Goal: Task Accomplishment & Management: Use online tool/utility

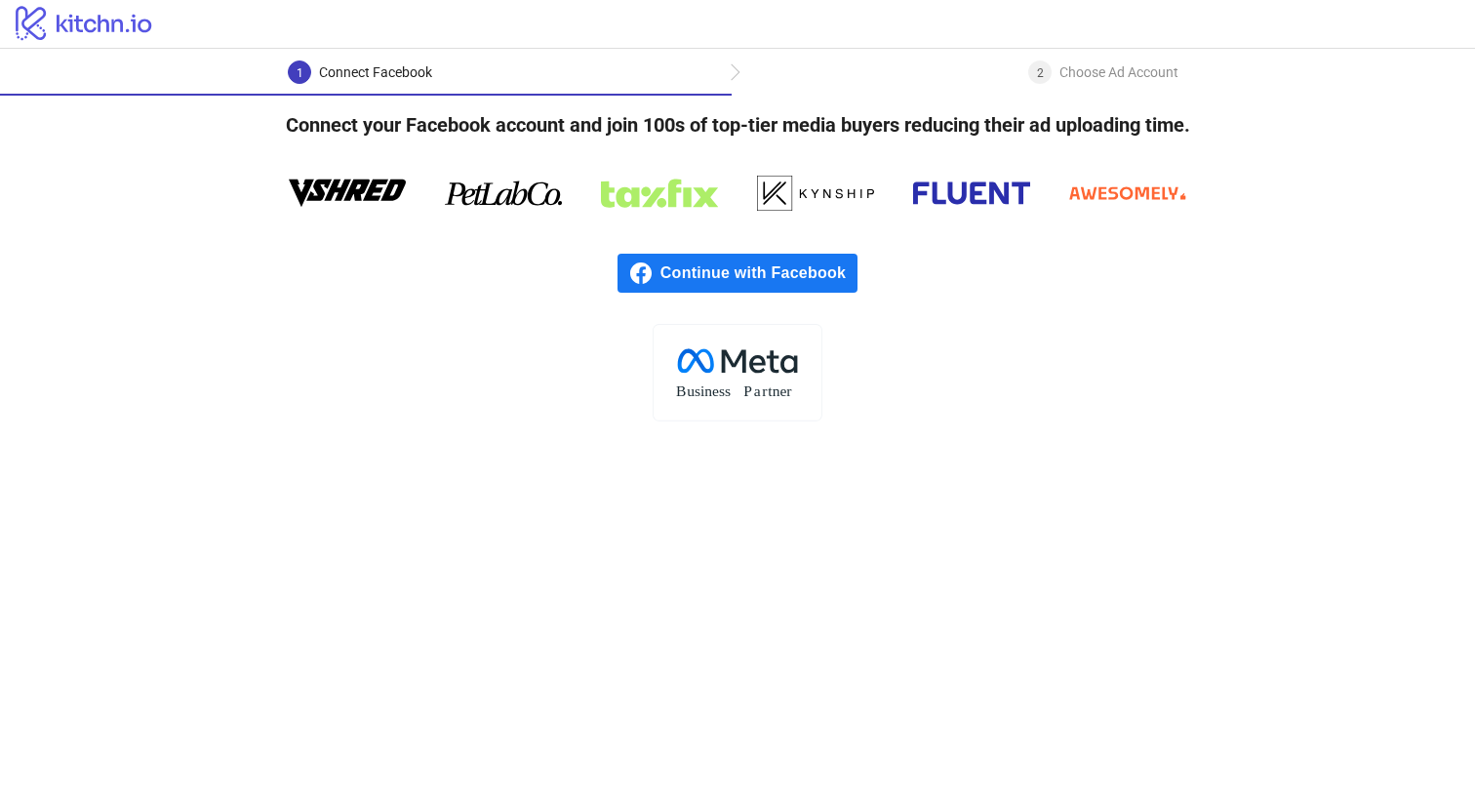
click at [767, 263] on span "Continue with Facebook" at bounding box center [758, 273] width 197 height 39
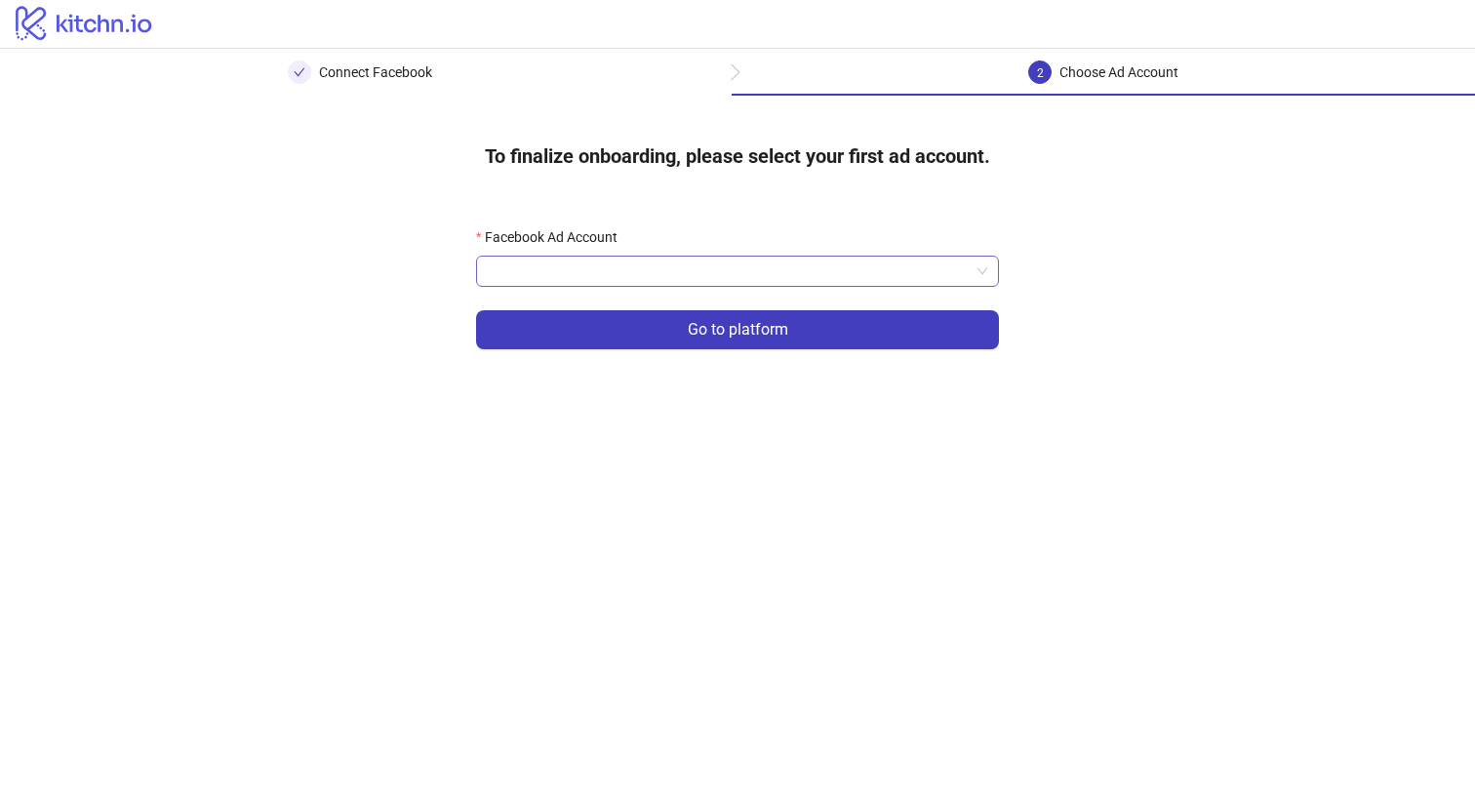
click at [718, 268] on input "Facebook Ad Account" at bounding box center [729, 270] width 482 height 29
click at [599, 275] on input "Facebook Ad Account" at bounding box center [729, 270] width 482 height 29
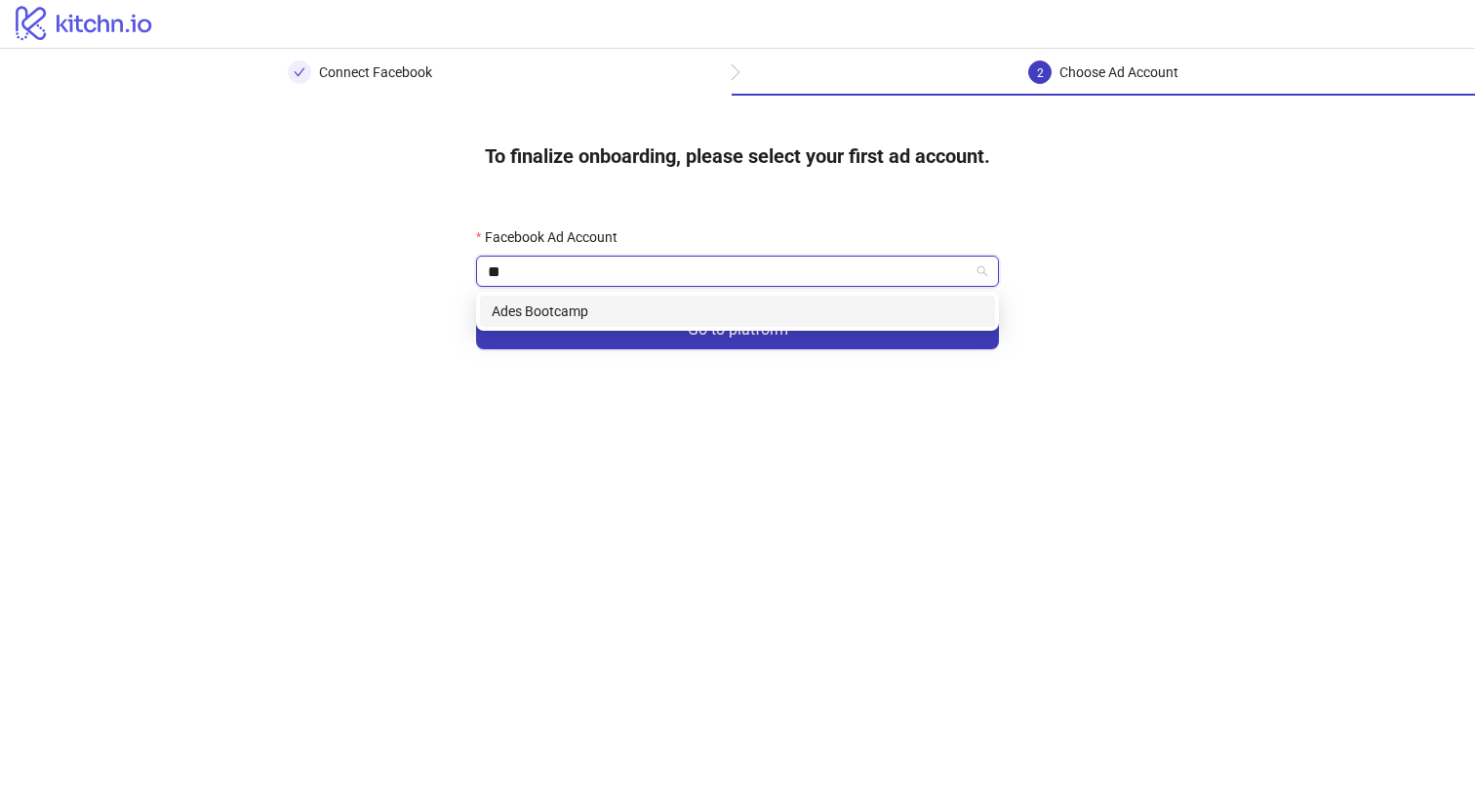
type input "***"
click at [568, 324] on div "Ades Bootcamp" at bounding box center [737, 311] width 515 height 31
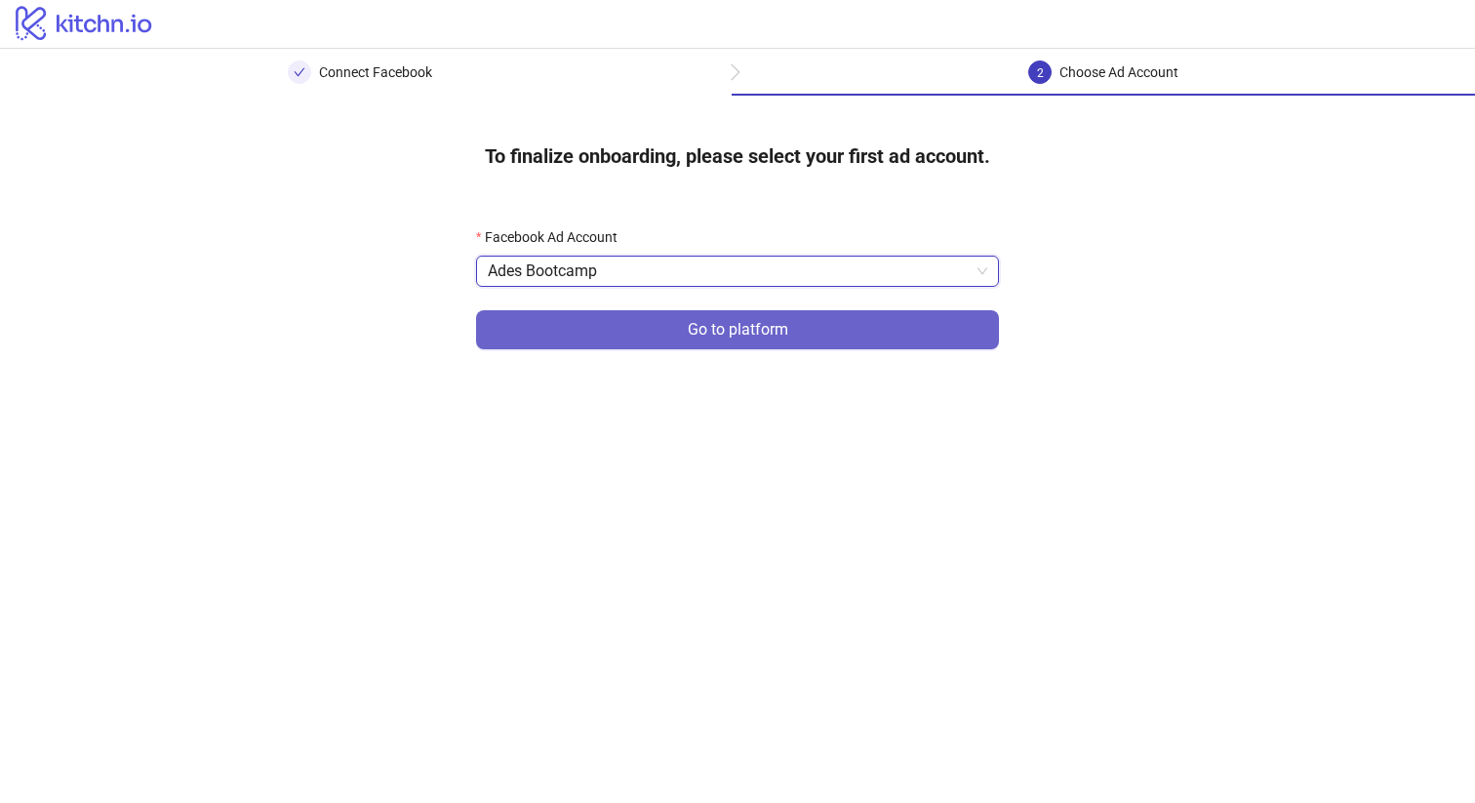
click at [749, 331] on span "Go to platform" at bounding box center [738, 330] width 100 height 18
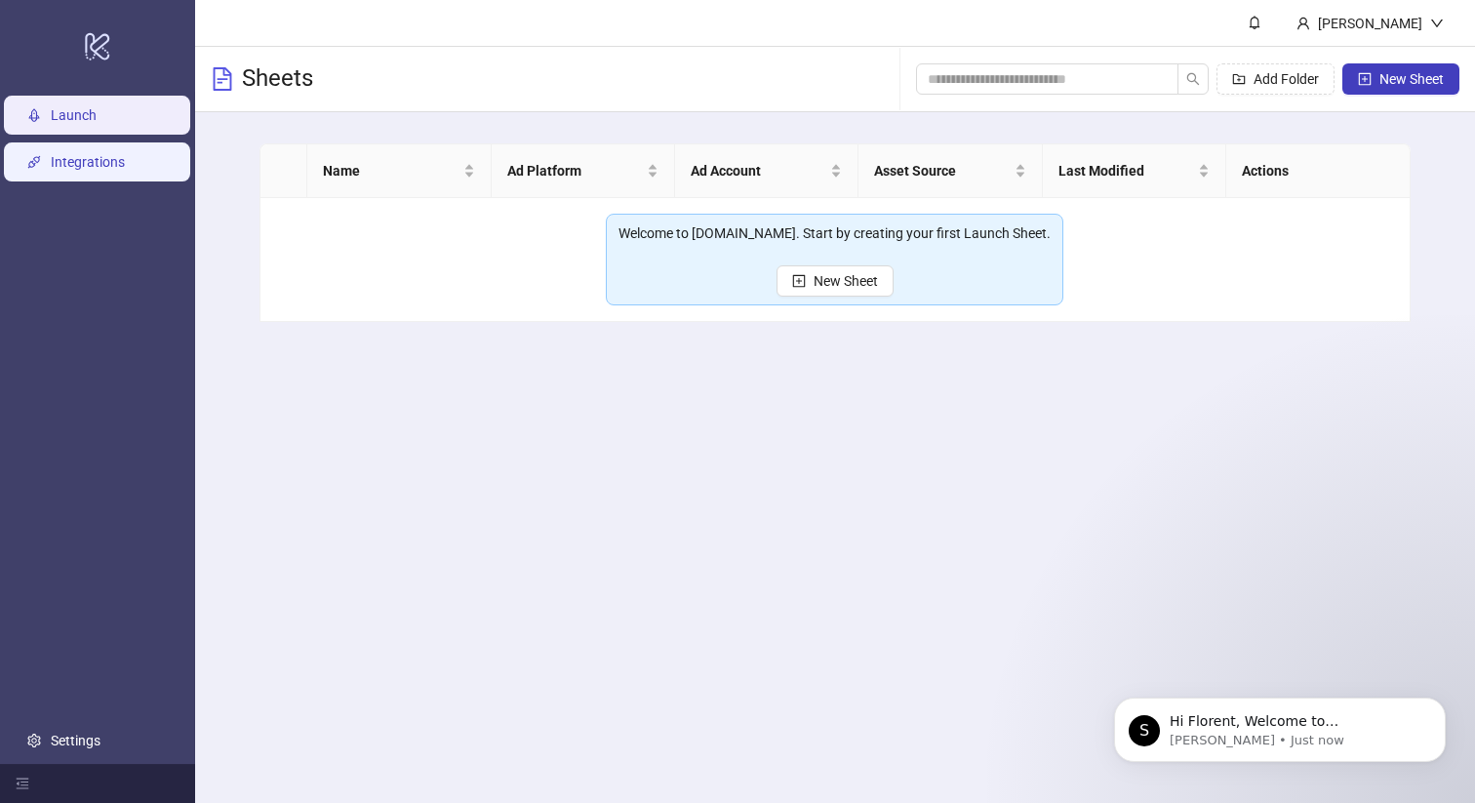
click at [102, 168] on link "Integrations" at bounding box center [88, 162] width 74 height 16
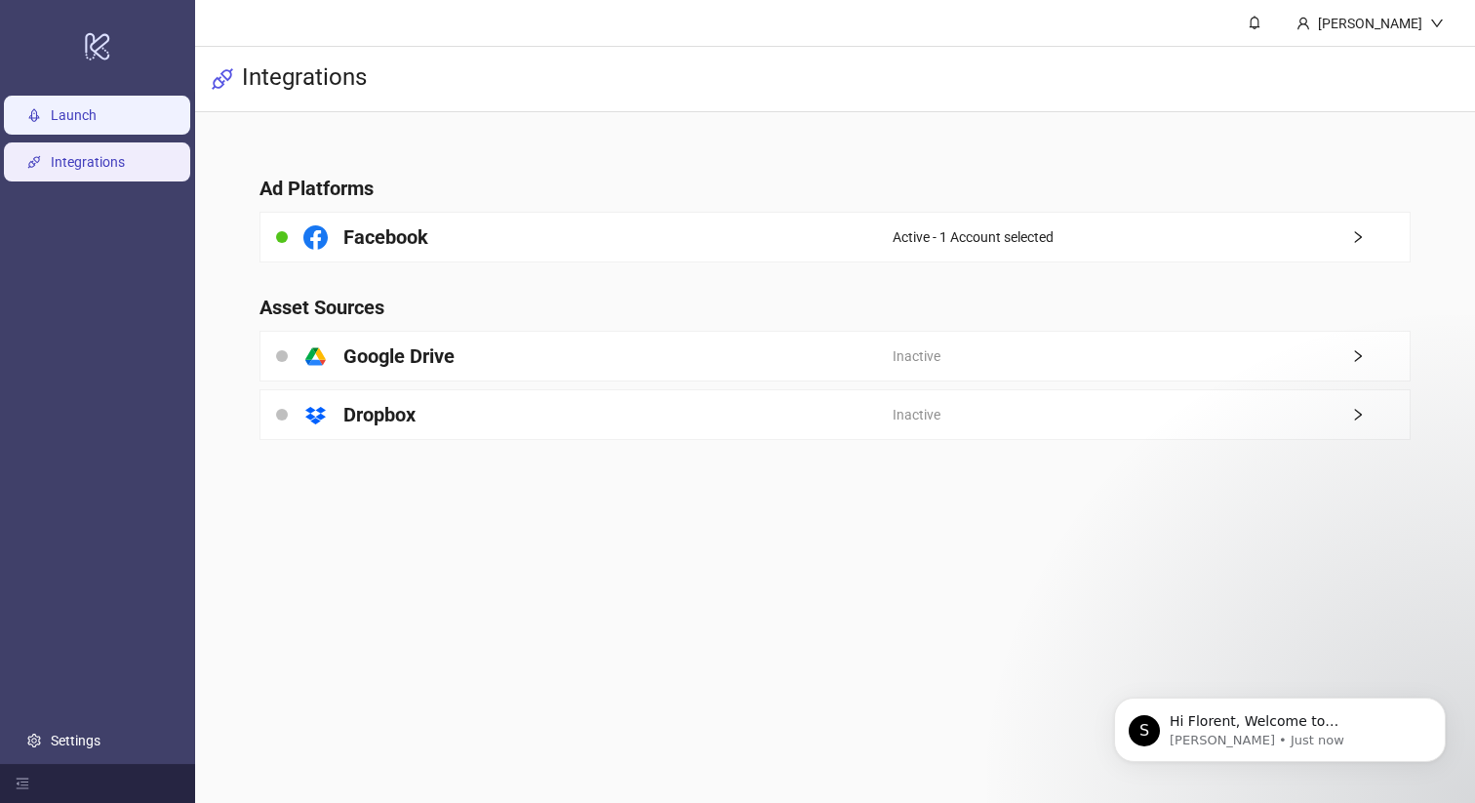
click at [79, 109] on link "Launch" at bounding box center [74, 115] width 46 height 16
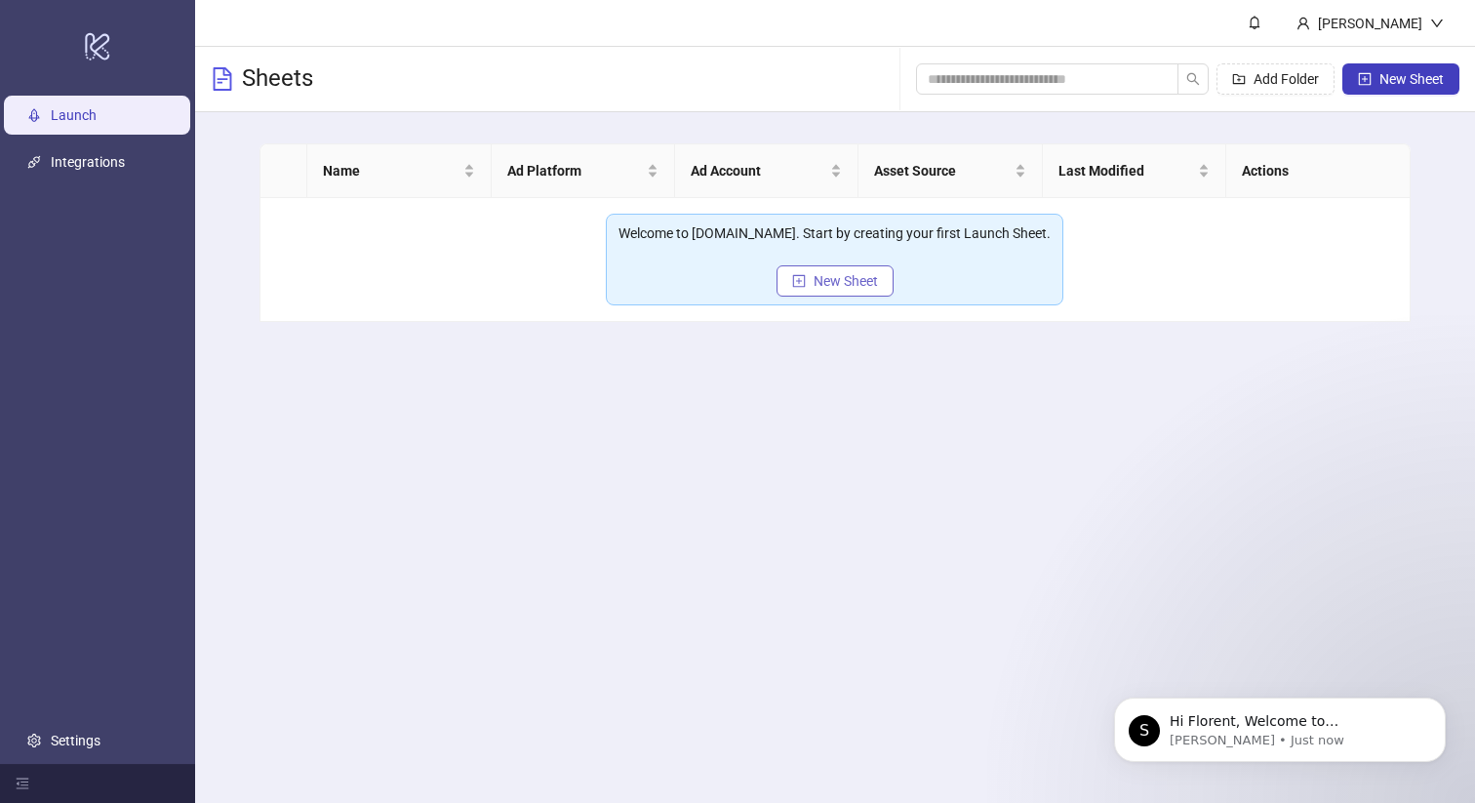
click at [852, 268] on button "New Sheet" at bounding box center [834, 280] width 117 height 31
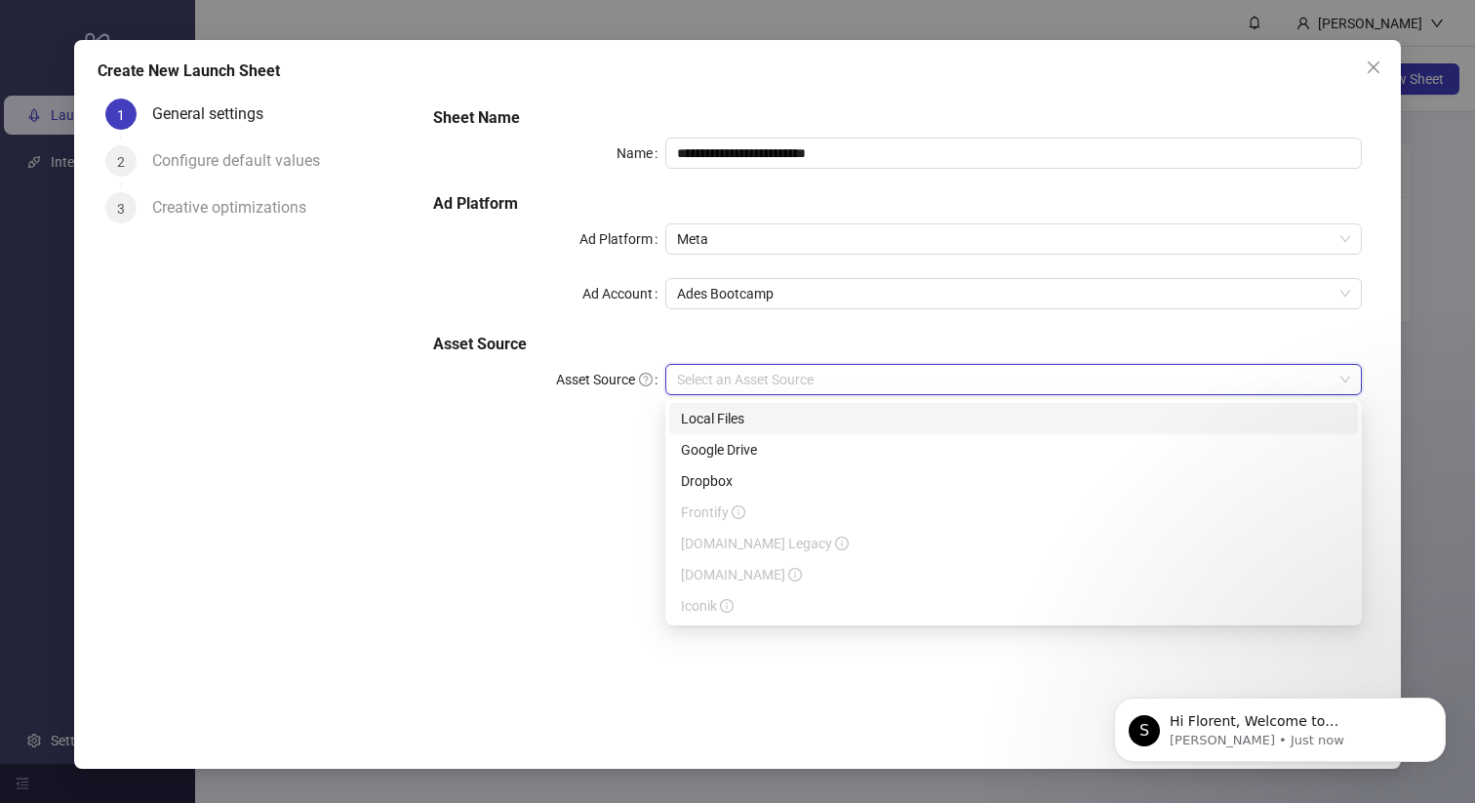
click at [720, 379] on input "Asset Source" at bounding box center [1004, 379] width 655 height 29
click at [719, 453] on div "Google Drive" at bounding box center [1013, 449] width 665 height 21
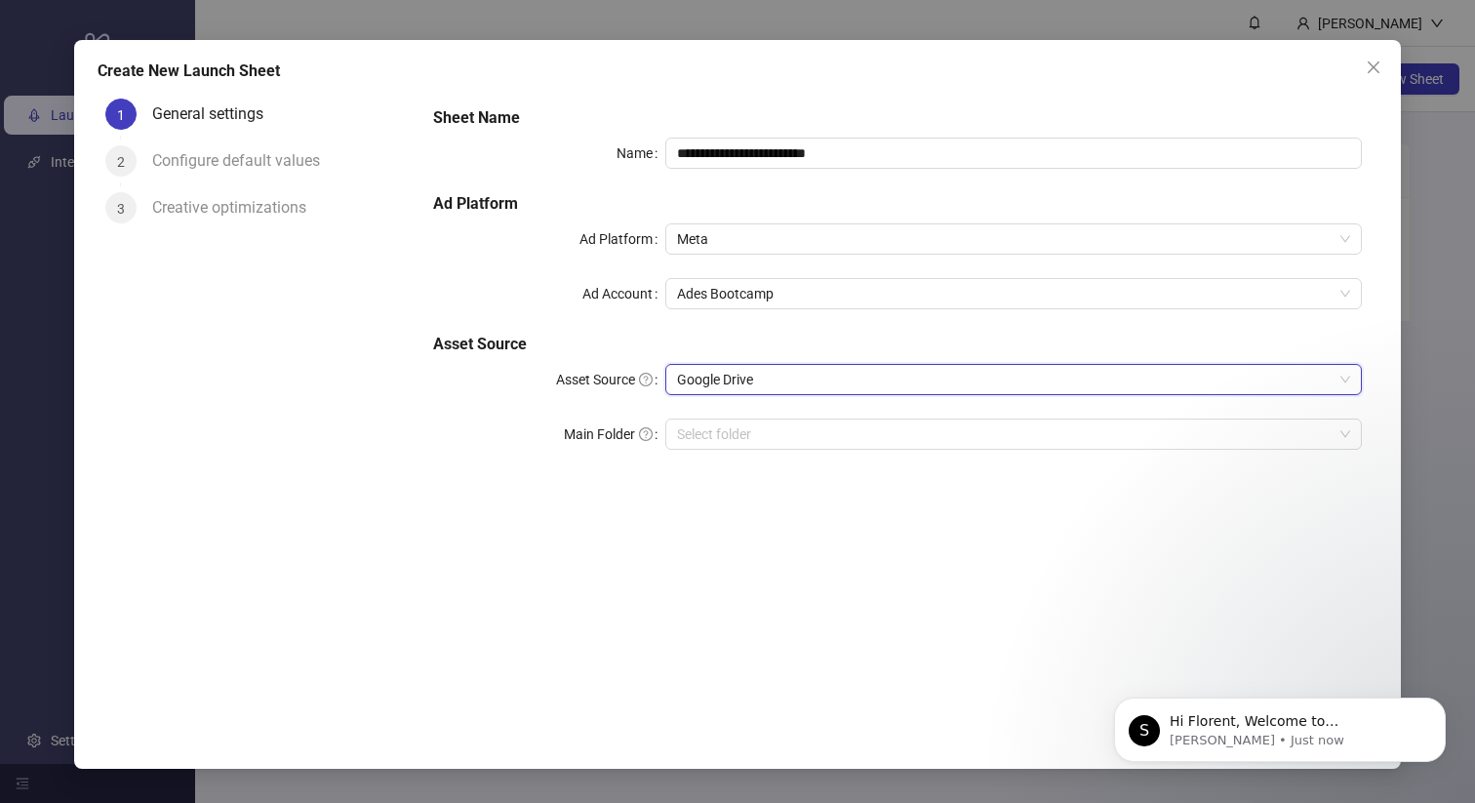
click at [810, 473] on div "**********" at bounding box center [897, 290] width 945 height 382
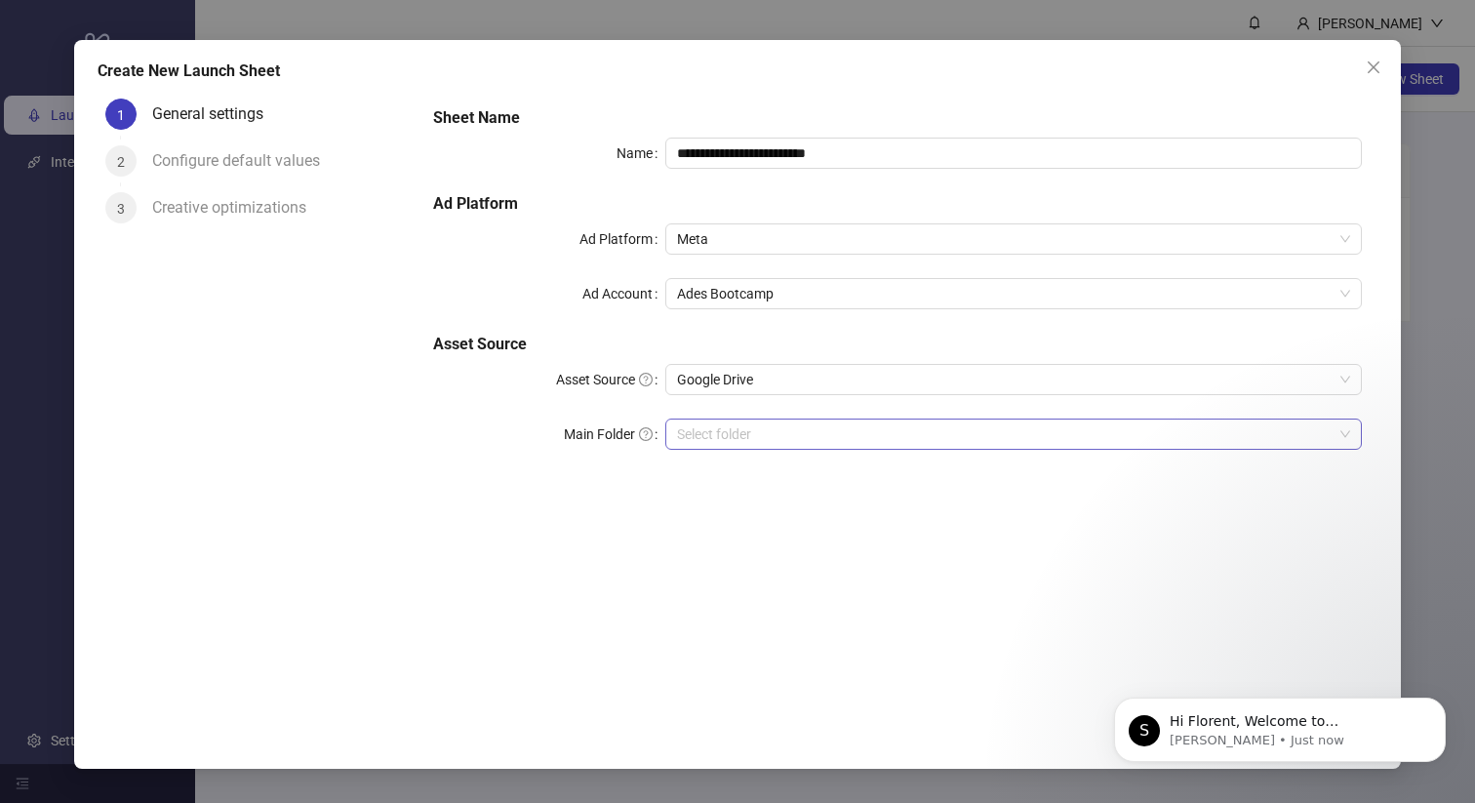
click at [791, 433] on input "Main Folder" at bounding box center [1004, 433] width 655 height 29
click at [828, 426] on input "Main Folder" at bounding box center [1004, 433] width 655 height 29
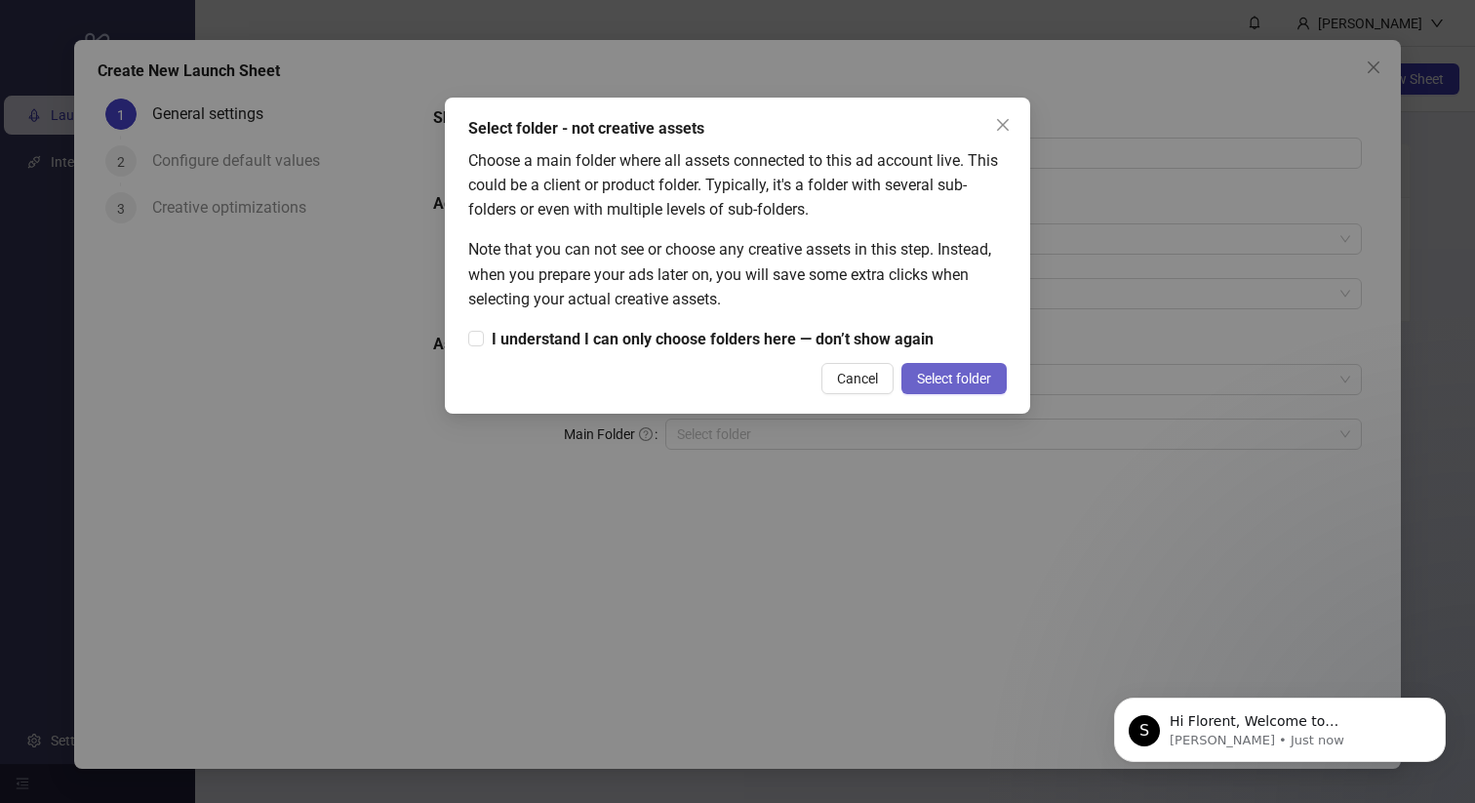
click at [960, 376] on span "Select folder" at bounding box center [954, 379] width 74 height 16
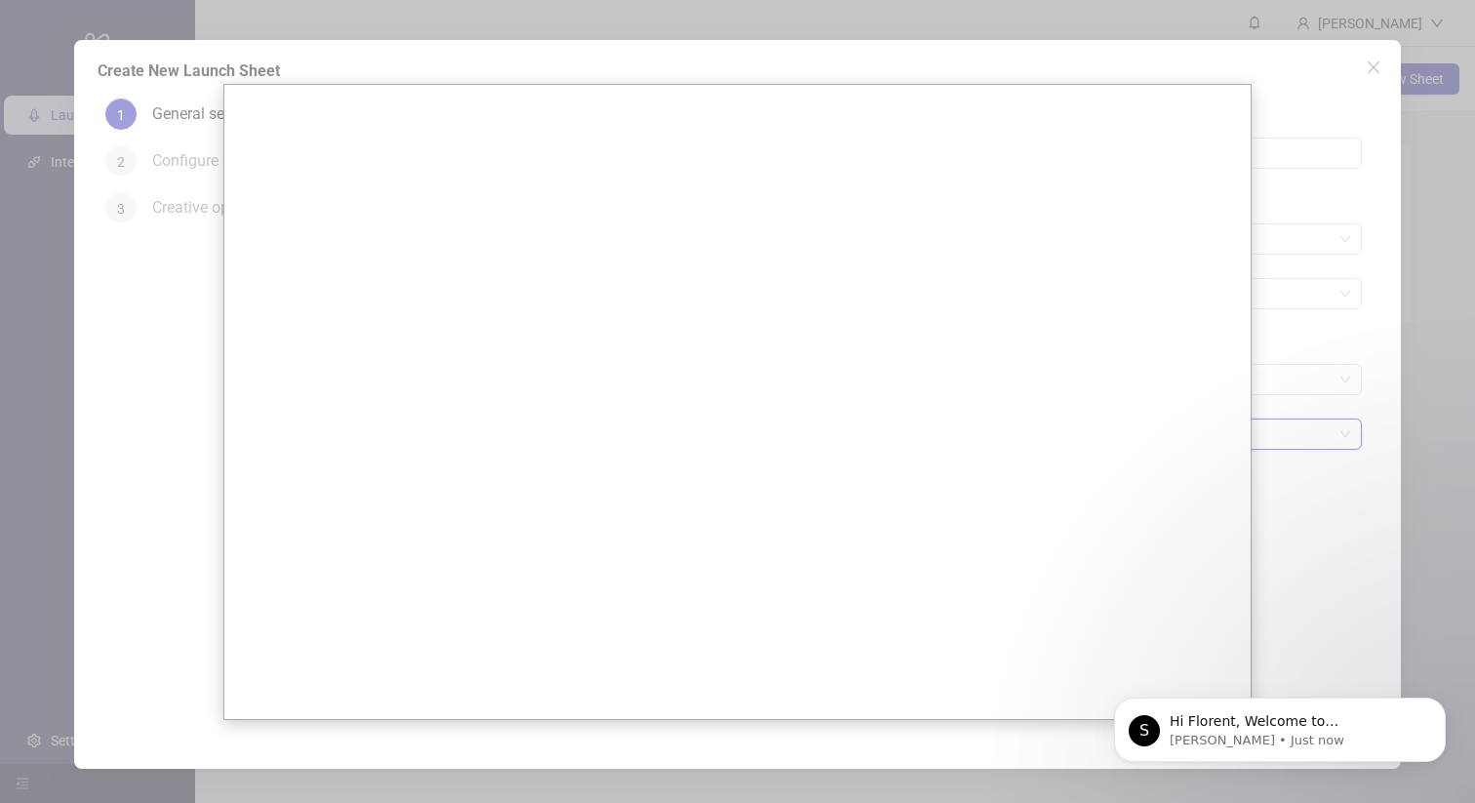
click at [1366, 168] on div at bounding box center [737, 401] width 1475 height 803
click at [1371, 59] on div at bounding box center [737, 401] width 1475 height 803
click at [1435, 704] on icon "Dismiss notification" at bounding box center [1440, 702] width 11 height 11
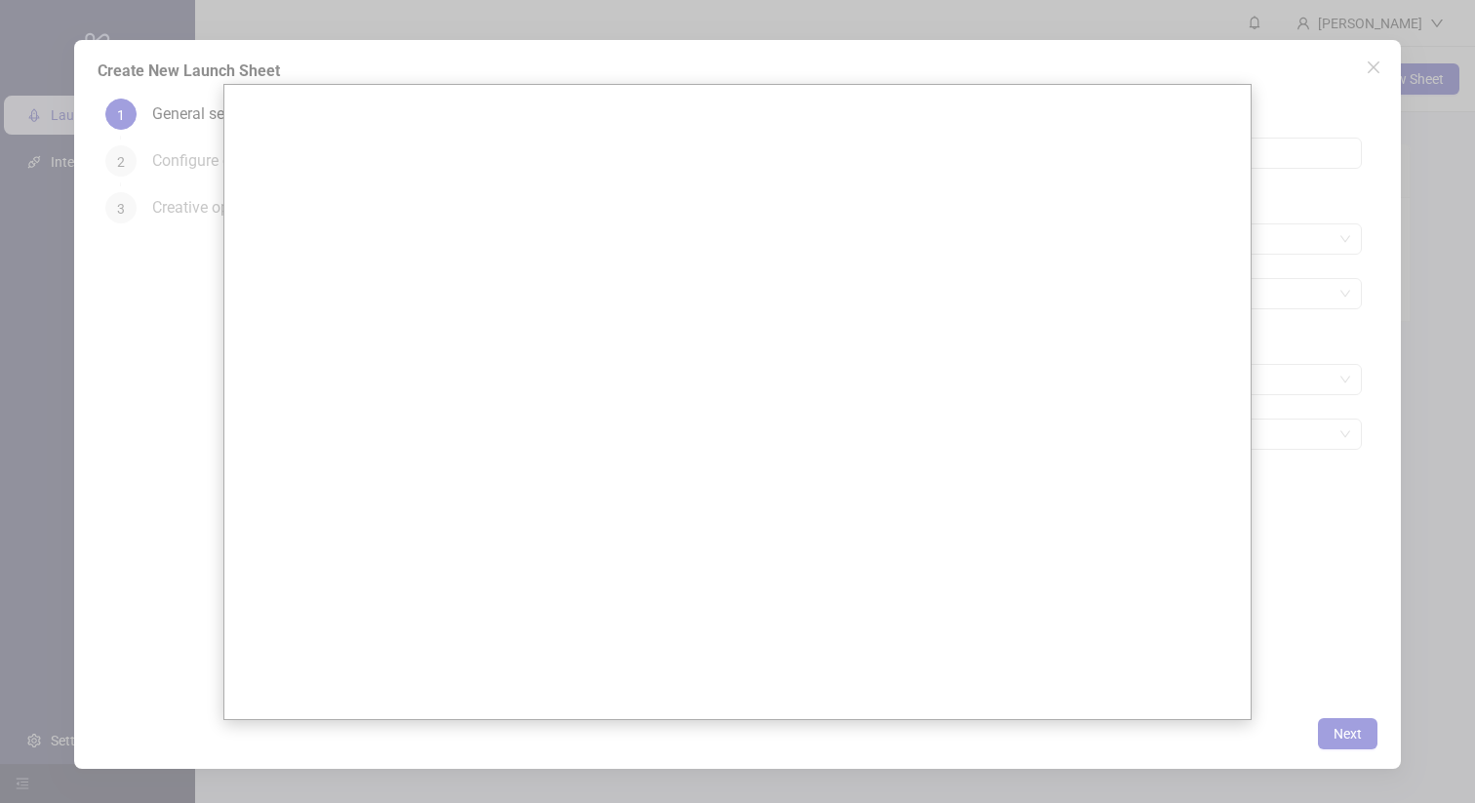
click at [1342, 64] on div at bounding box center [737, 401] width 1475 height 803
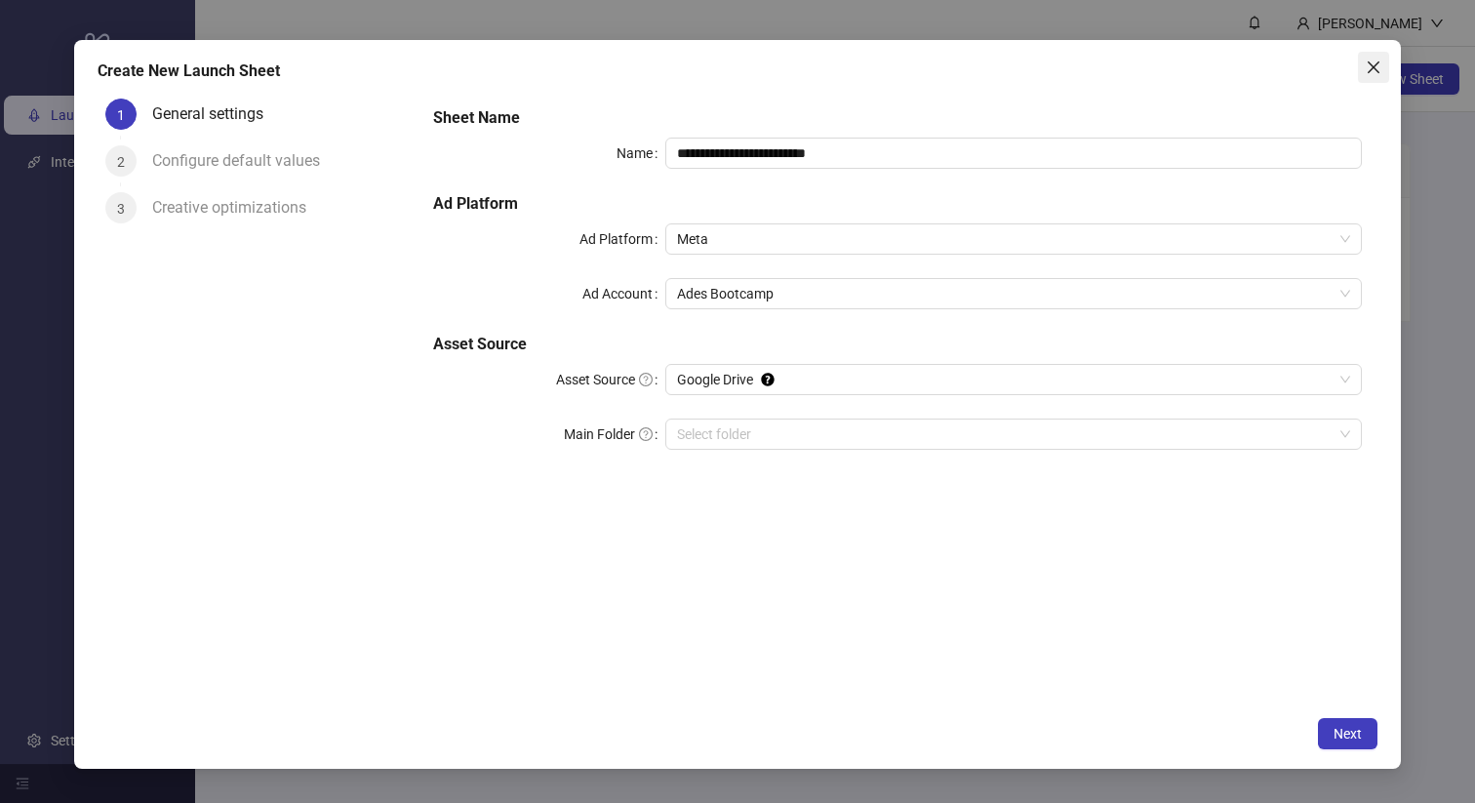
click at [1385, 75] on button "Close" at bounding box center [1373, 67] width 31 height 31
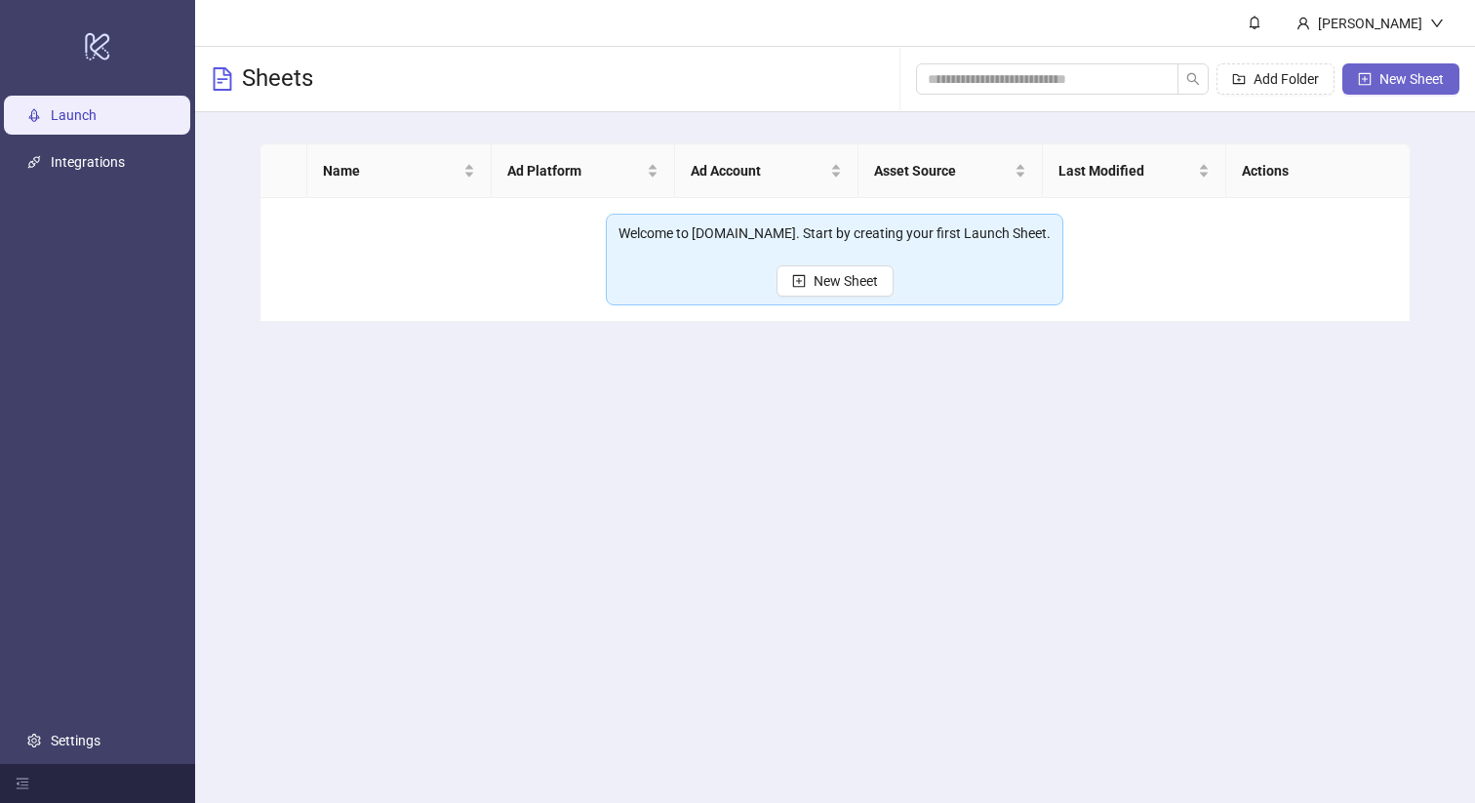
click at [1415, 78] on span "New Sheet" at bounding box center [1411, 79] width 64 height 16
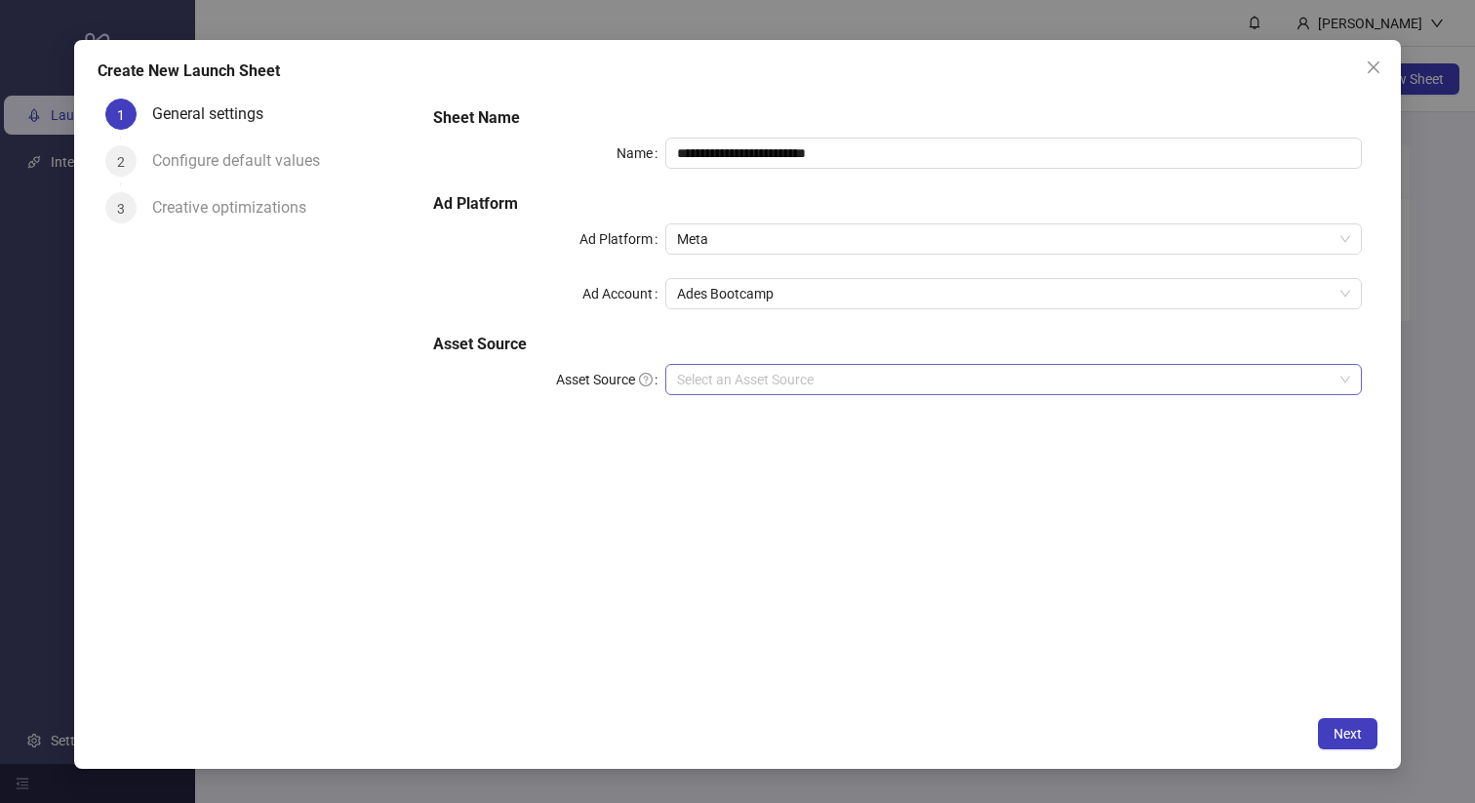
click at [743, 376] on input "Asset Source" at bounding box center [1004, 379] width 655 height 29
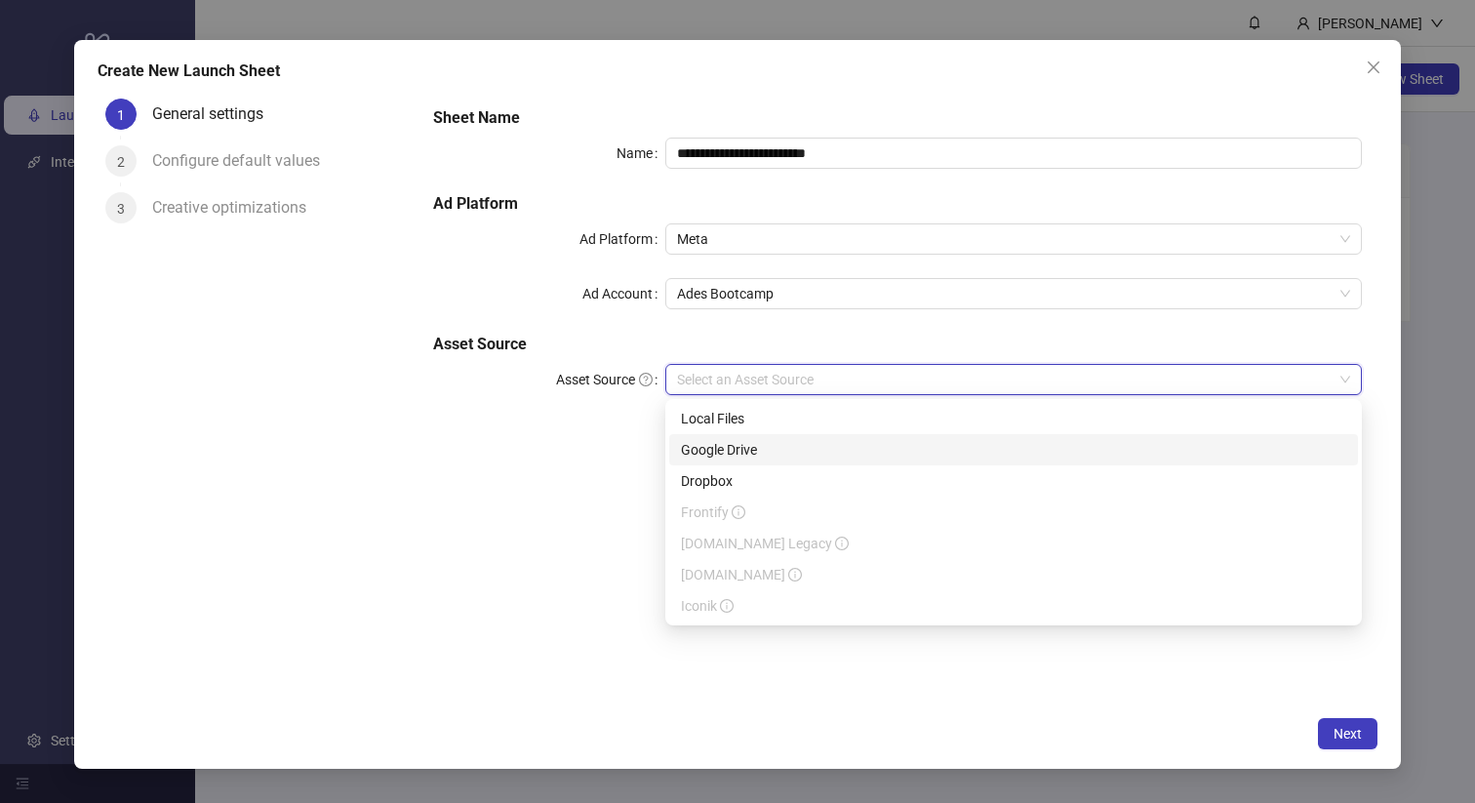
click at [725, 449] on div "Google Drive" at bounding box center [1013, 449] width 665 height 21
click at [735, 380] on span "Google Drive" at bounding box center [1013, 379] width 673 height 29
click at [729, 414] on div "Local Files" at bounding box center [1013, 418] width 665 height 21
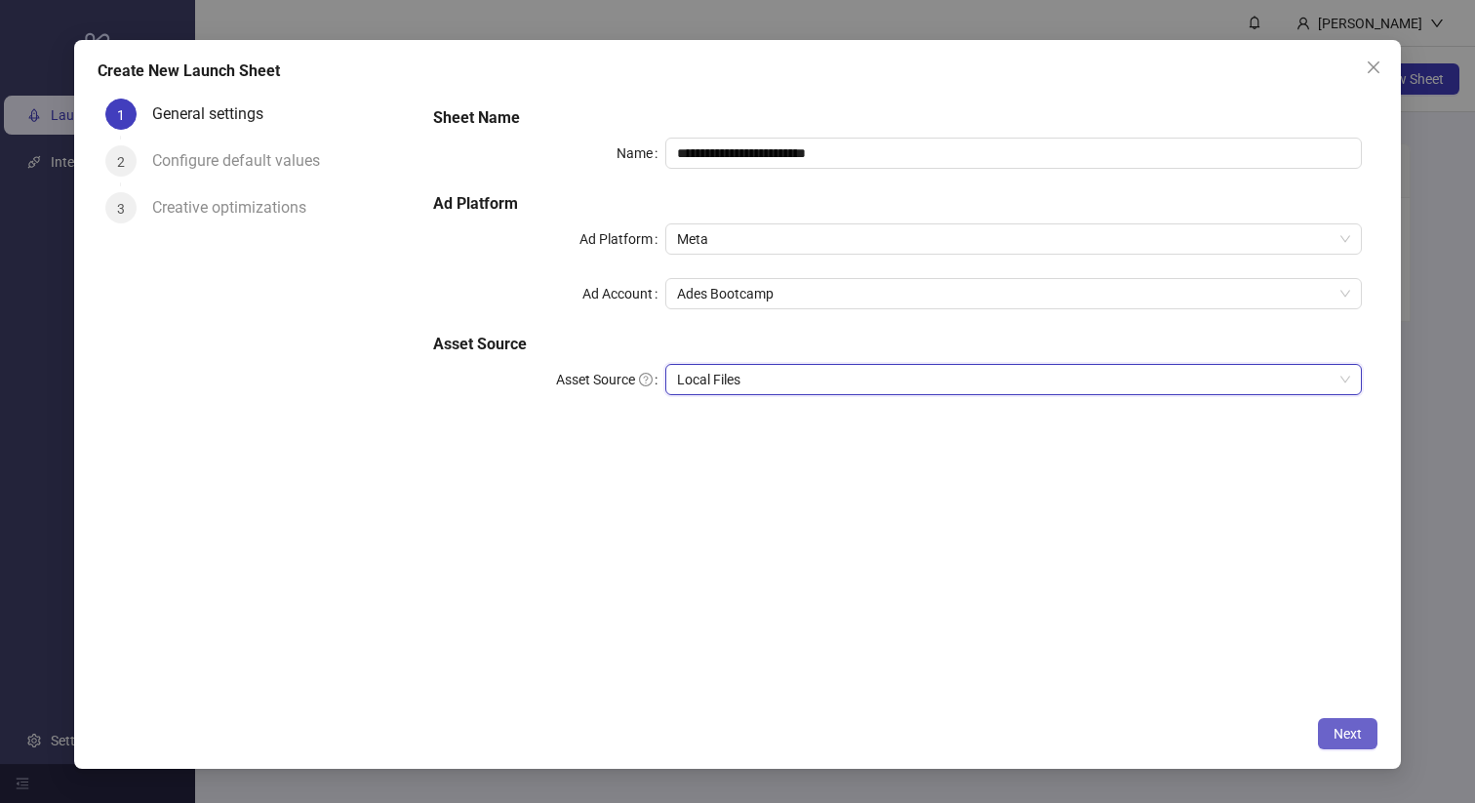
click at [1350, 732] on span "Next" at bounding box center [1347, 734] width 28 height 16
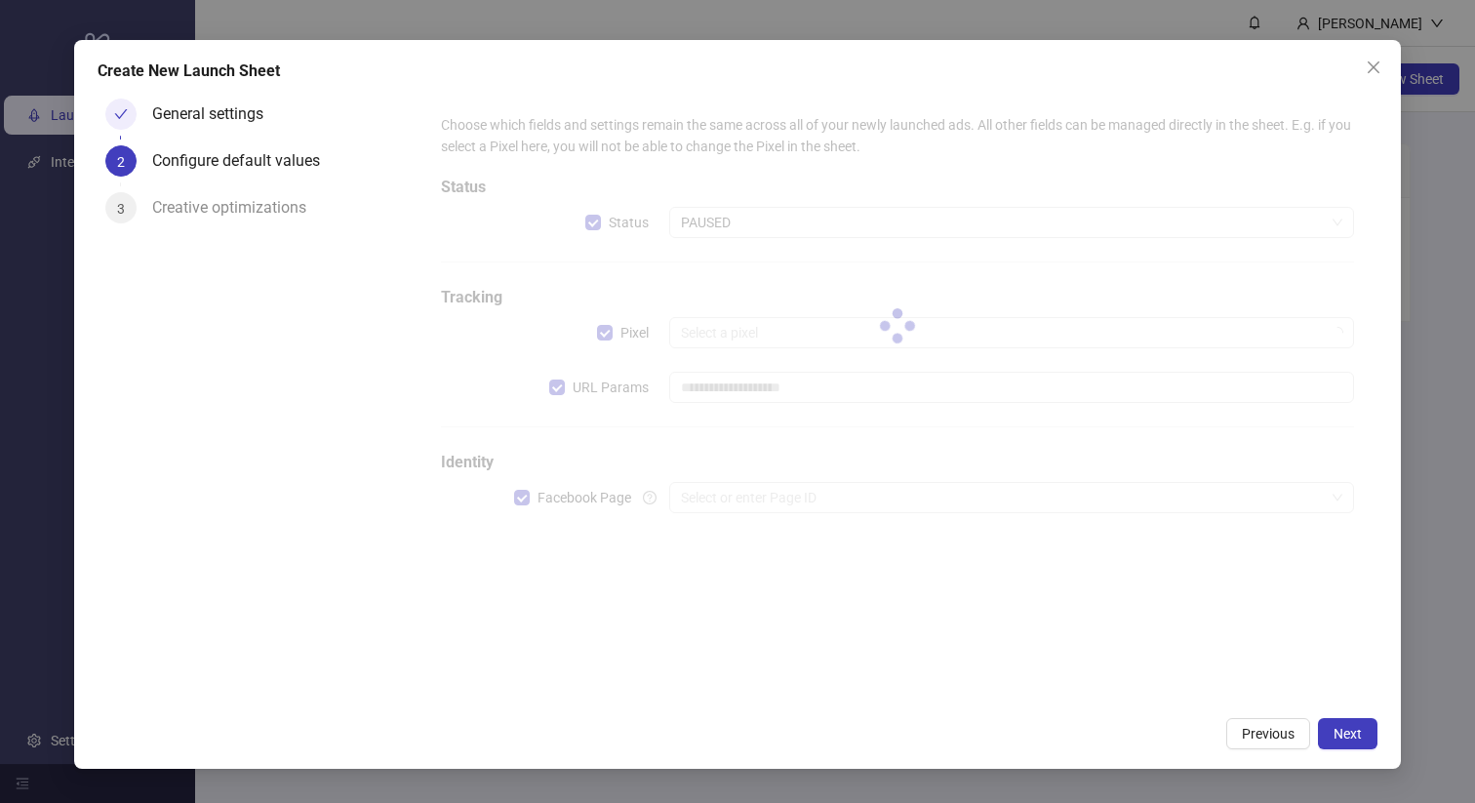
type input "**********"
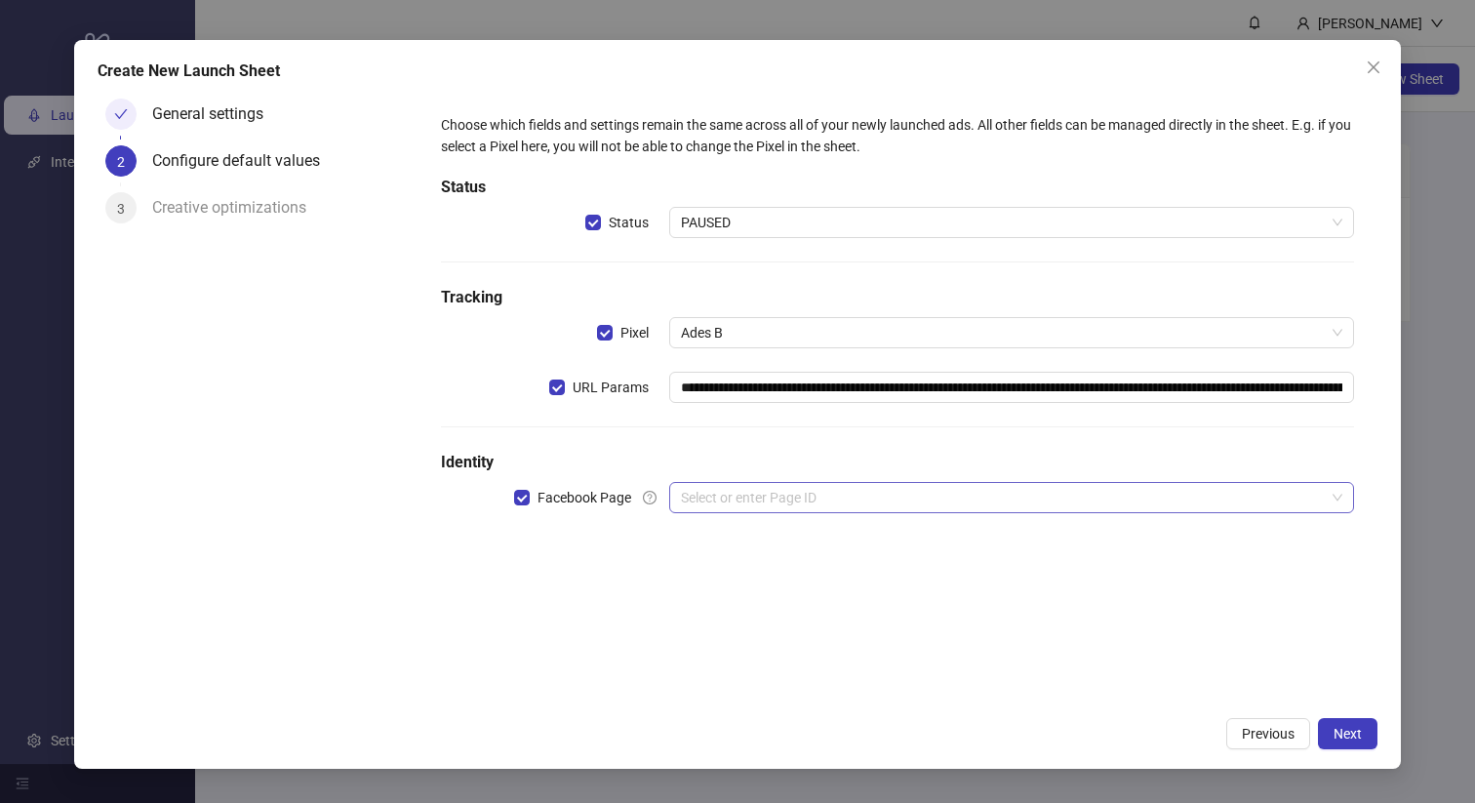
click at [771, 497] on input "search" at bounding box center [1003, 497] width 644 height 29
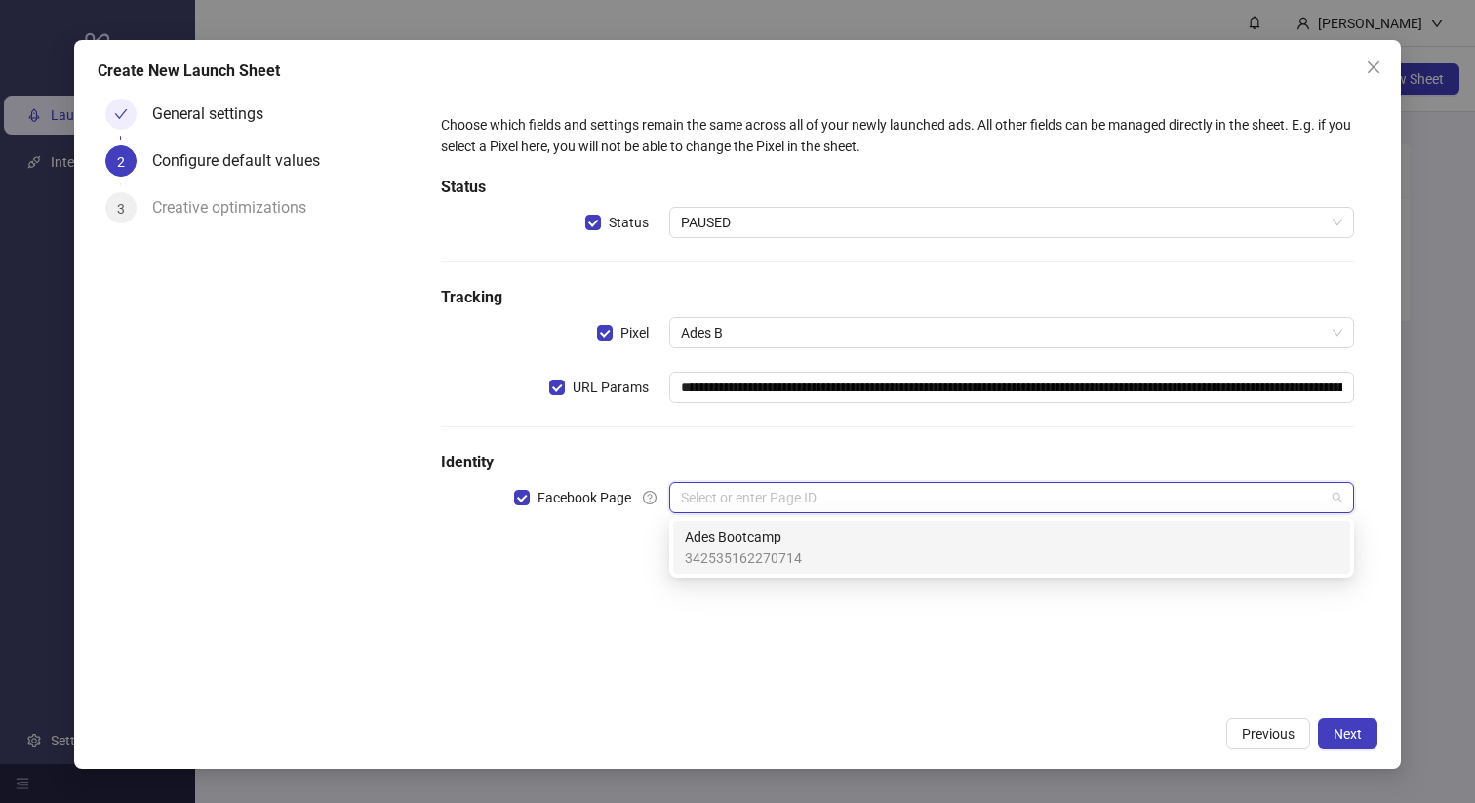
click at [747, 544] on span "Ades Bootcamp" at bounding box center [743, 536] width 117 height 21
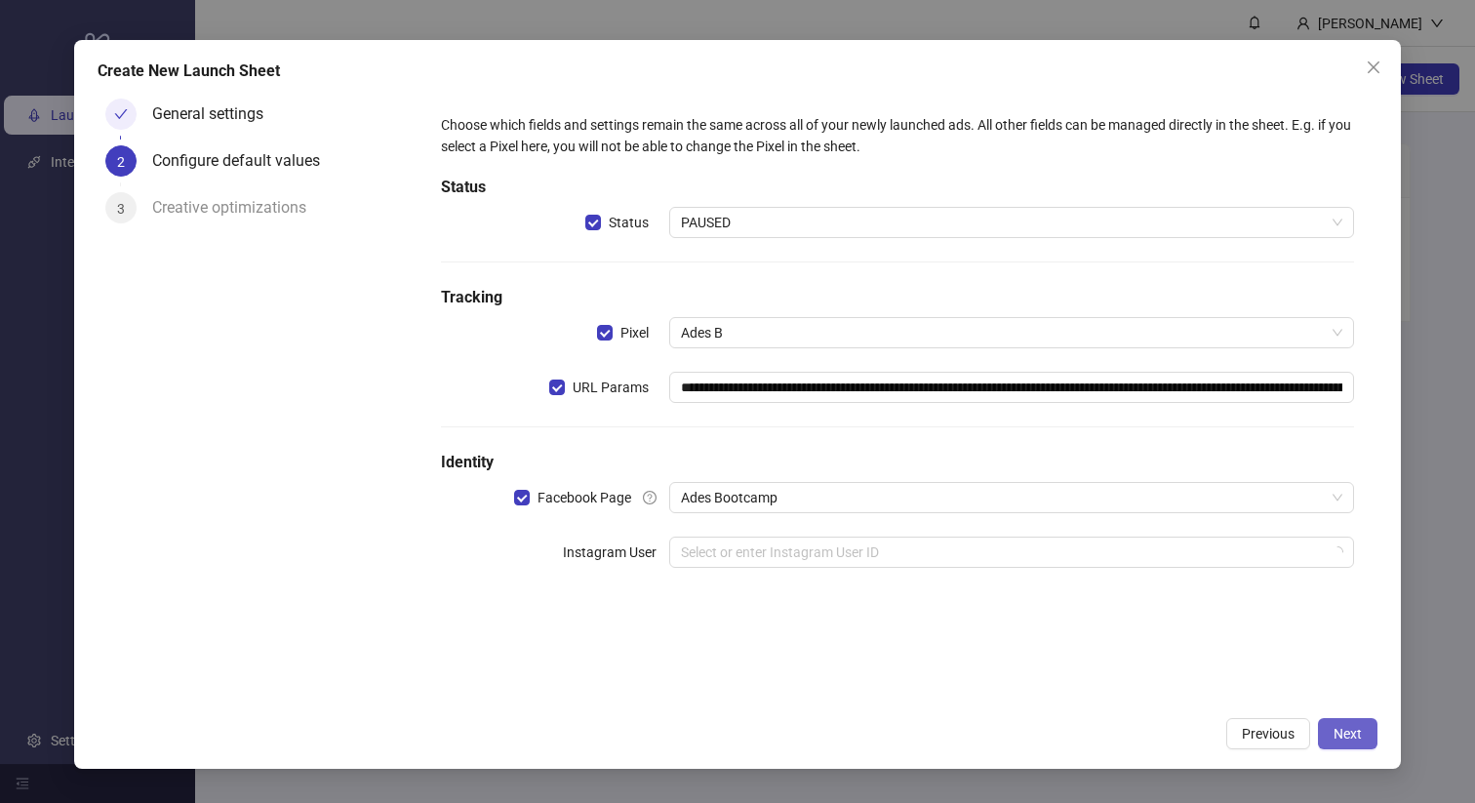
click at [1352, 742] on button "Next" at bounding box center [1347, 733] width 59 height 31
click at [768, 564] on input "search" at bounding box center [1003, 551] width 644 height 29
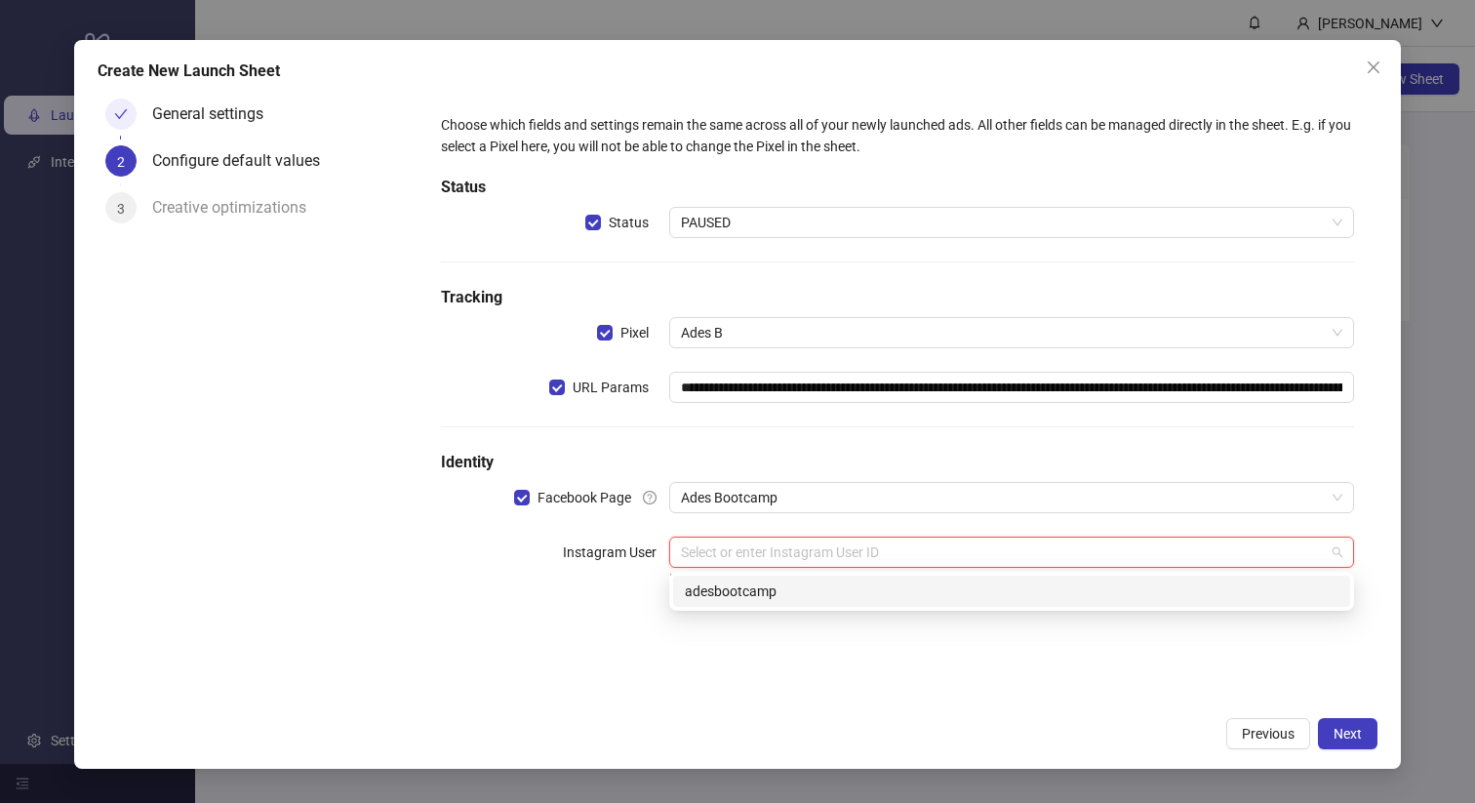
click at [723, 593] on div "adesbootcamp" at bounding box center [1011, 590] width 653 height 21
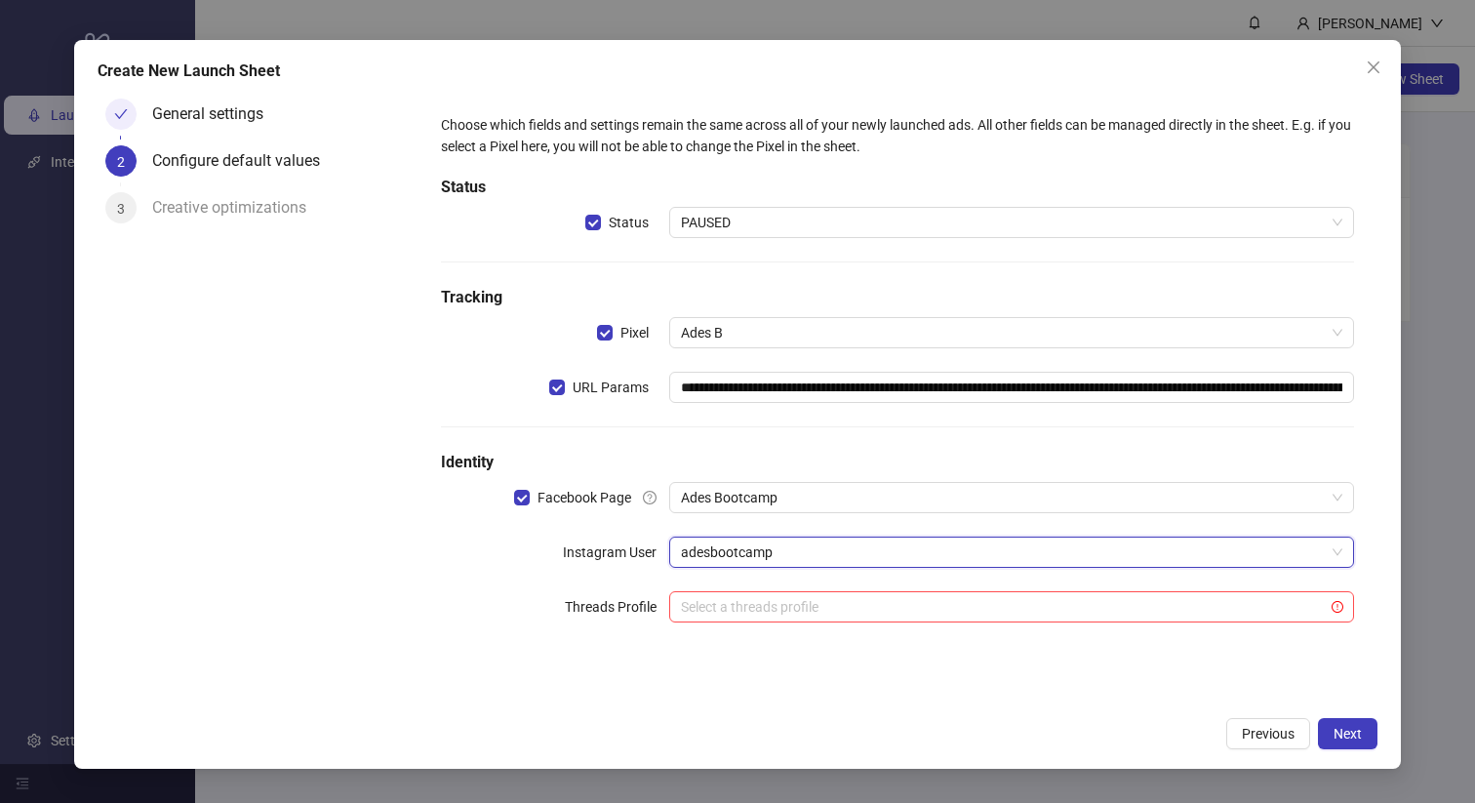
click at [1044, 584] on div "**********" at bounding box center [897, 379] width 929 height 547
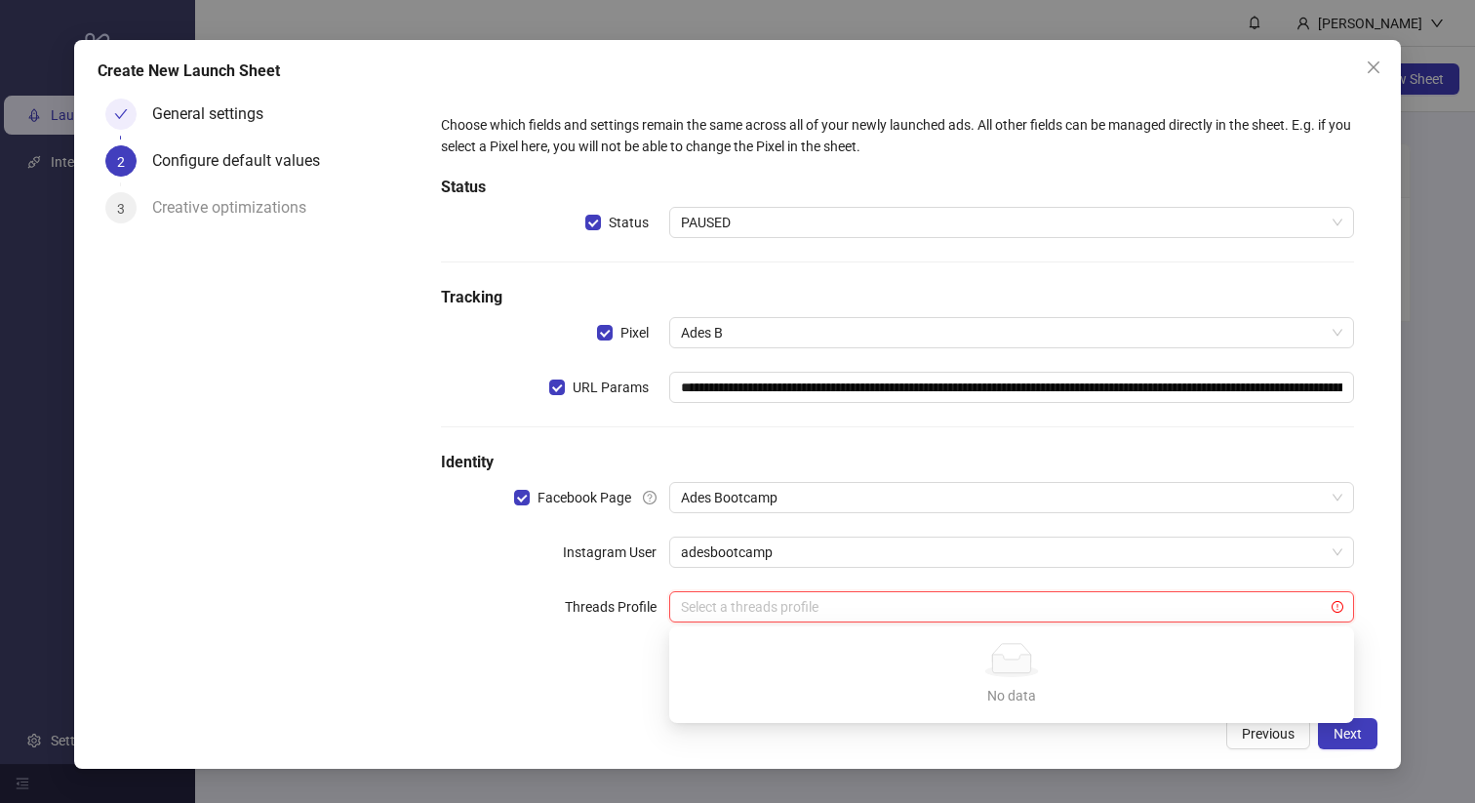
click at [1022, 595] on input "search" at bounding box center [1003, 606] width 644 height 29
click at [1115, 696] on div "No data" at bounding box center [1011, 695] width 638 height 21
click at [1322, 731] on button "Next" at bounding box center [1347, 733] width 59 height 31
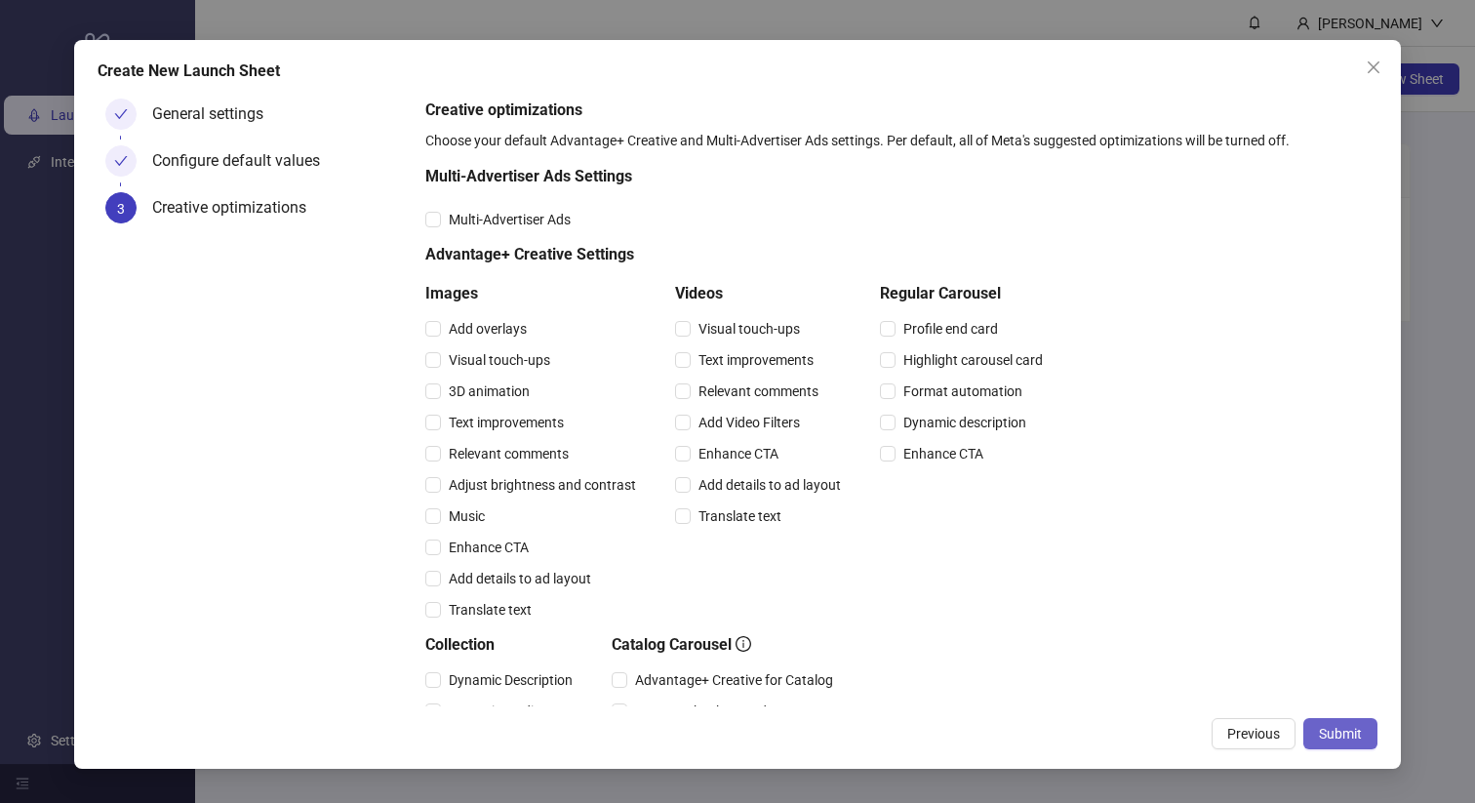
click at [1333, 733] on span "Submit" at bounding box center [1340, 734] width 43 height 16
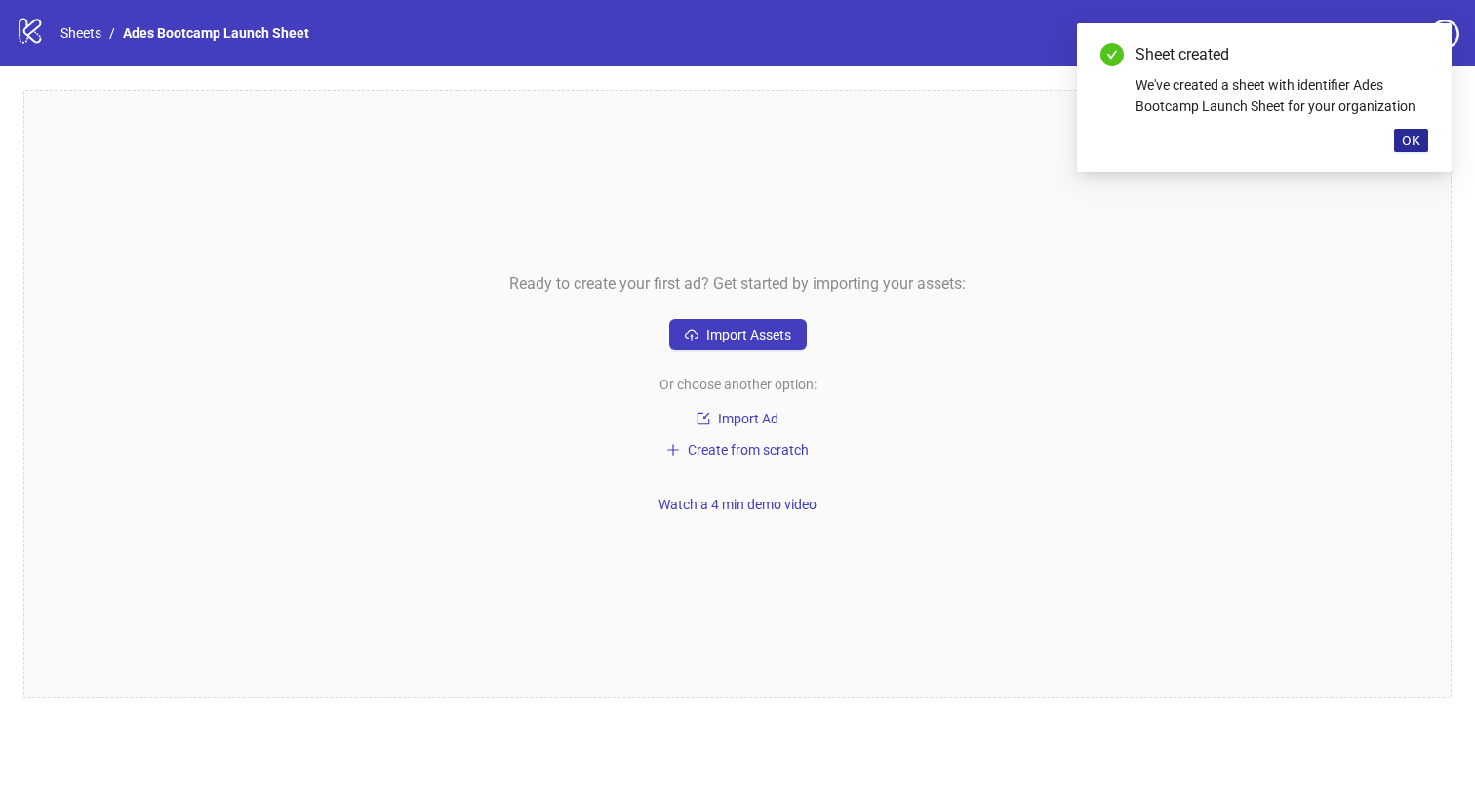
click at [1413, 137] on span "OK" at bounding box center [1410, 141] width 19 height 16
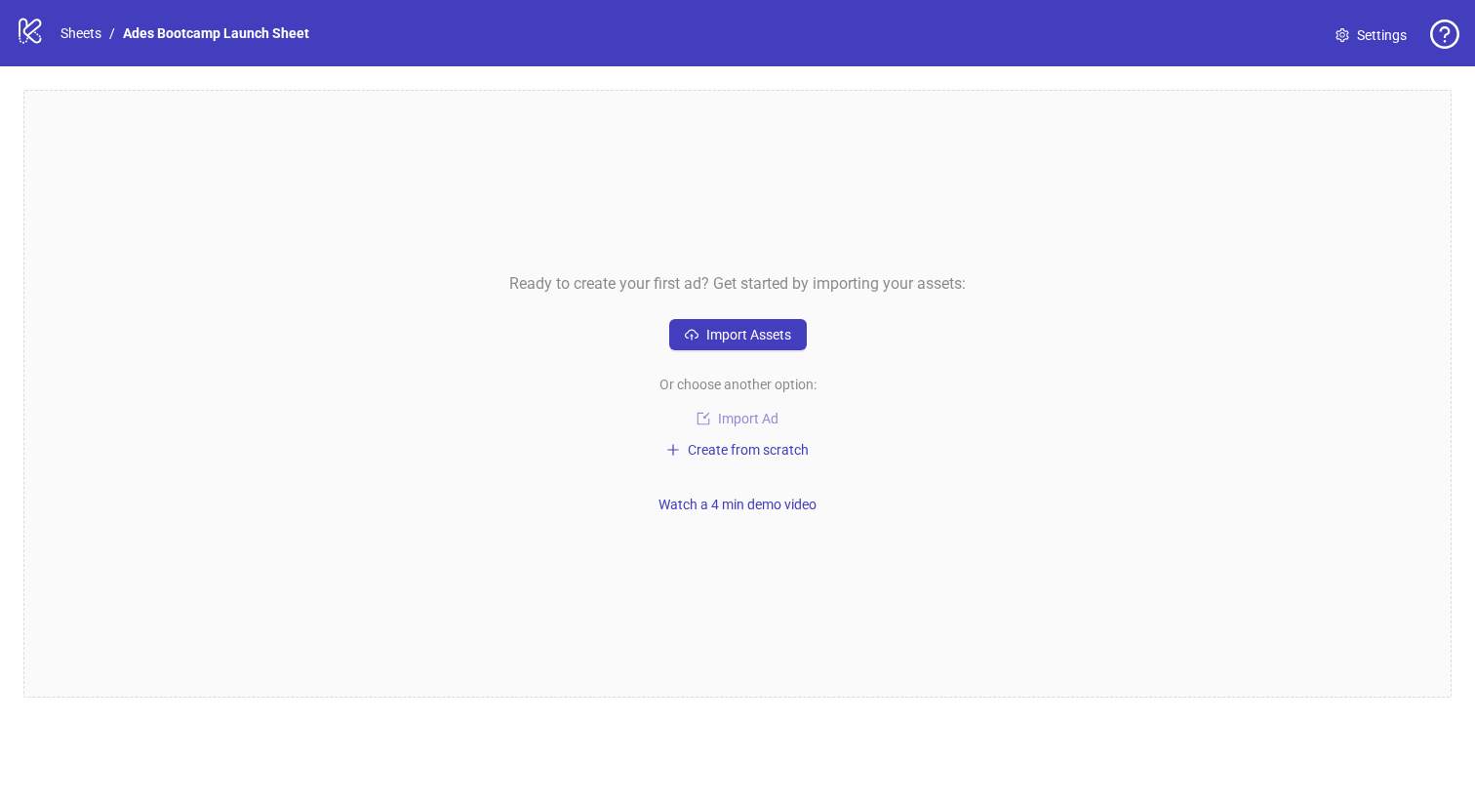
click at [753, 415] on span "Import Ad" at bounding box center [748, 419] width 60 height 16
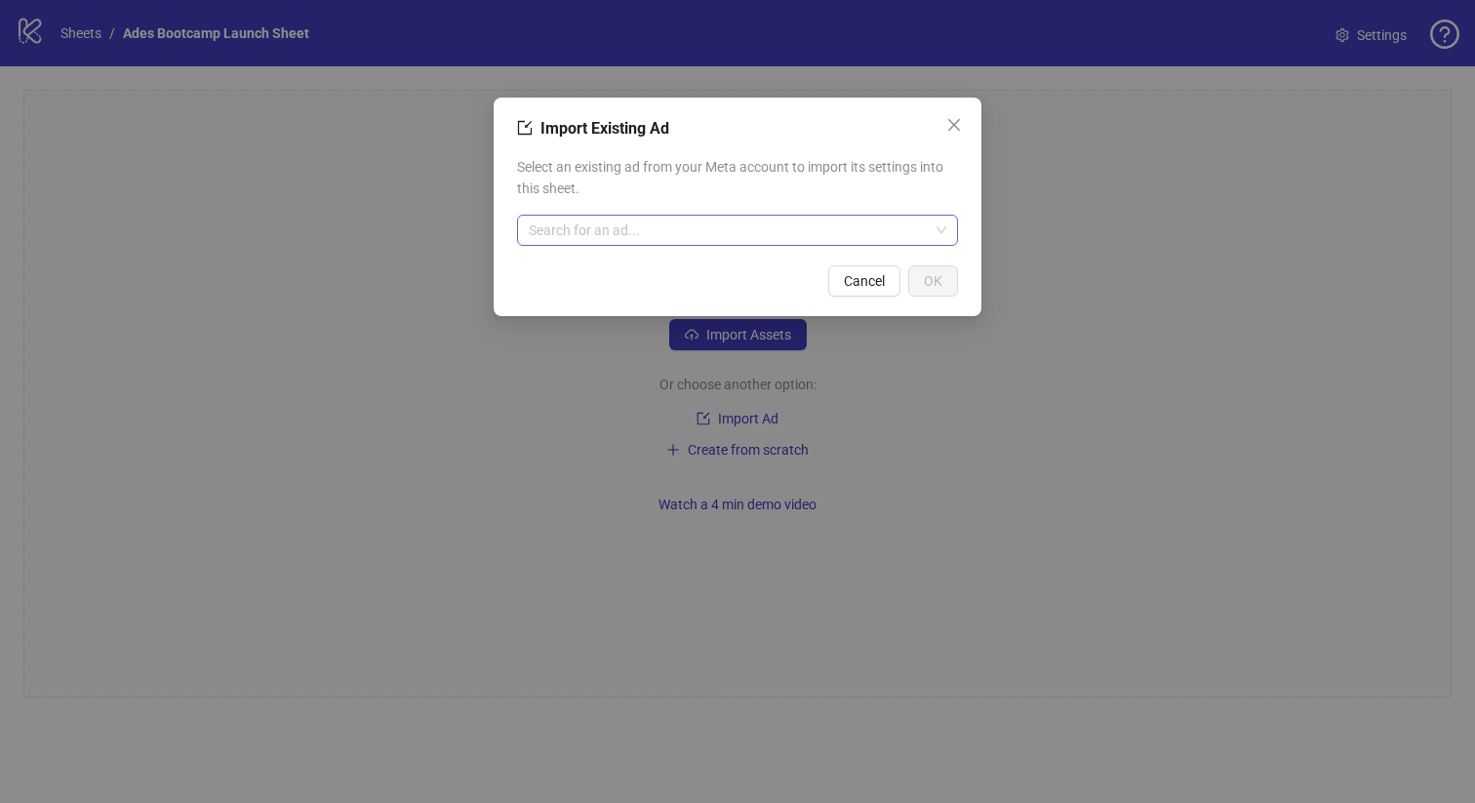
click at [801, 237] on input "search" at bounding box center [729, 230] width 400 height 29
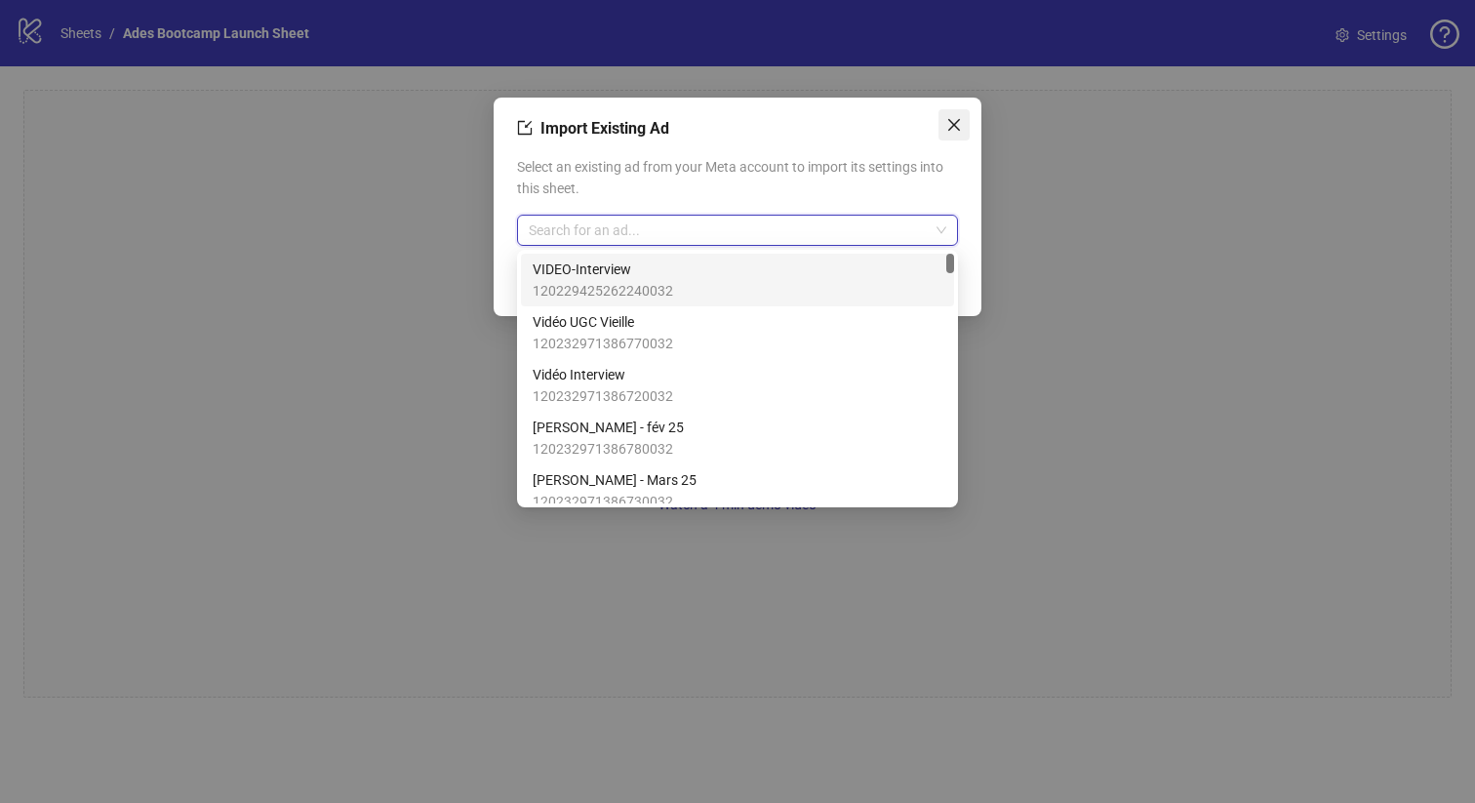
click at [950, 114] on button "Close" at bounding box center [953, 124] width 31 height 31
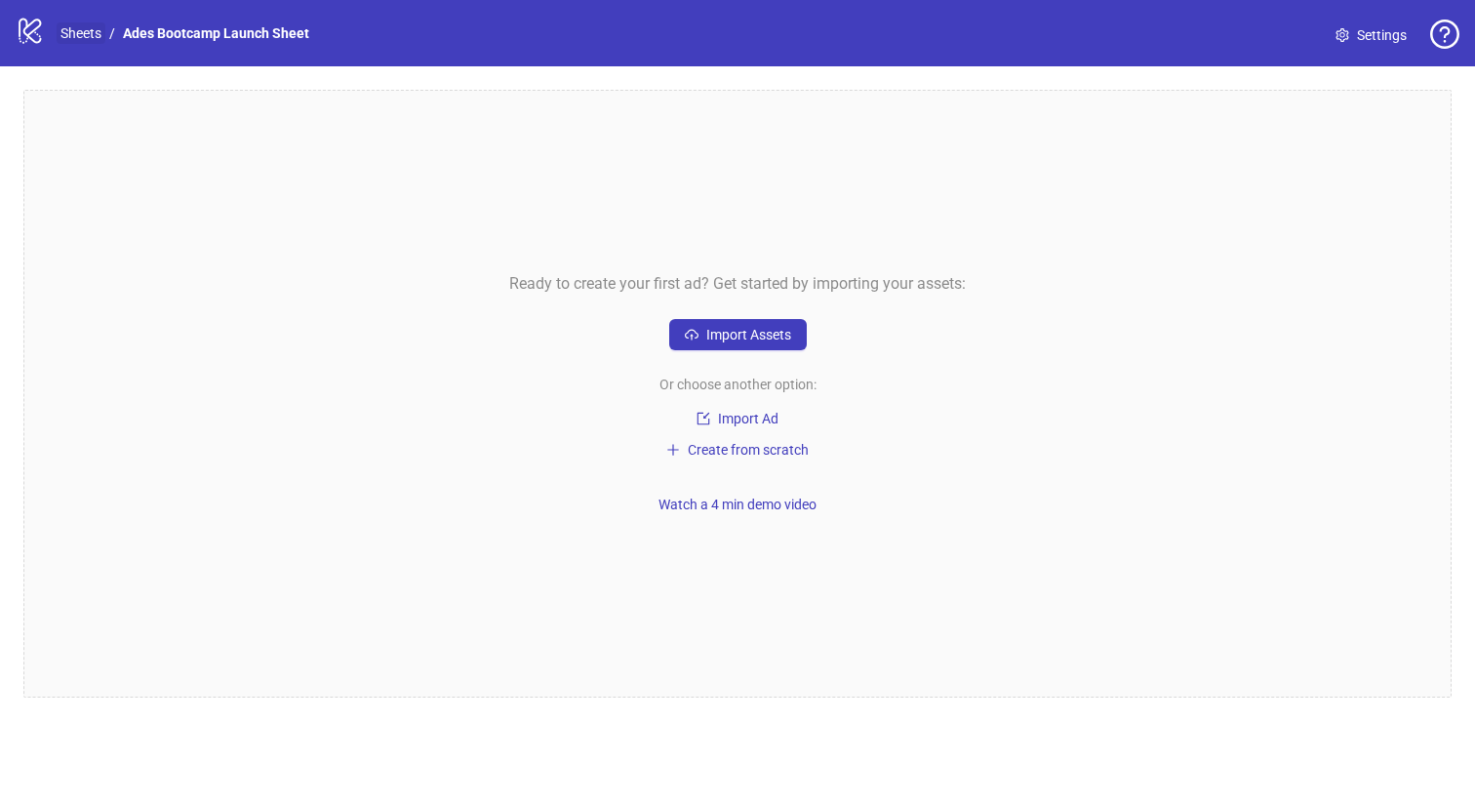
click at [73, 28] on link "Sheets" at bounding box center [81, 32] width 49 height 21
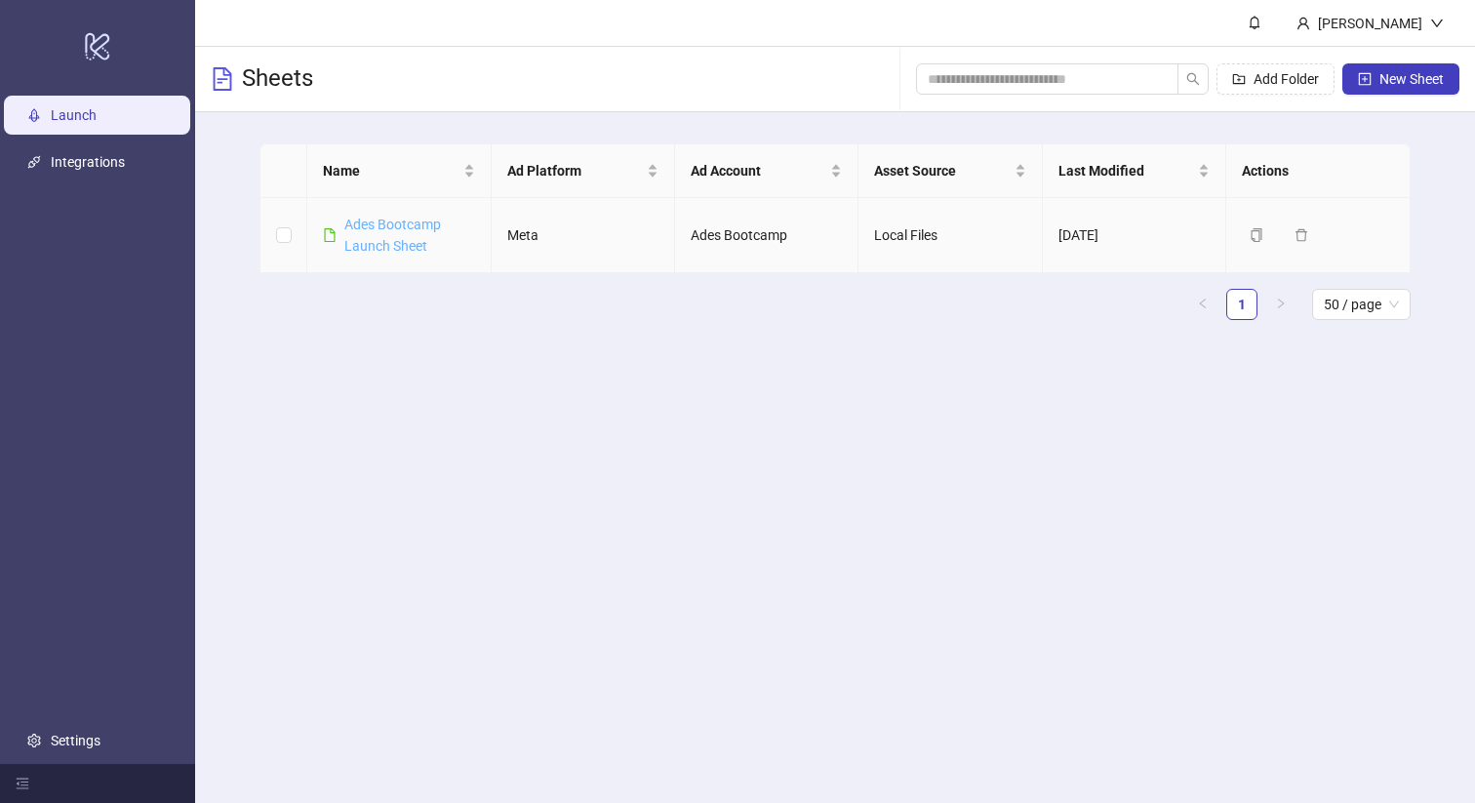
click at [378, 231] on link "Ades Bootcamp Launch Sheet" at bounding box center [392, 235] width 97 height 37
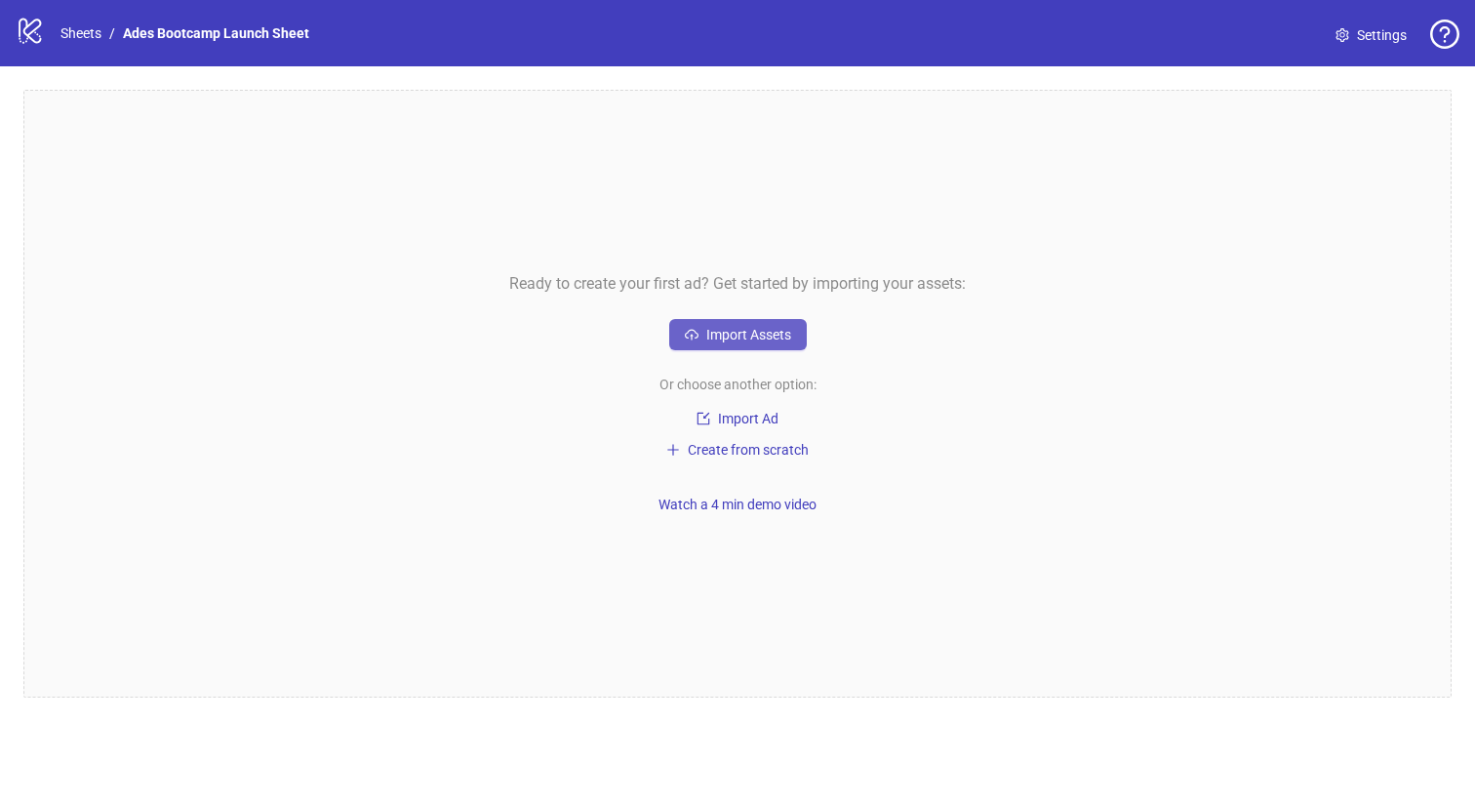
click at [749, 332] on span "Import Assets" at bounding box center [748, 335] width 85 height 16
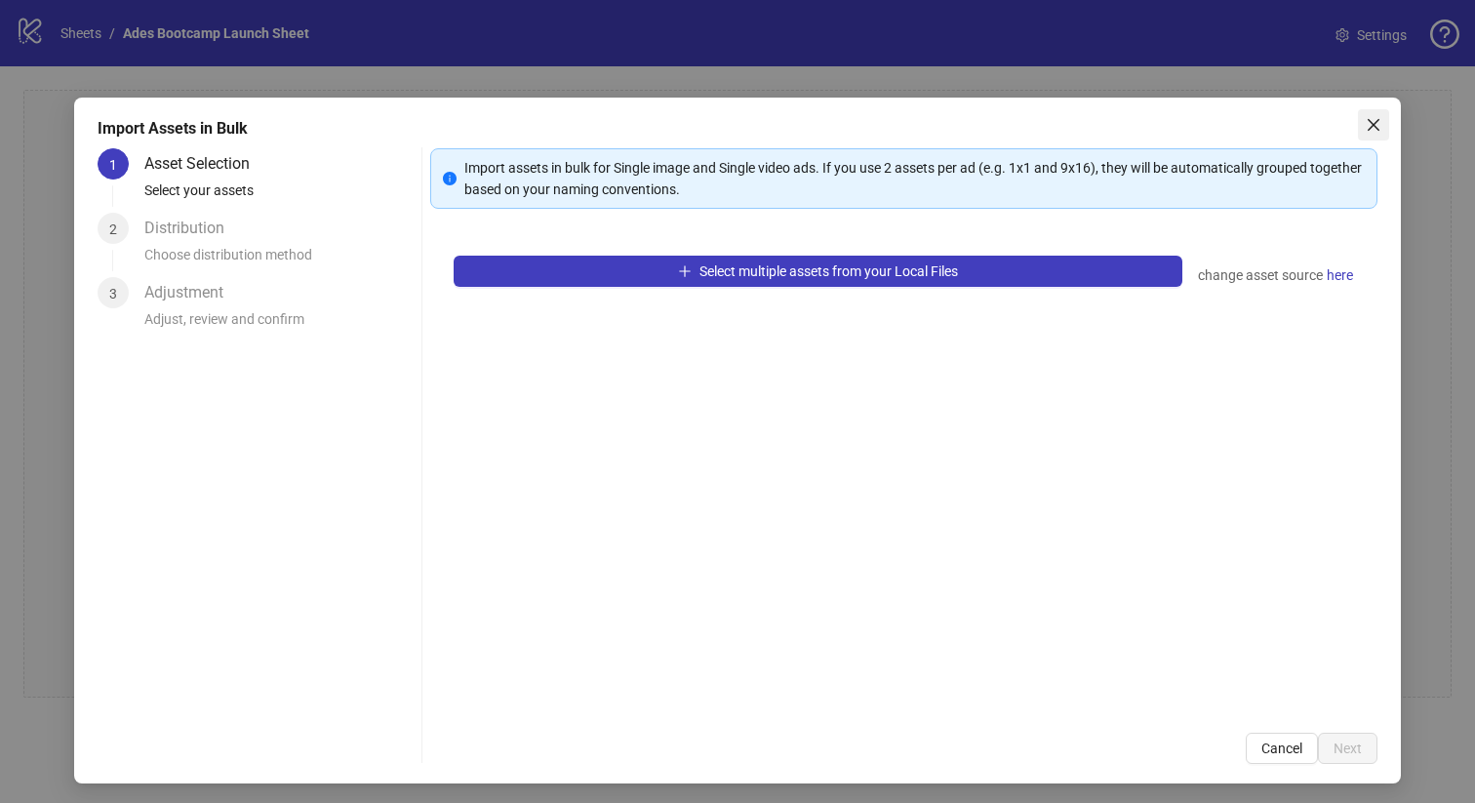
click at [1361, 126] on span "Close" at bounding box center [1373, 125] width 31 height 16
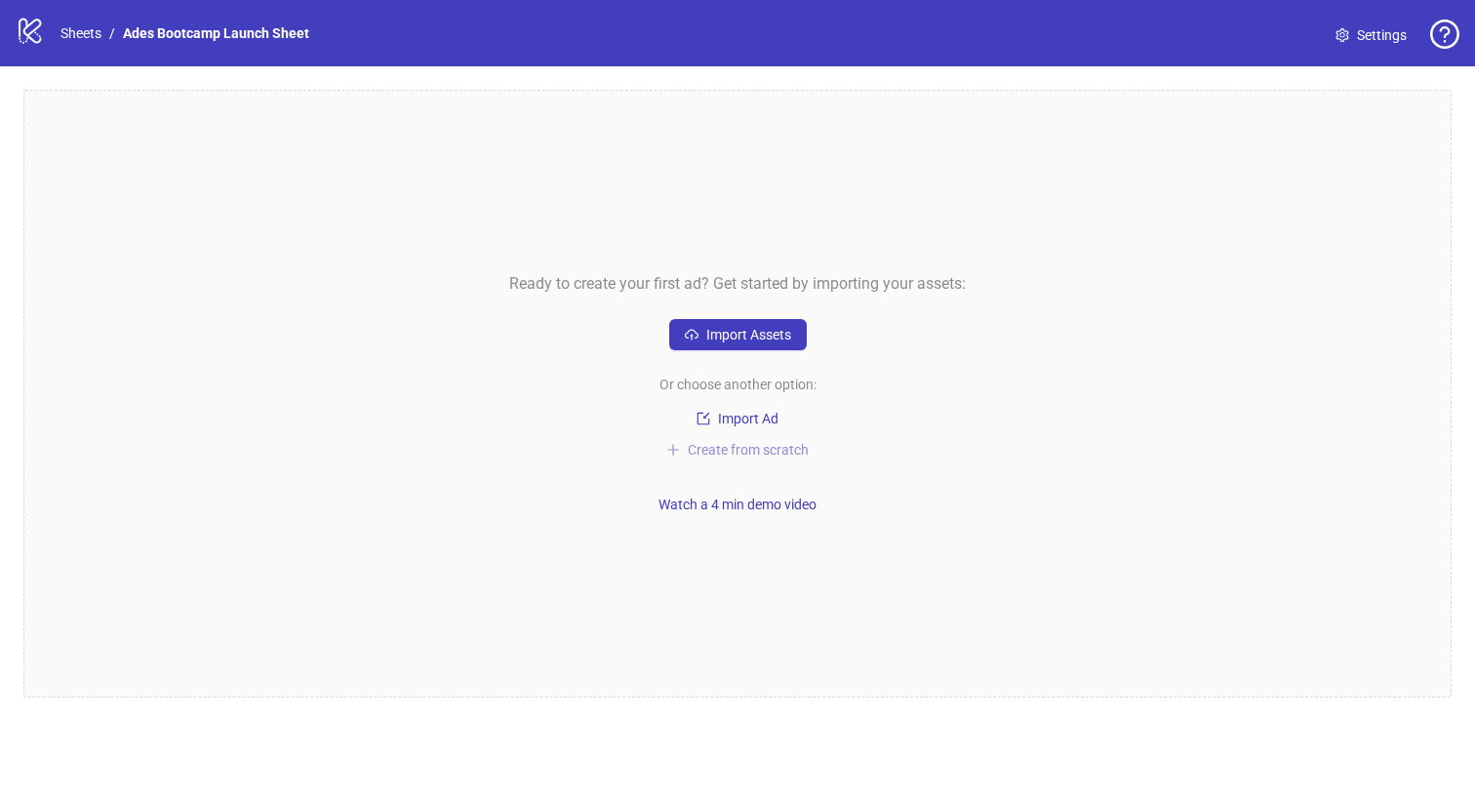
click at [745, 449] on span "Create from scratch" at bounding box center [748, 450] width 121 height 16
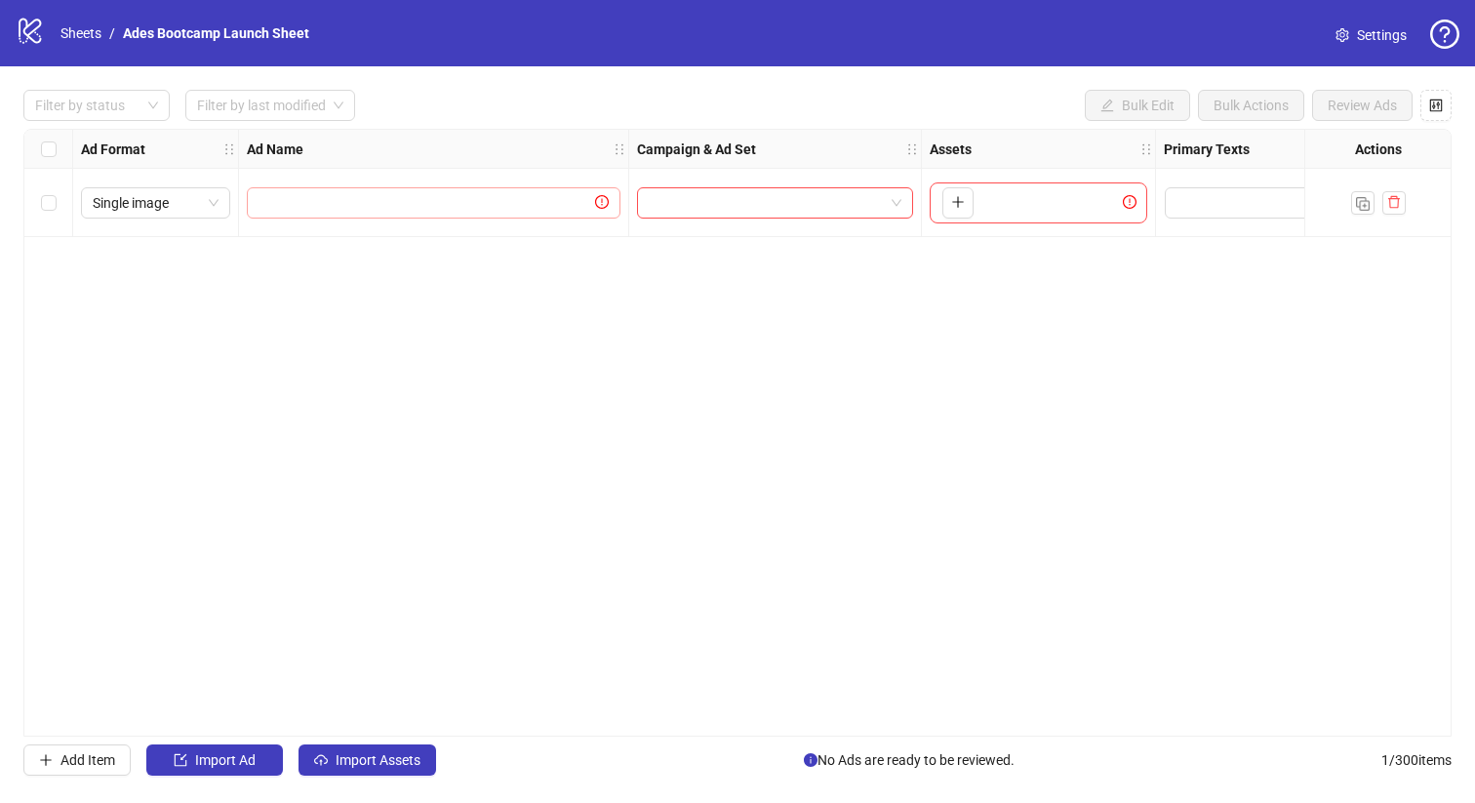
click at [353, 189] on span at bounding box center [434, 202] width 374 height 31
type input "**"
click at [824, 189] on input "search" at bounding box center [766, 202] width 235 height 29
type input "**"
click at [1076, 196] on div "To pick up a draggable item, press the space bar. While dragging, use the arrow…" at bounding box center [1037, 202] width 217 height 41
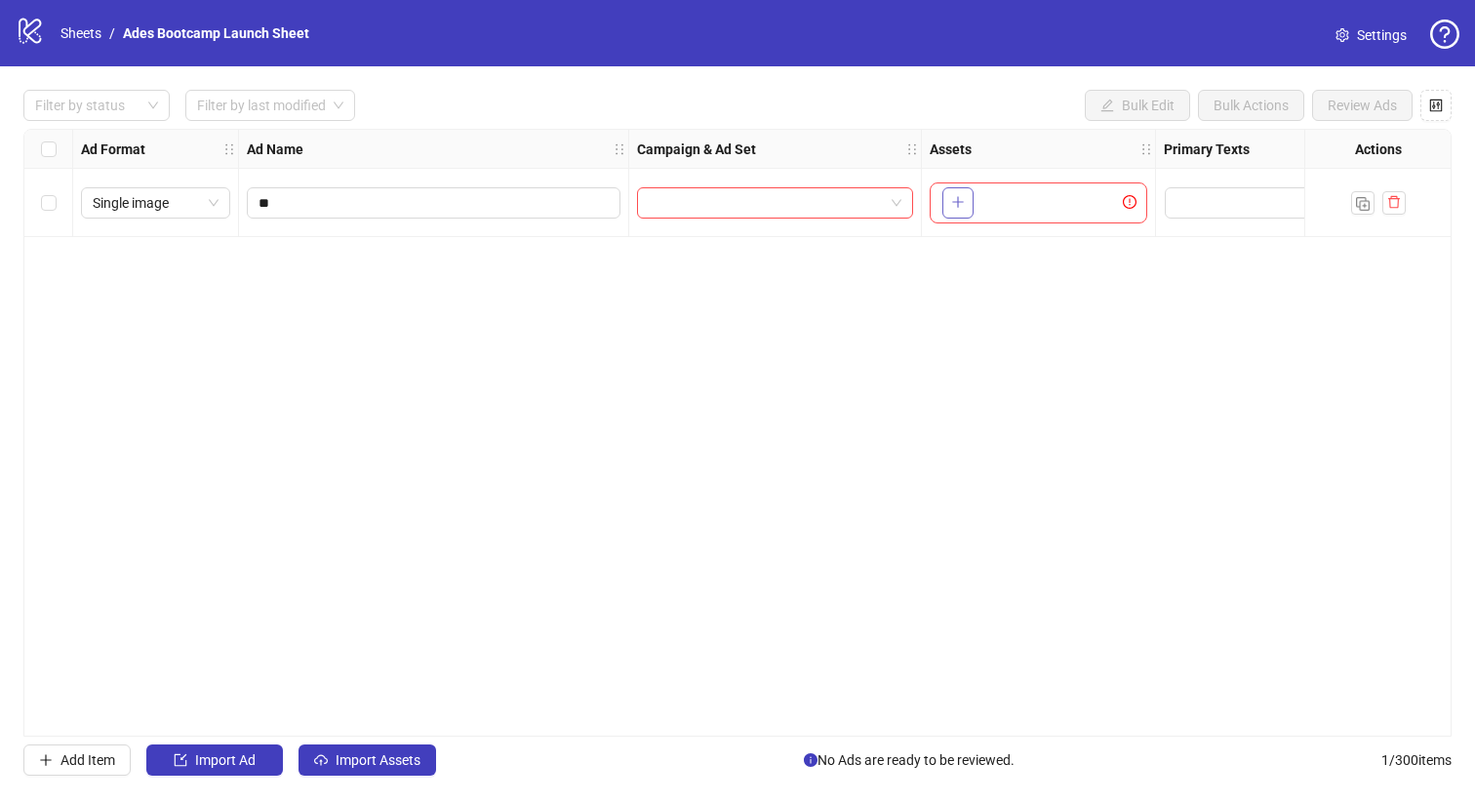
click at [950, 199] on button "button" at bounding box center [957, 202] width 31 height 31
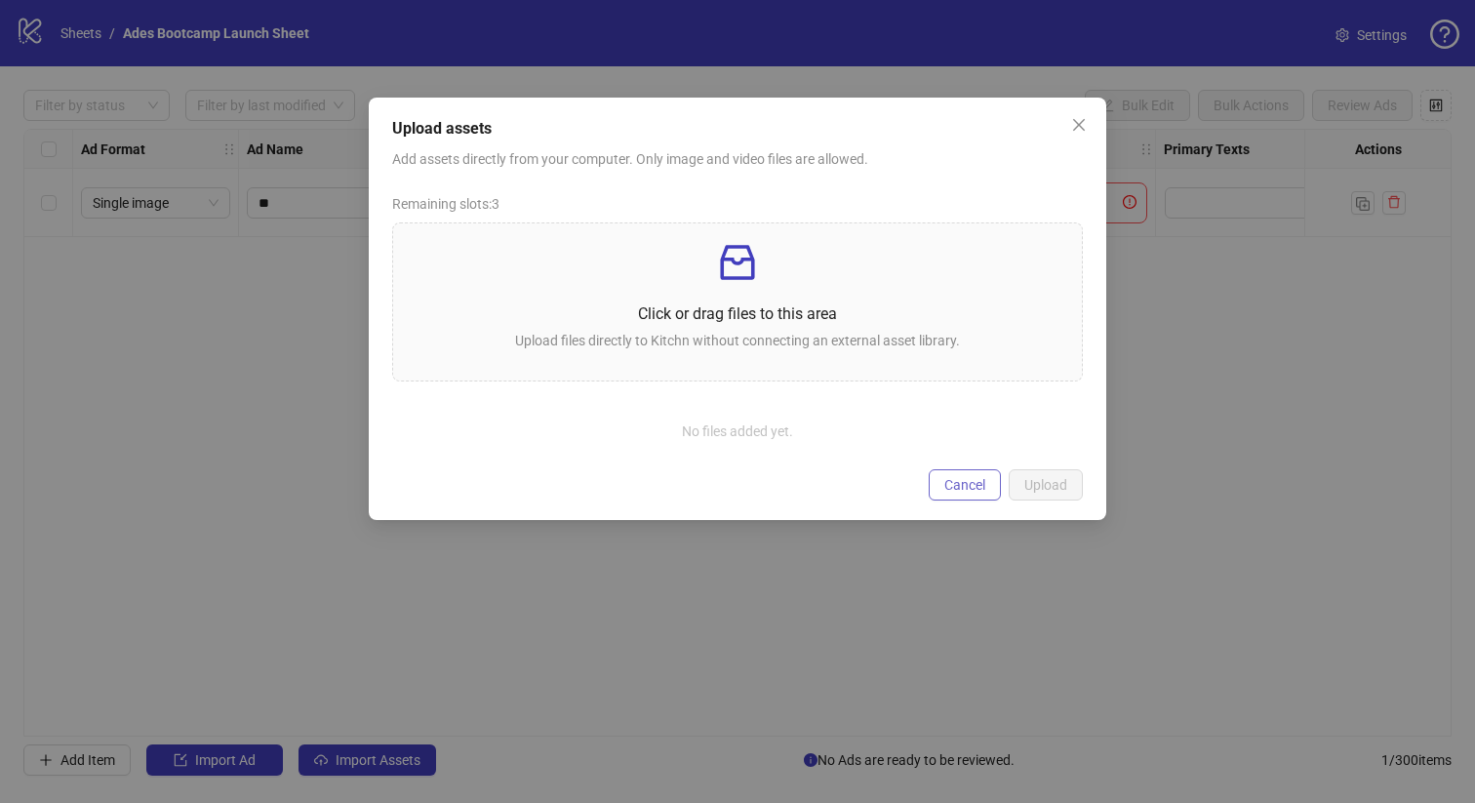
click at [948, 494] on button "Cancel" at bounding box center [964, 484] width 72 height 31
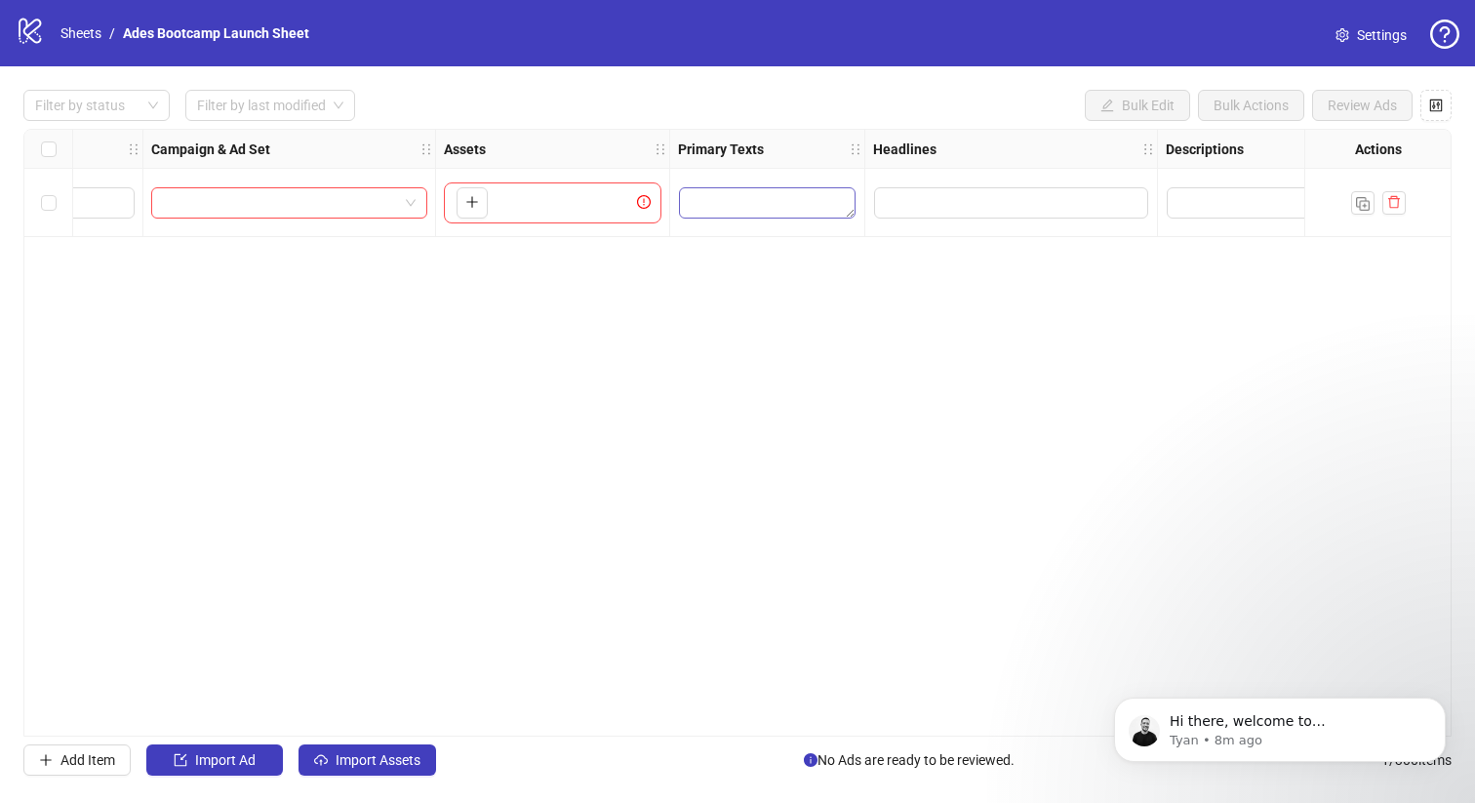
scroll to position [0, 810]
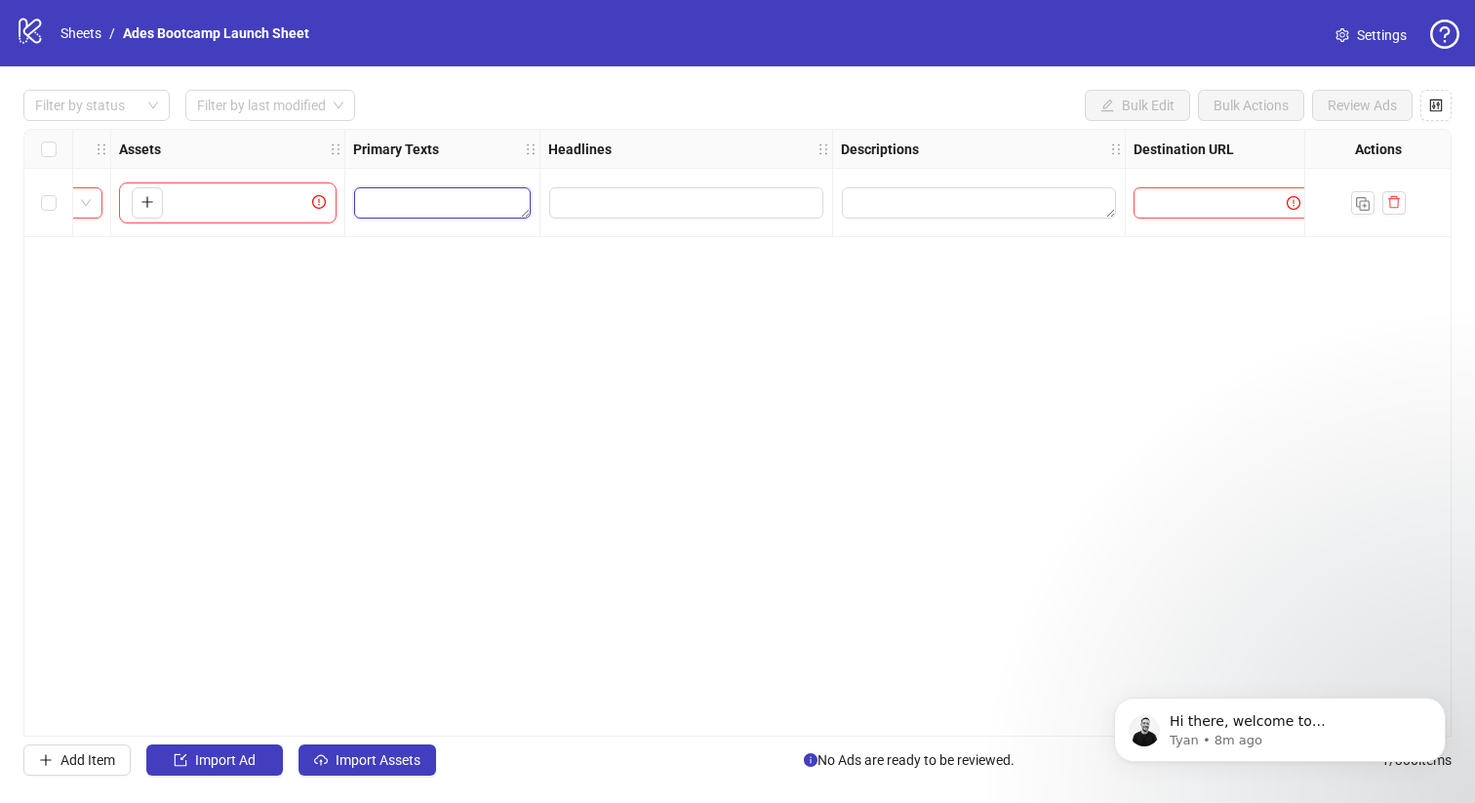
click at [368, 201] on textarea "Edit values" at bounding box center [442, 202] width 177 height 31
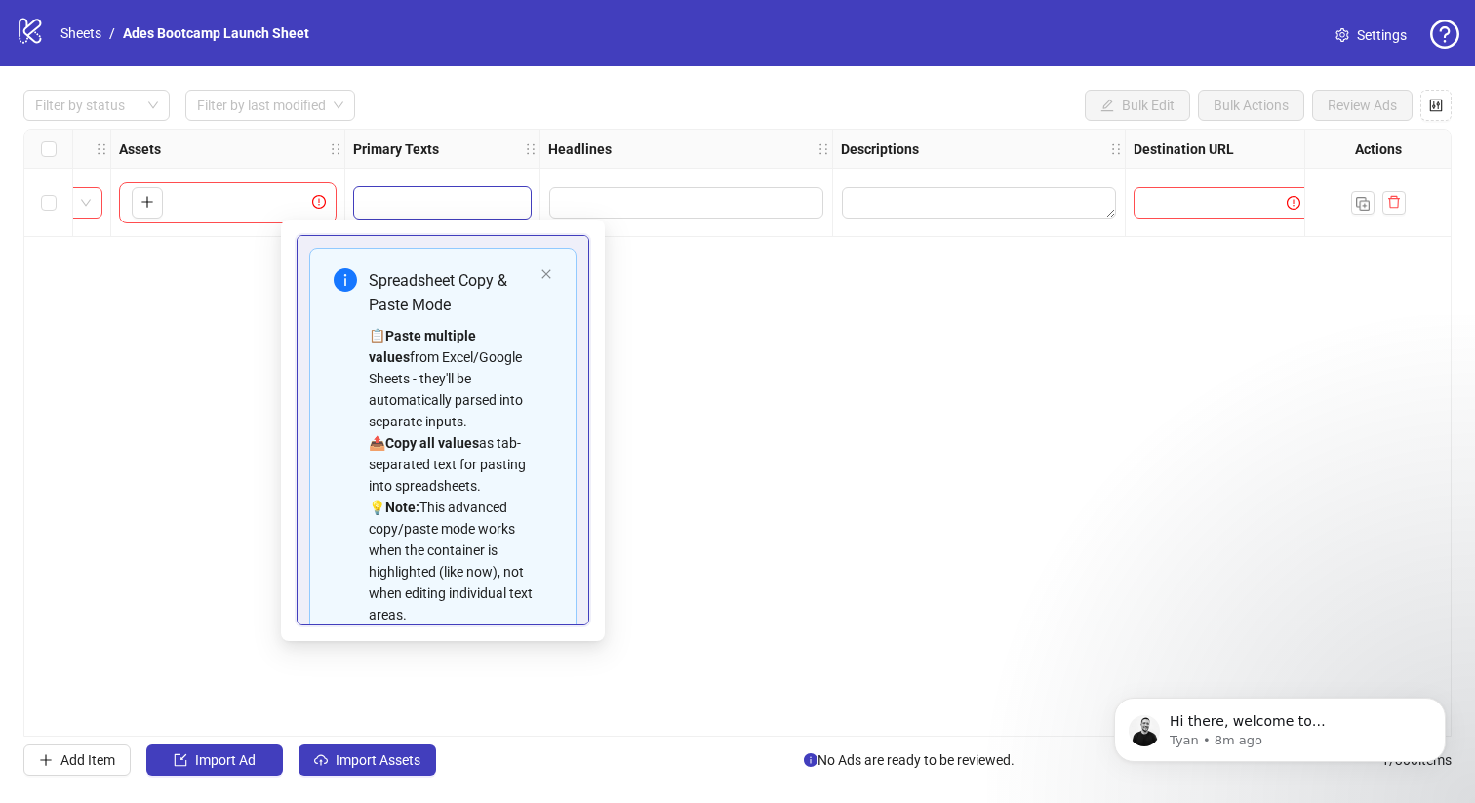
scroll to position [133, 0]
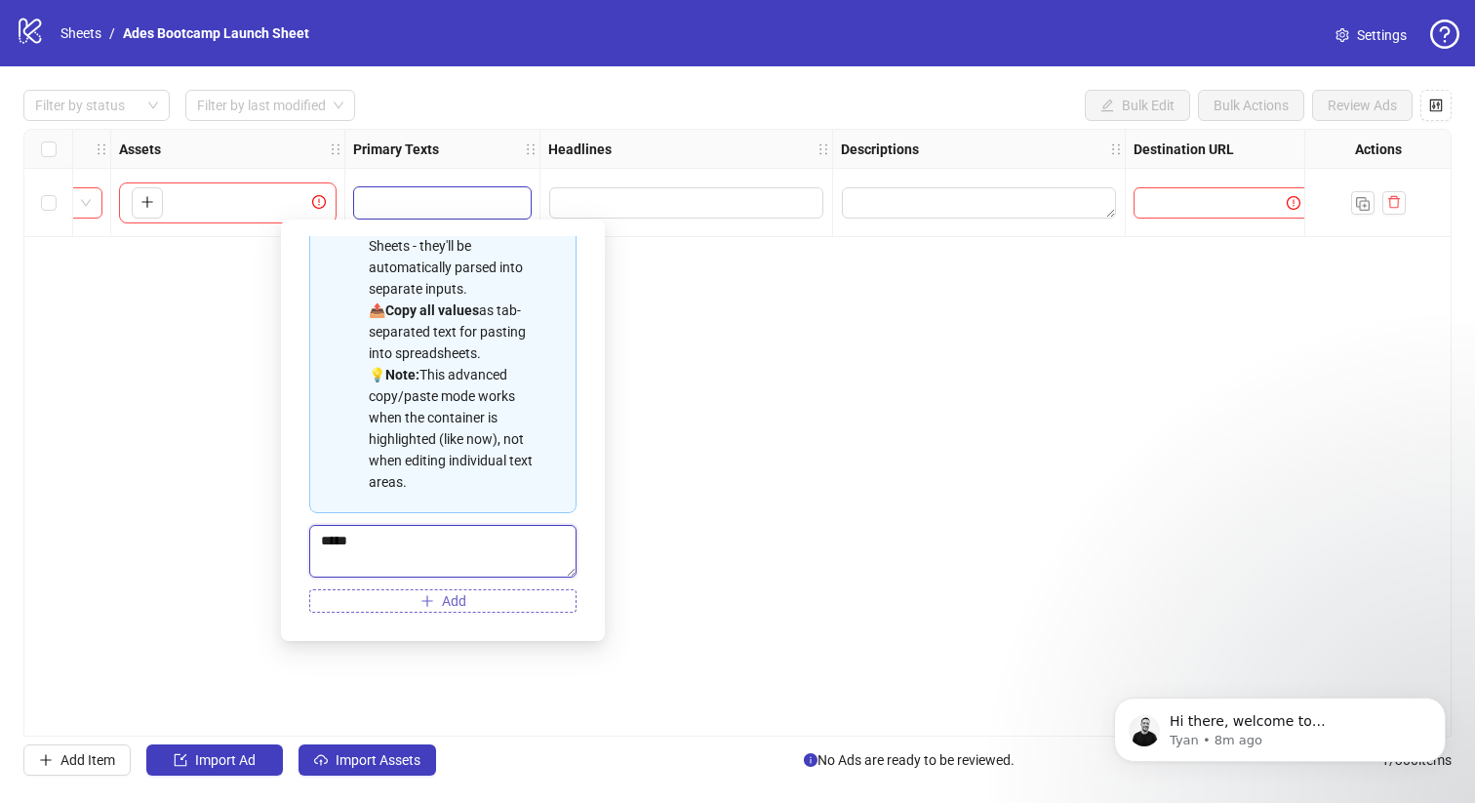
type textarea "*****"
click at [434, 596] on button "Add" at bounding box center [442, 600] width 267 height 23
click at [672, 157] on div "Headlines" at bounding box center [686, 149] width 293 height 39
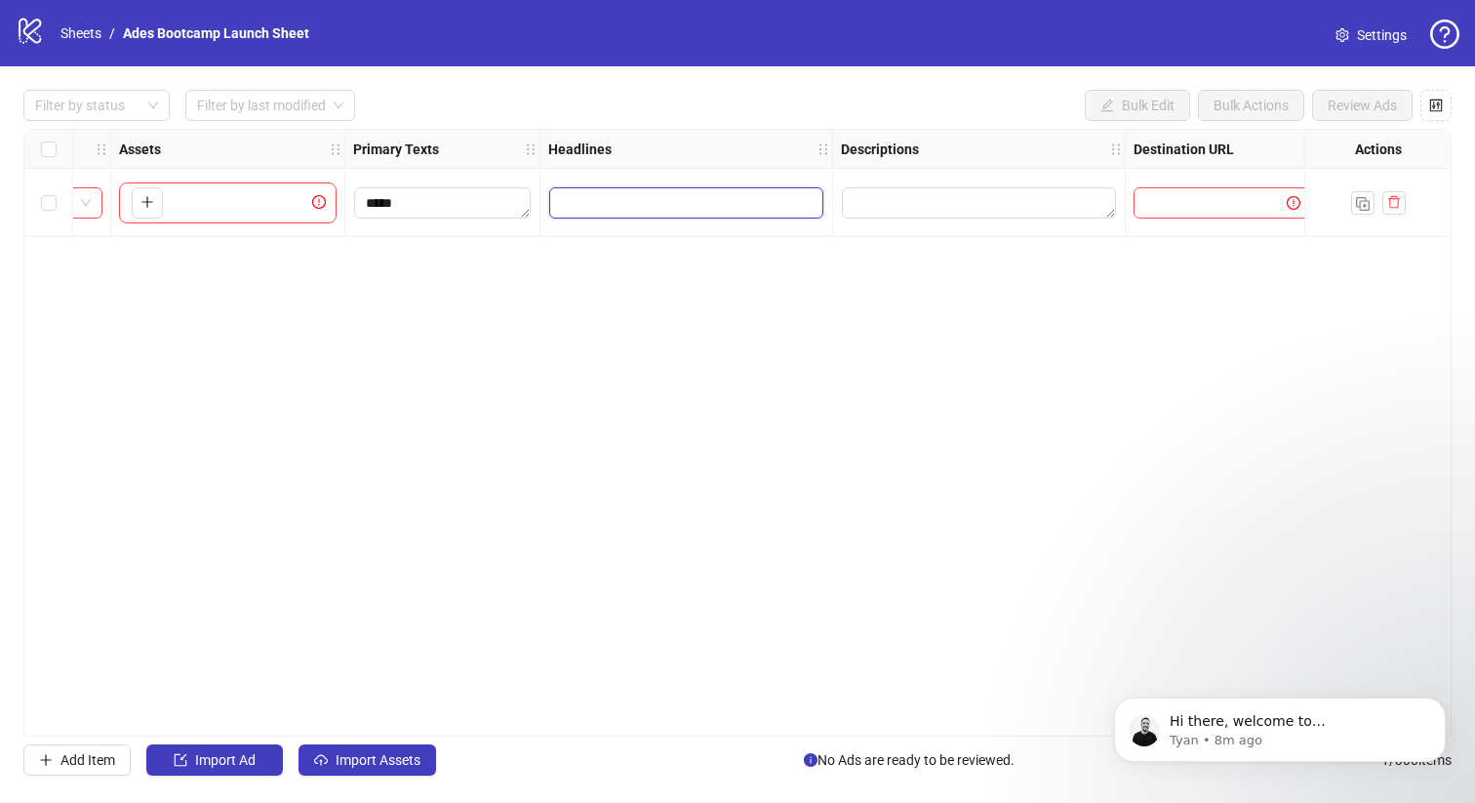
click at [672, 194] on input "Edit values" at bounding box center [686, 202] width 274 height 31
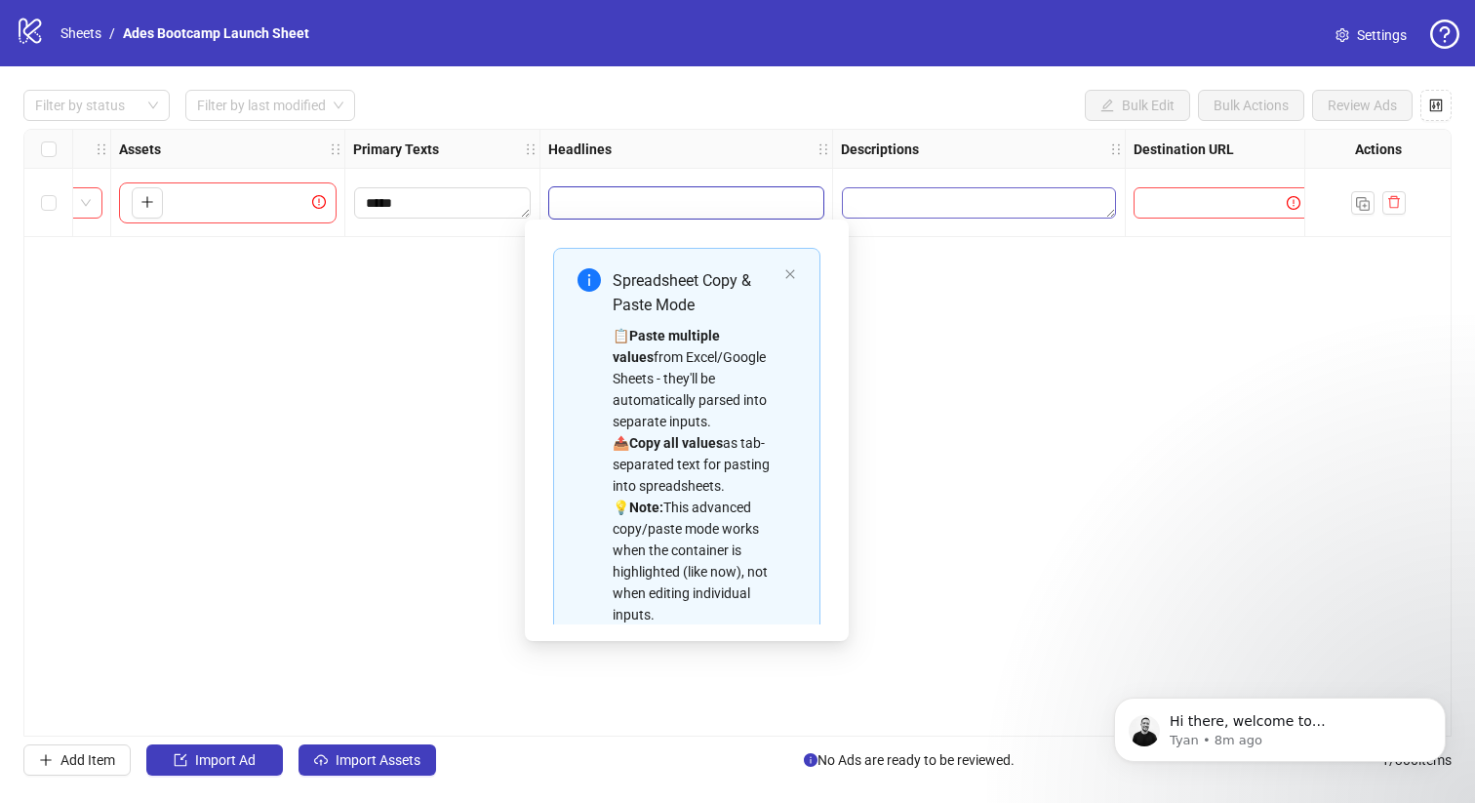
scroll to position [111, 0]
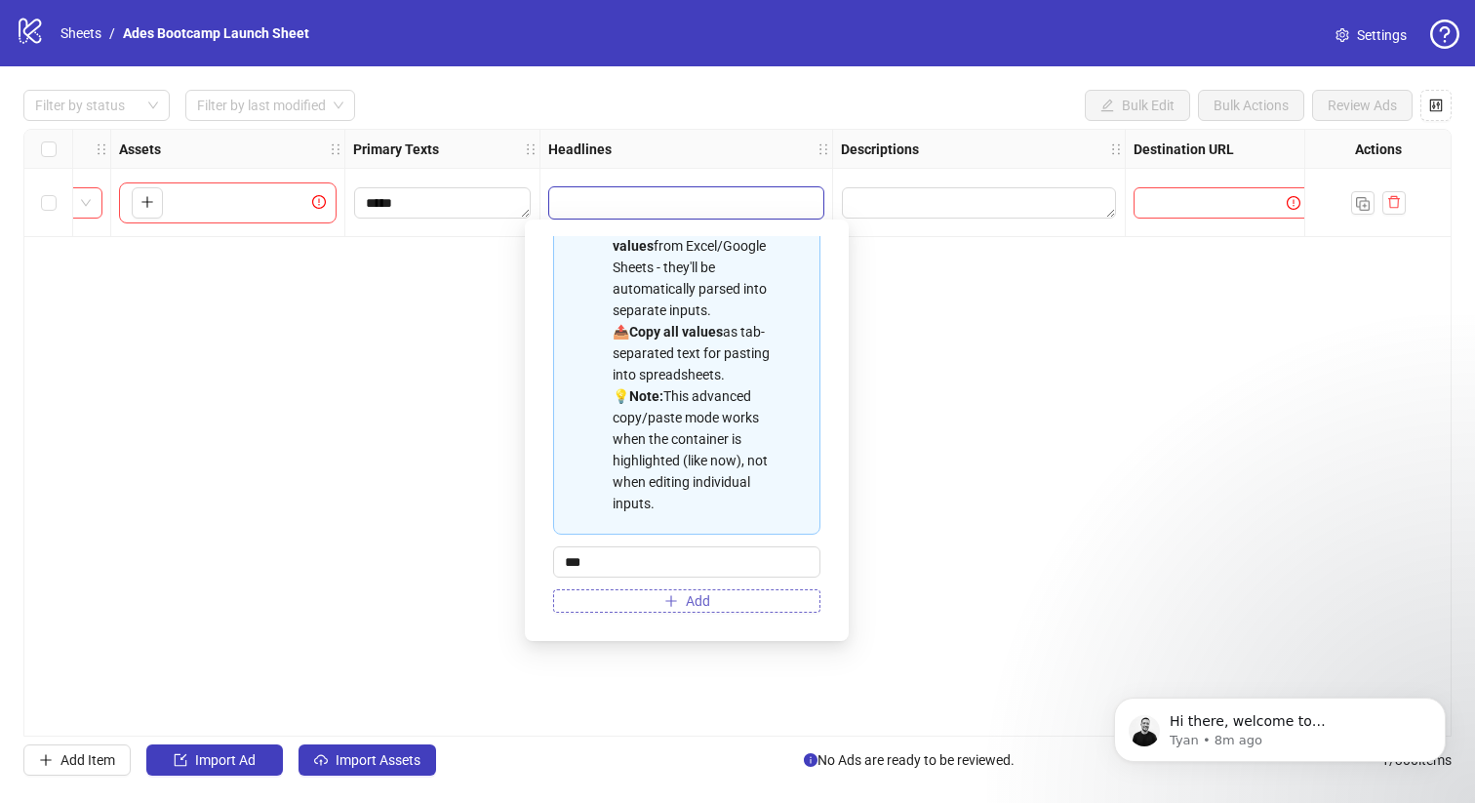
type input "***"
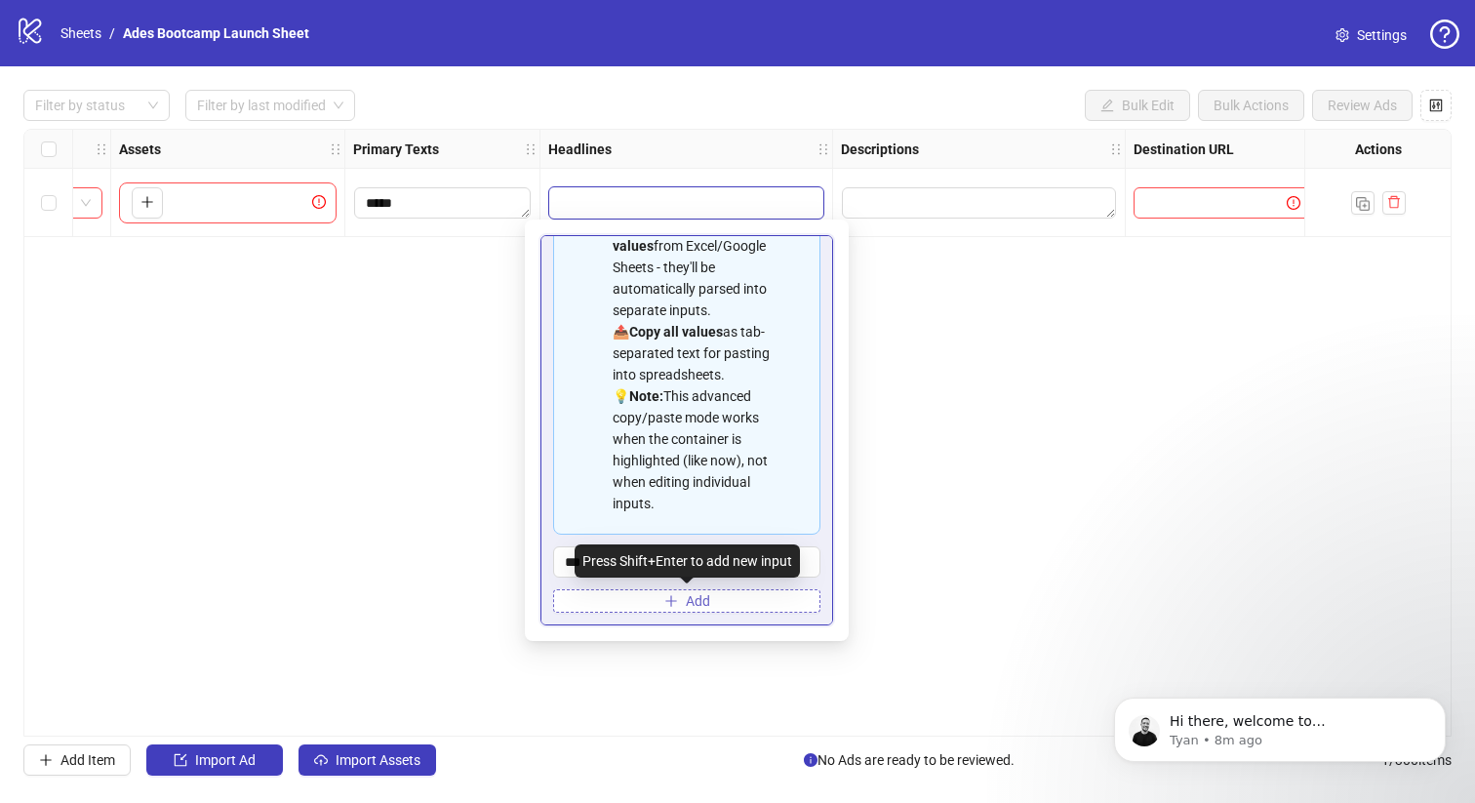
click at [713, 610] on button "Add" at bounding box center [686, 600] width 267 height 23
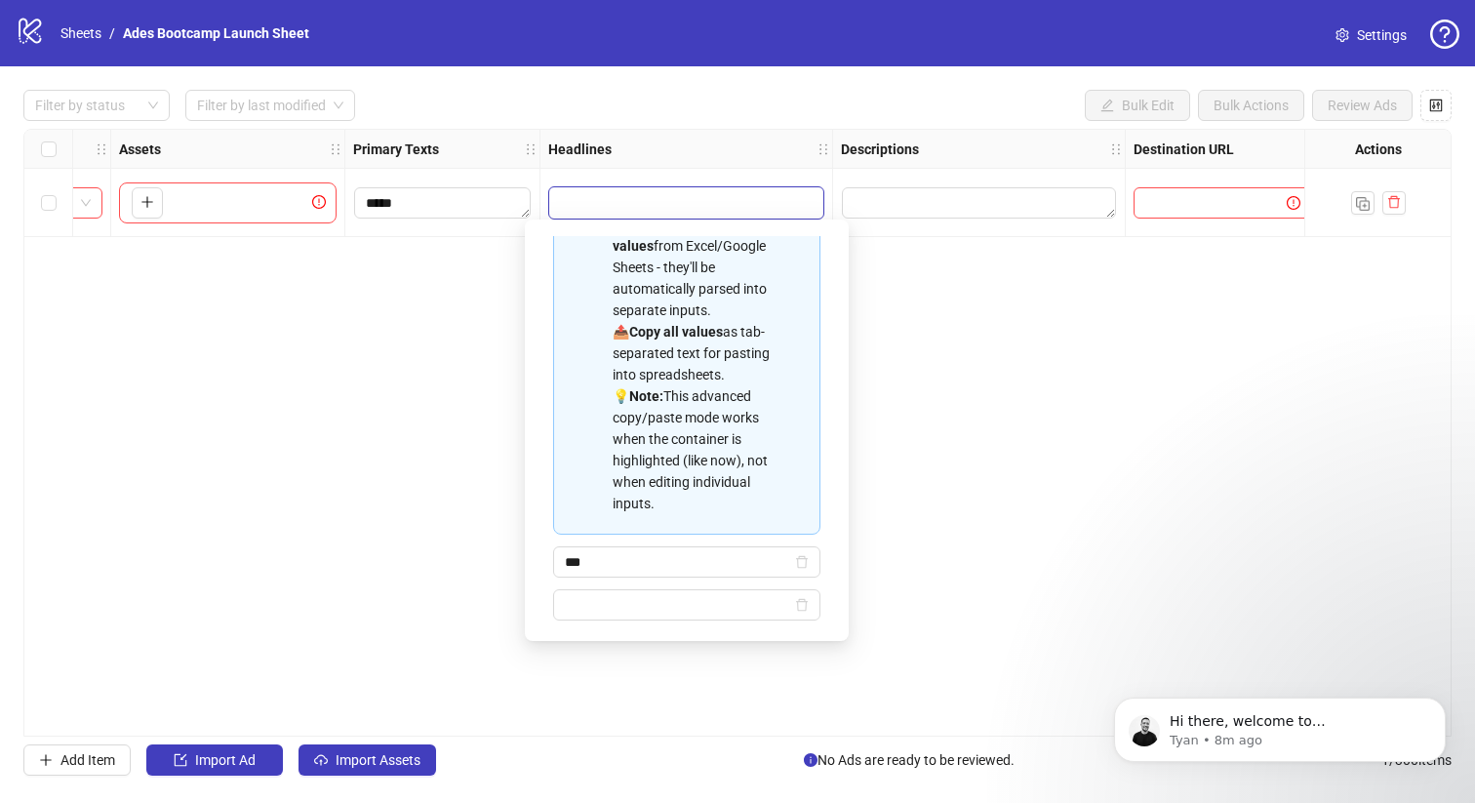
type input "*"
click at [827, 195] on div at bounding box center [686, 203] width 293 height 68
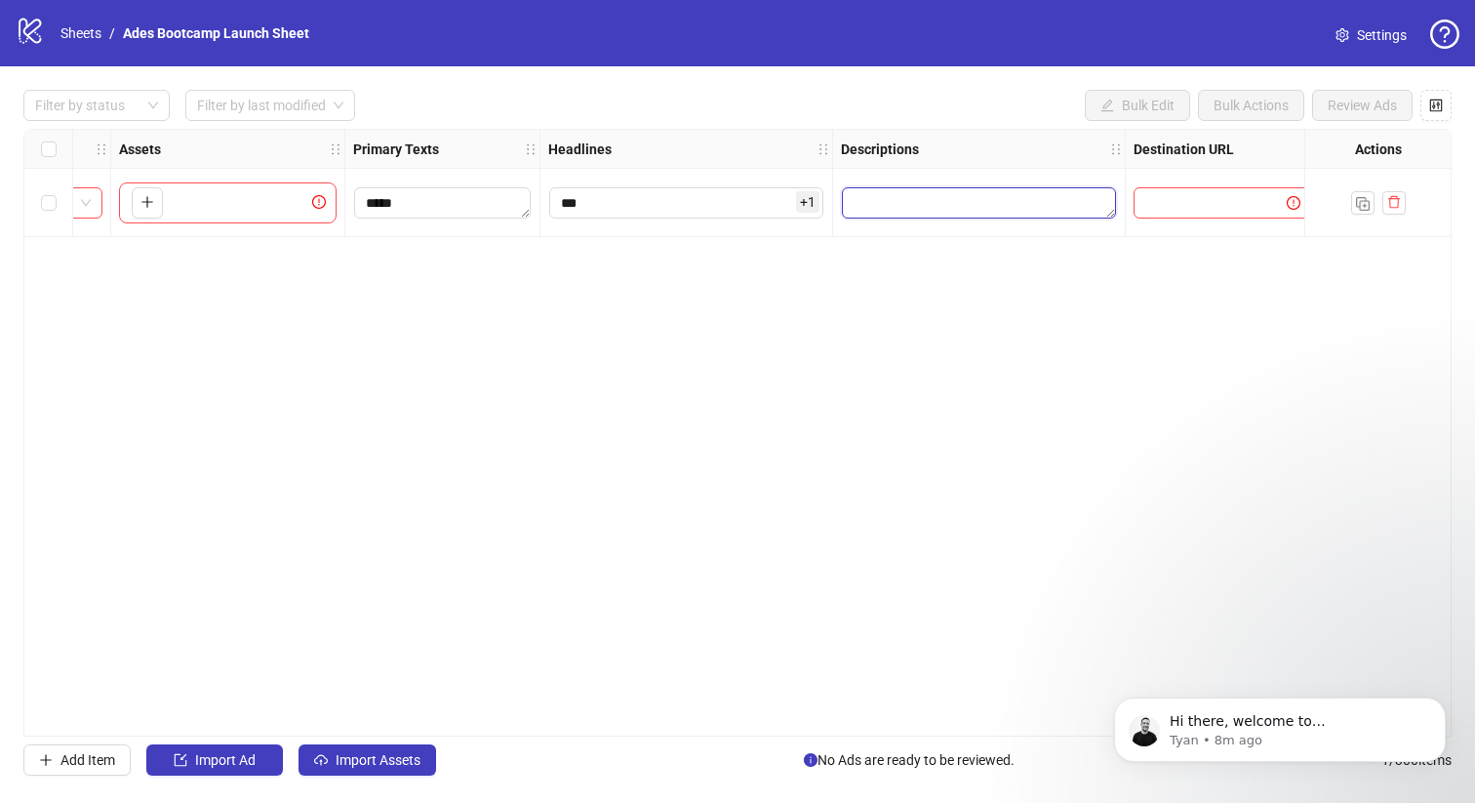
click at [979, 207] on textarea "Edit values" at bounding box center [979, 202] width 274 height 31
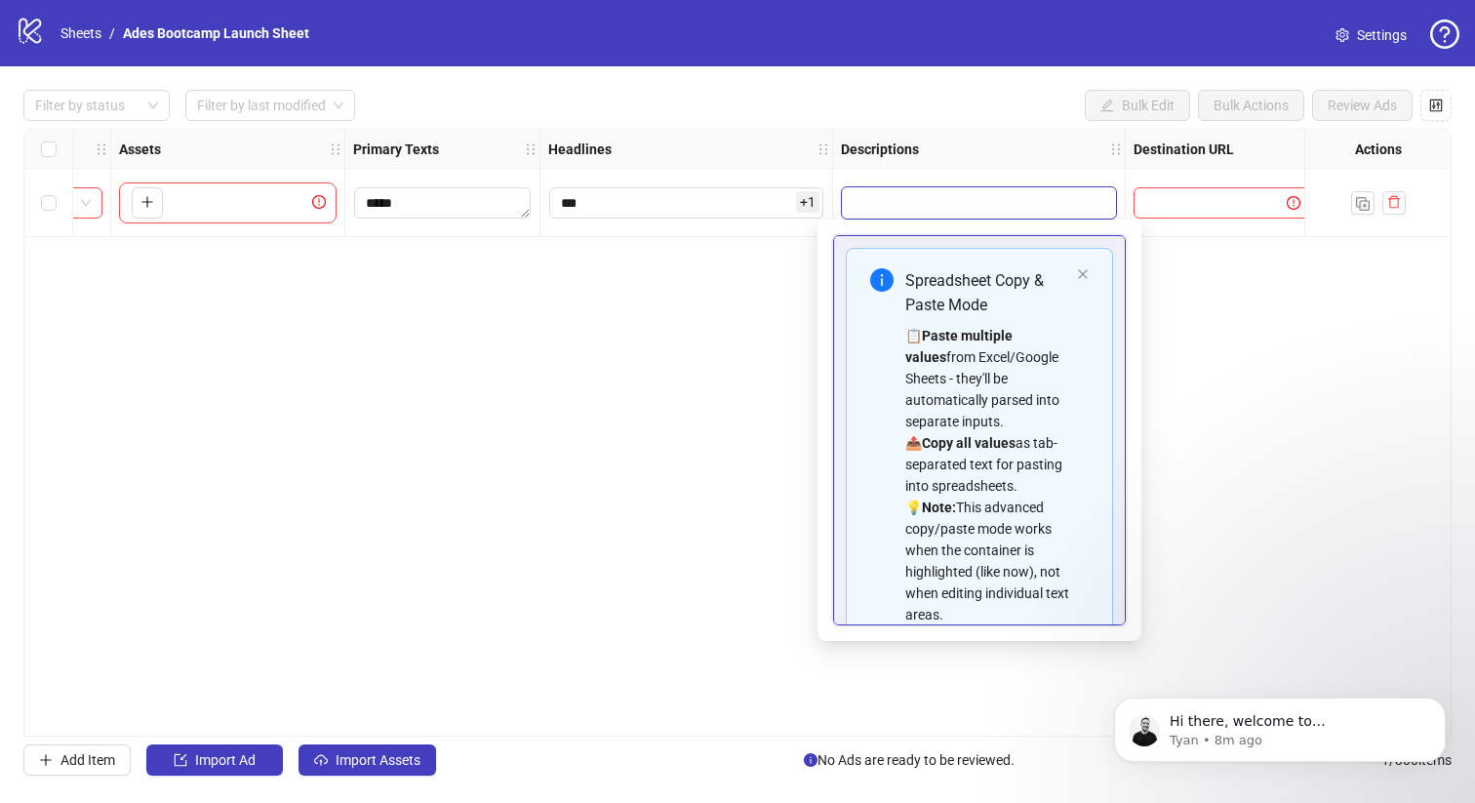
scroll to position [133, 0]
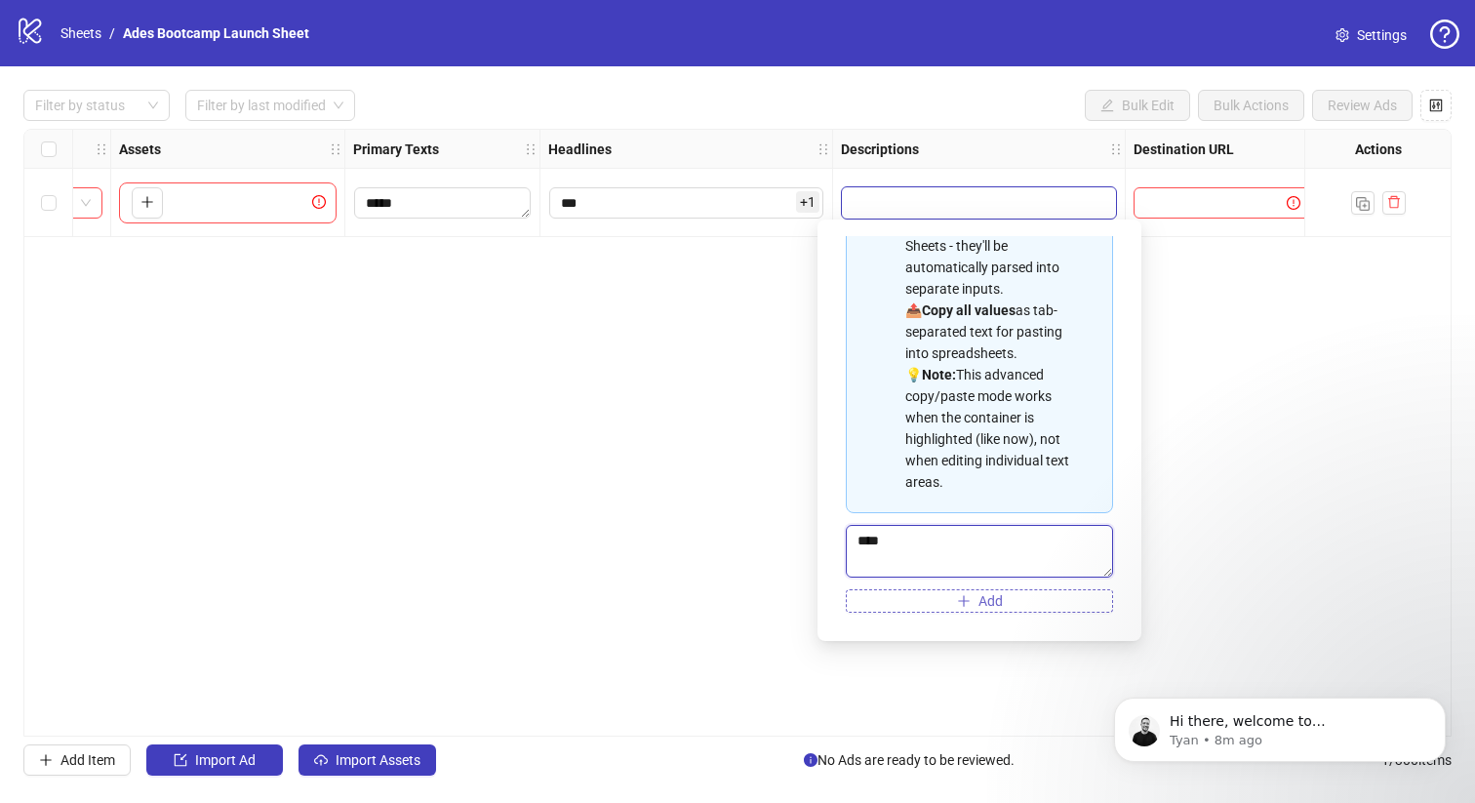
type textarea "****"
click at [994, 593] on span "Add" at bounding box center [990, 601] width 24 height 16
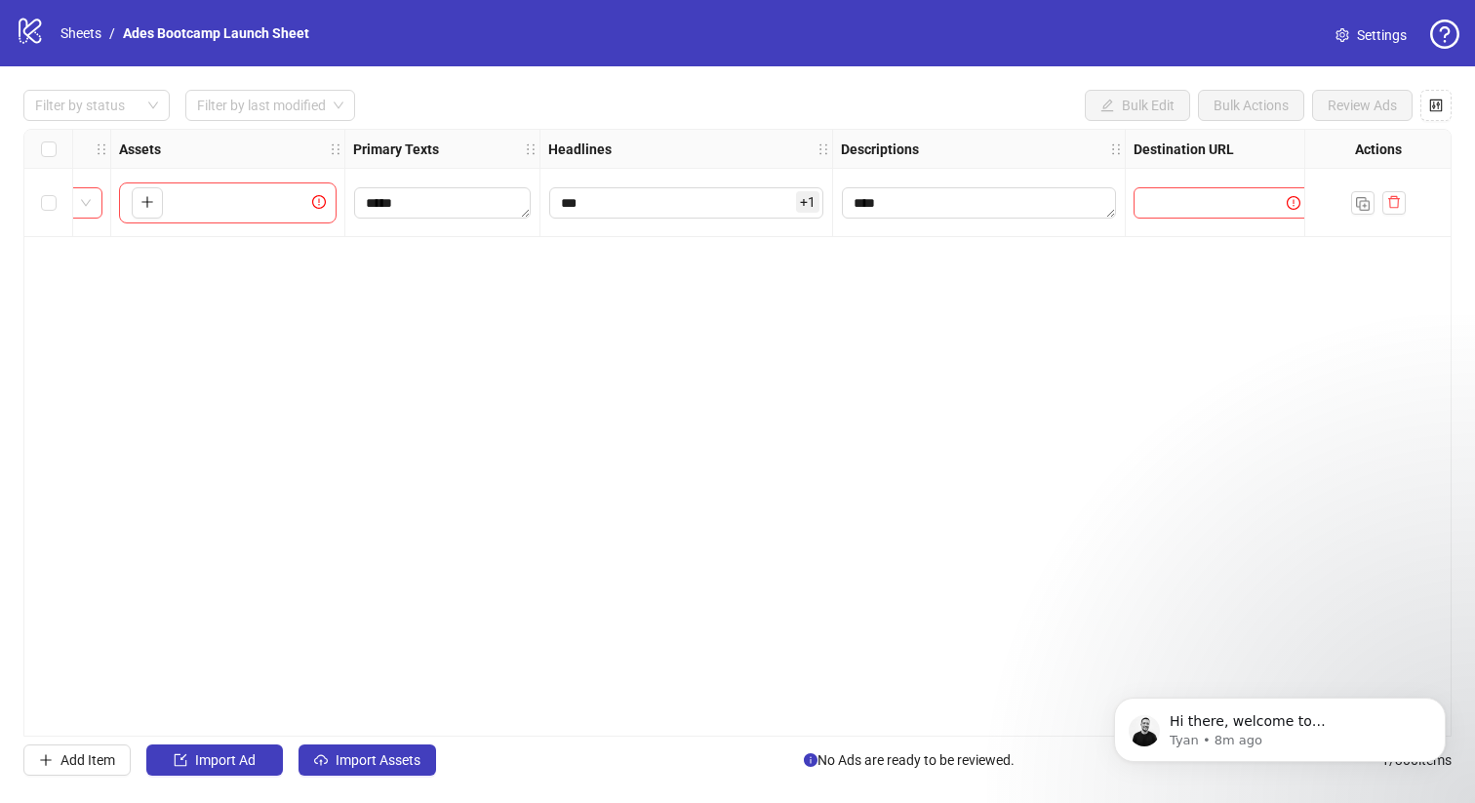
click at [1216, 310] on div "Ad Format Ad Name Campaign & Ad Set Assets Primary Texts Headlines Descriptions…" at bounding box center [737, 433] width 1428 height 608
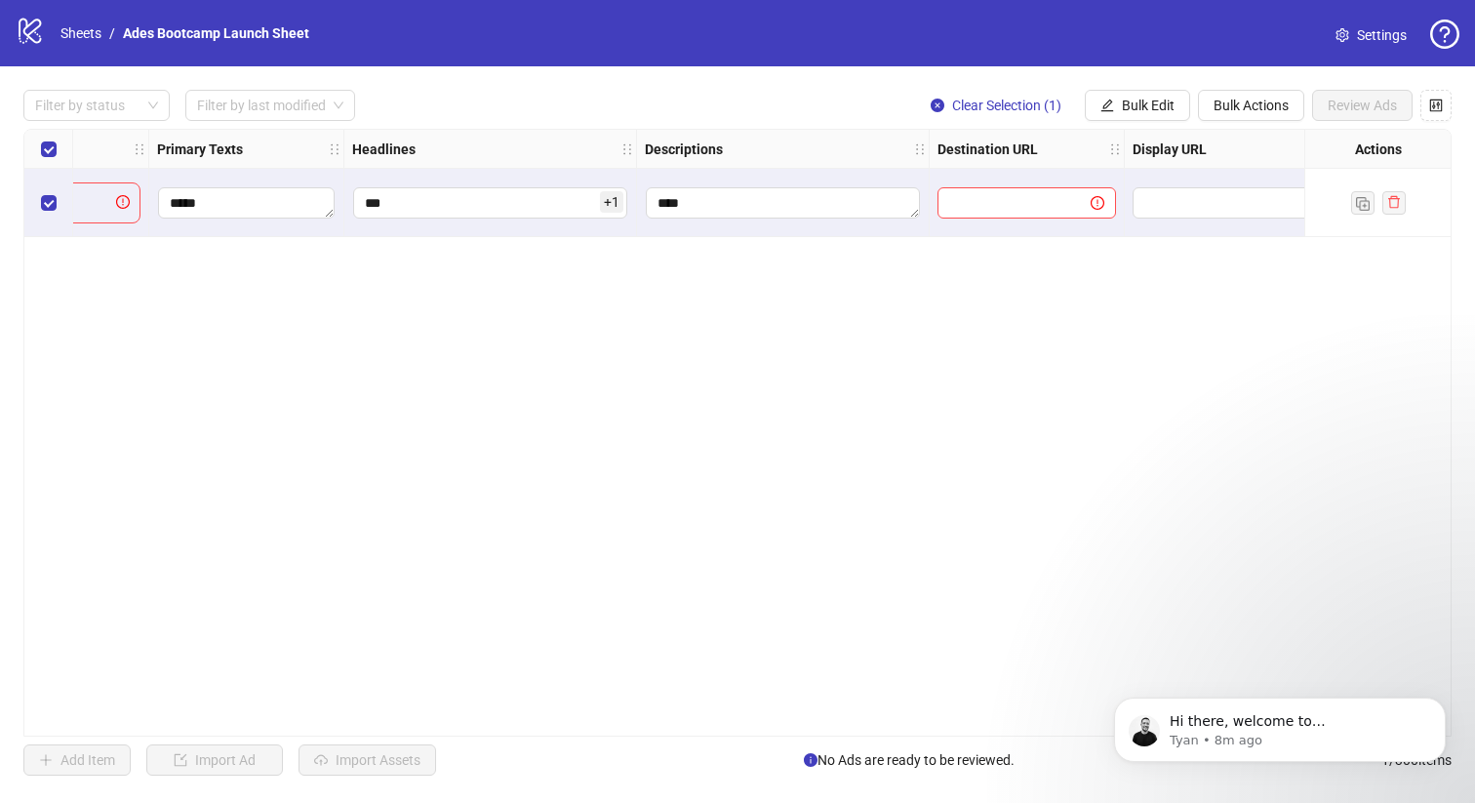
scroll to position [0, 1109]
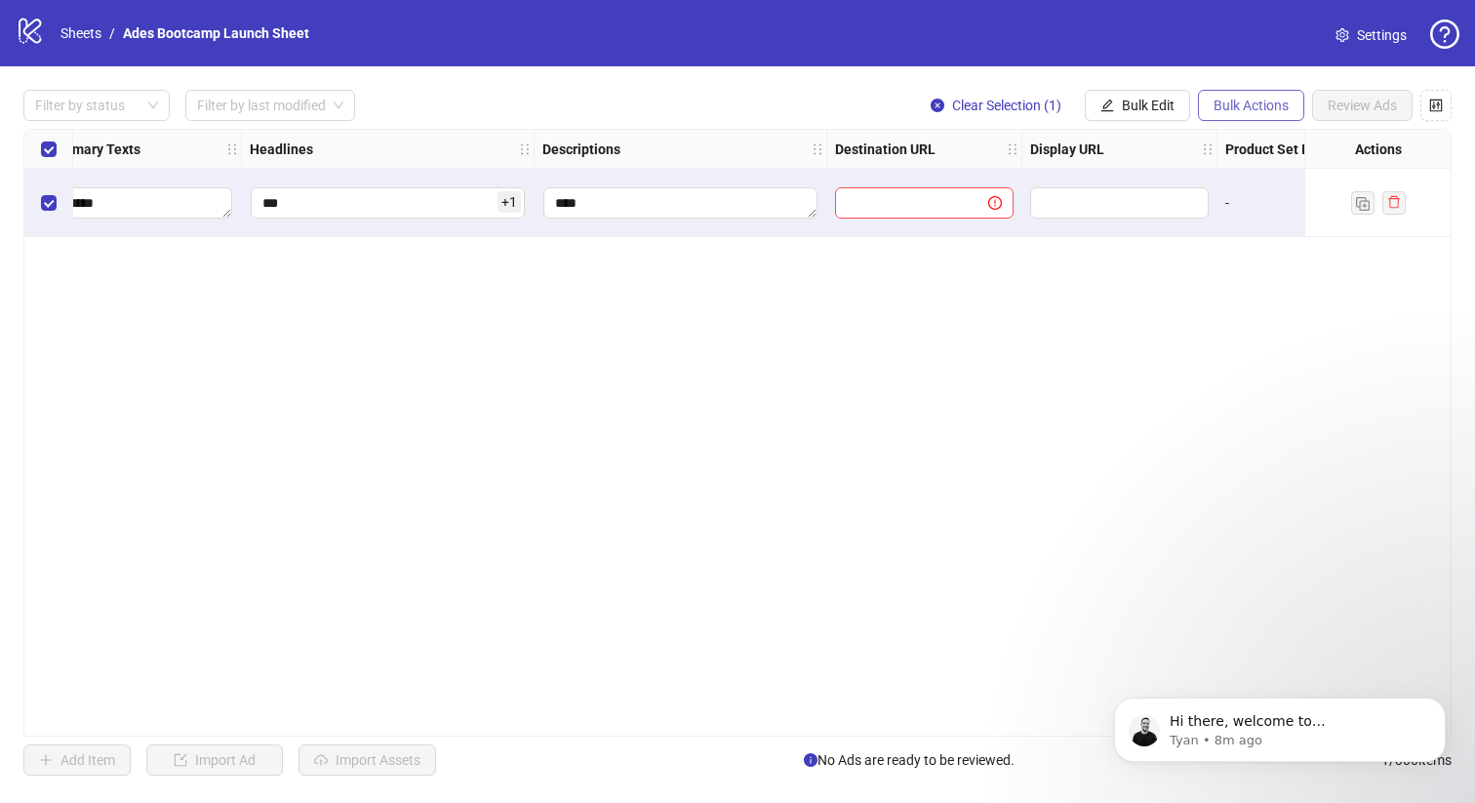
click at [1264, 104] on span "Bulk Actions" at bounding box center [1250, 106] width 75 height 16
click at [940, 232] on div at bounding box center [924, 203] width 195 height 68
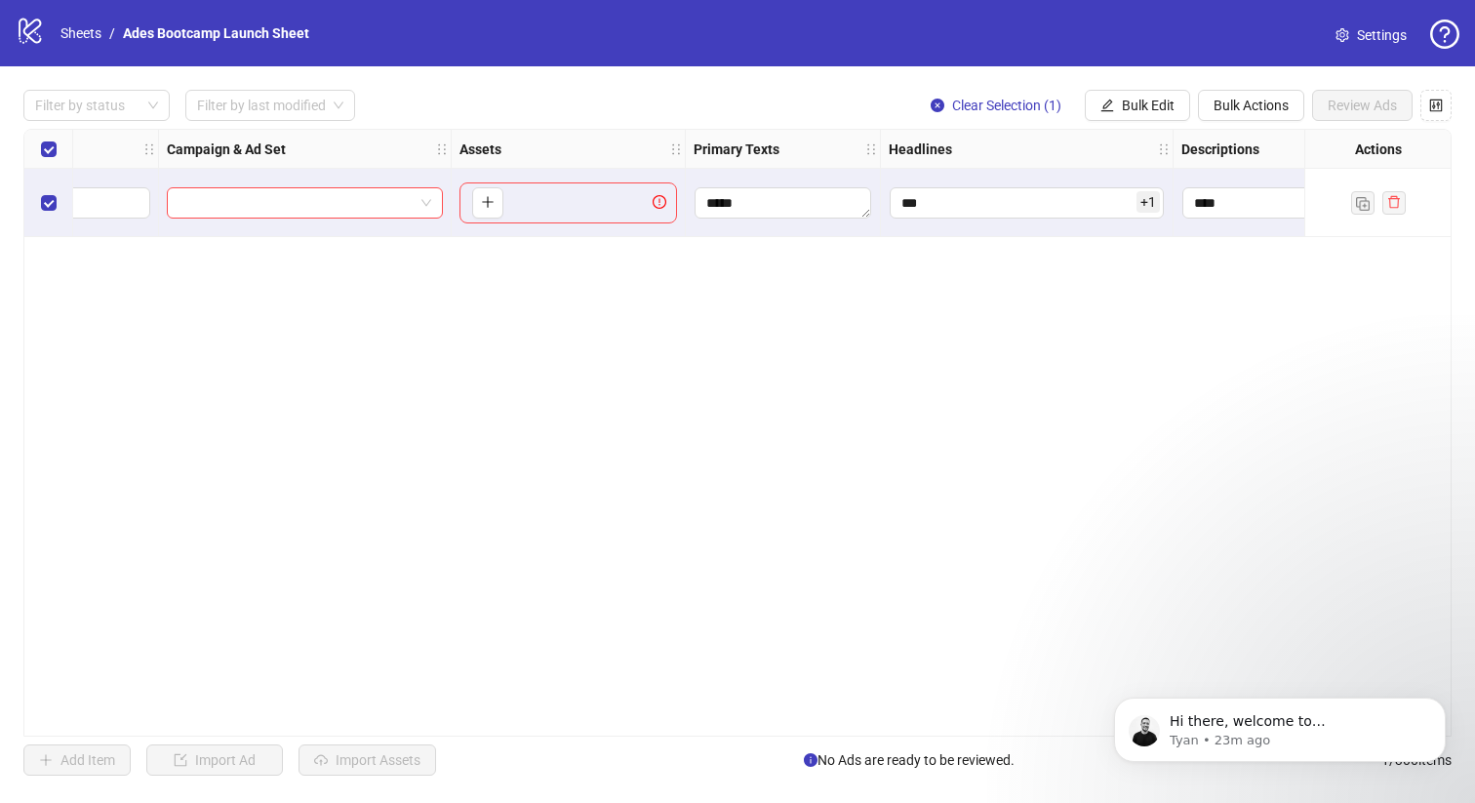
scroll to position [0, 0]
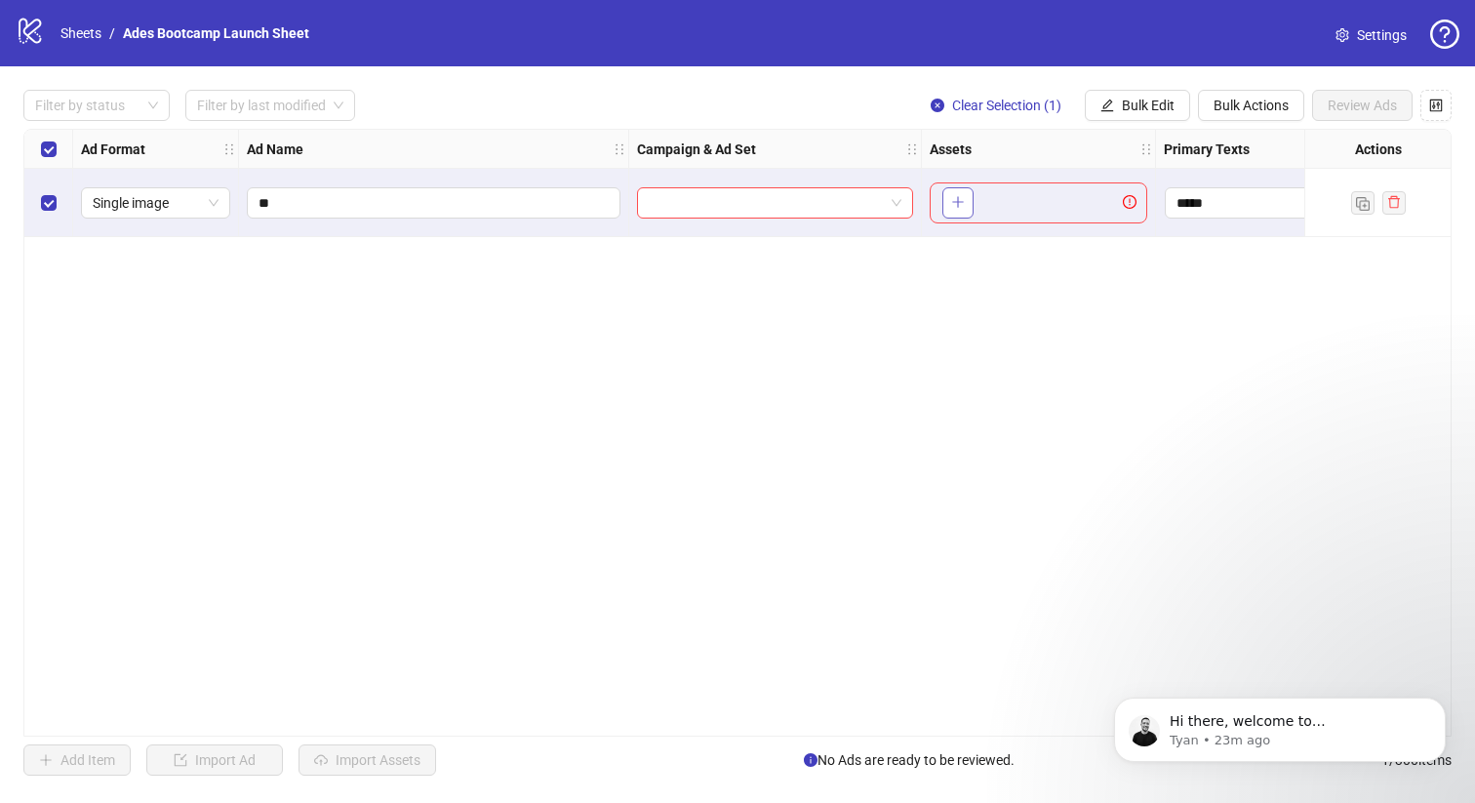
click at [966, 203] on button "button" at bounding box center [957, 202] width 31 height 31
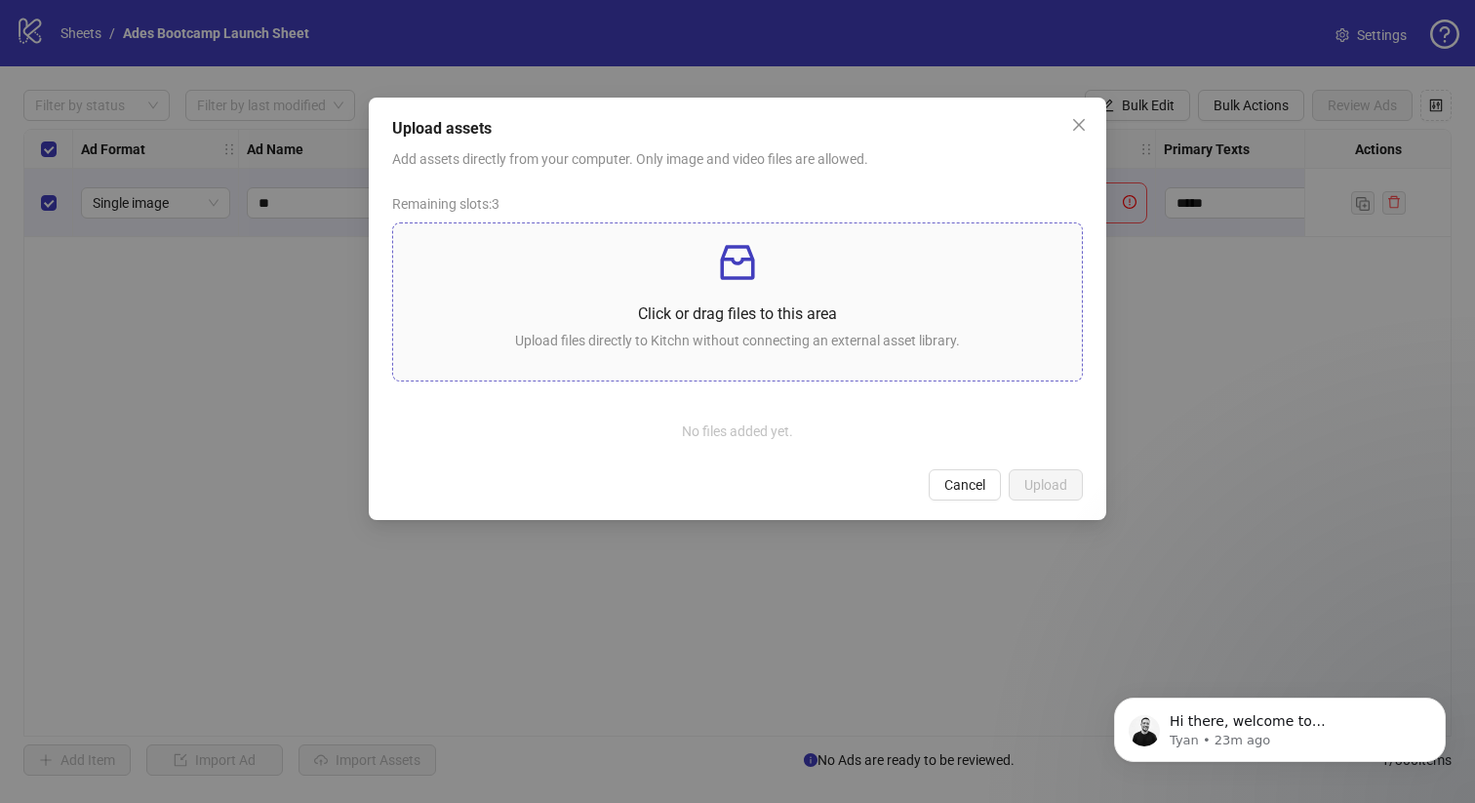
click at [765, 314] on p "Click or drag files to this area" at bounding box center [737, 313] width 657 height 24
click at [964, 484] on span "Cancel" at bounding box center [964, 485] width 41 height 16
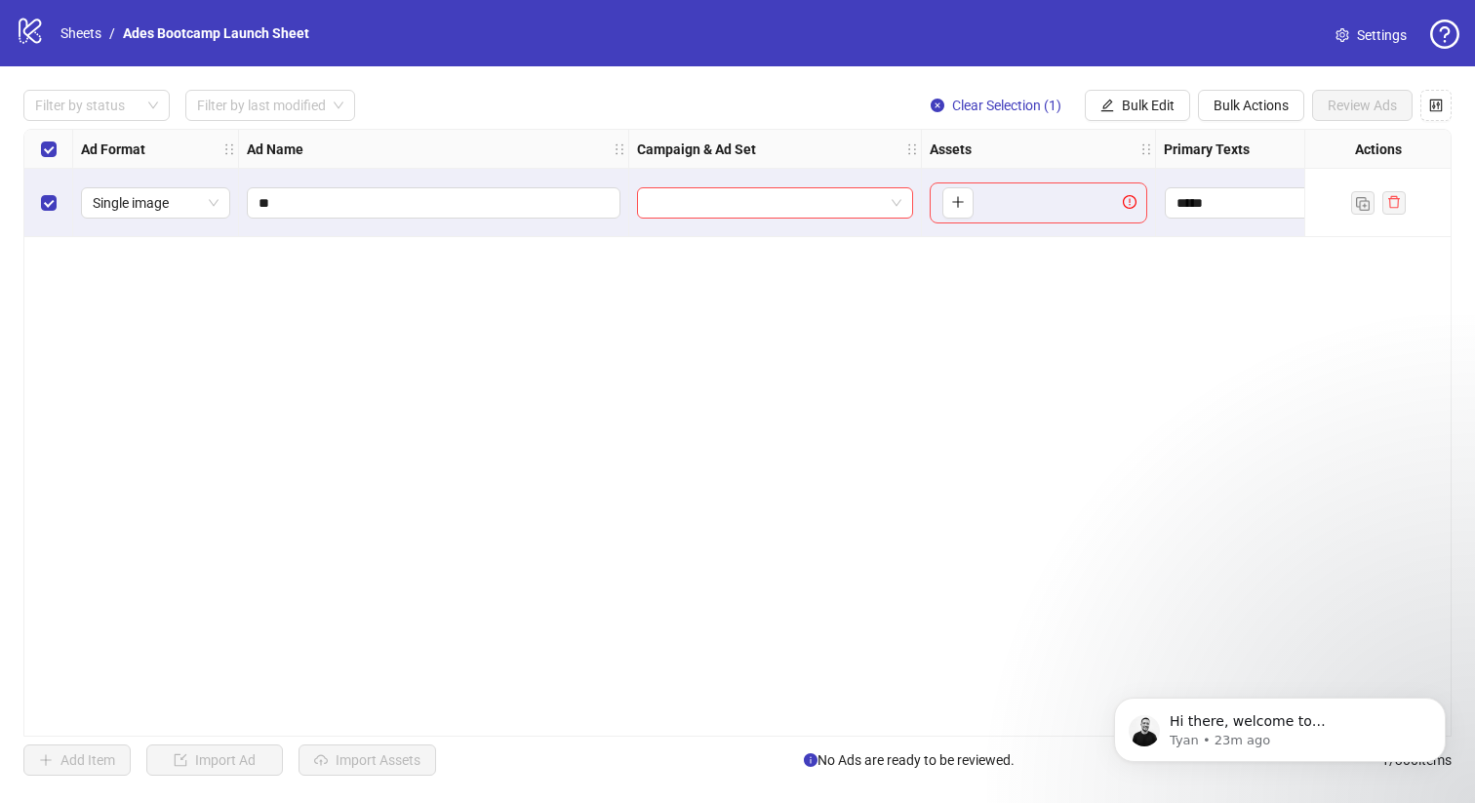
click at [28, 42] on icon "logo/logo-mobile" at bounding box center [30, 30] width 29 height 29
click at [1232, 103] on span "Bulk Actions" at bounding box center [1250, 106] width 75 height 16
click at [1148, 107] on span "Bulk Edit" at bounding box center [1148, 106] width 53 height 16
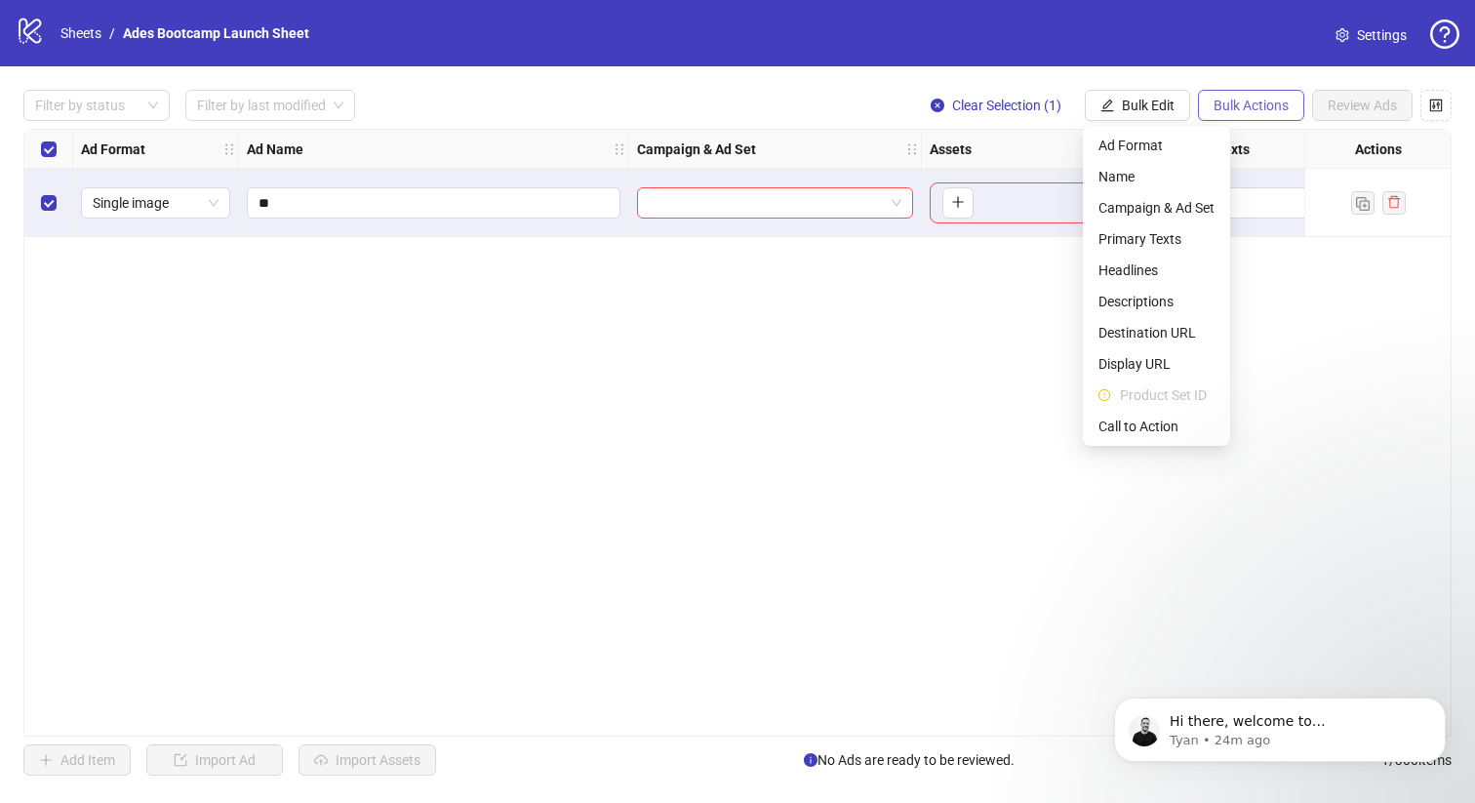
click at [1279, 105] on span "Bulk Actions" at bounding box center [1250, 106] width 75 height 16
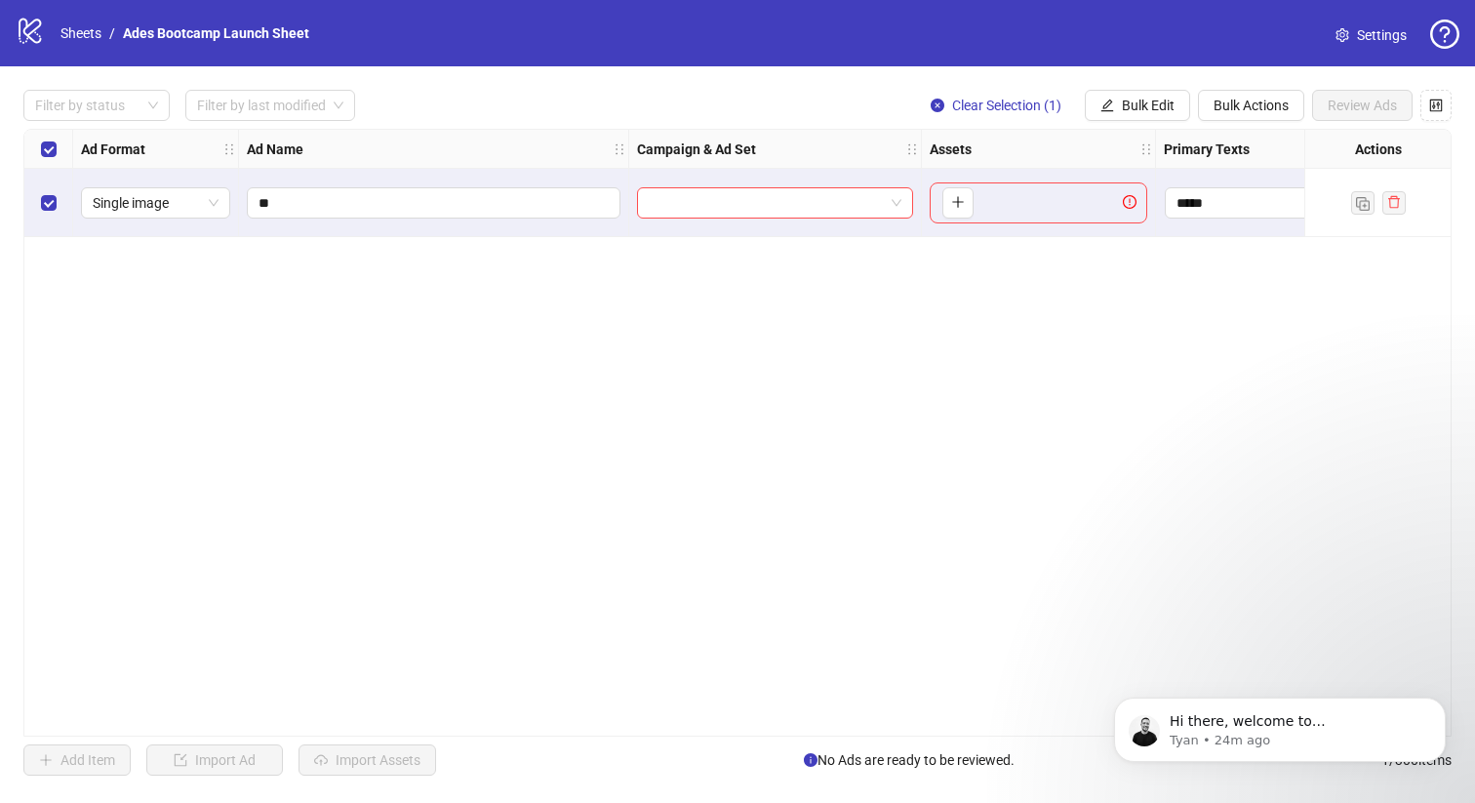
click at [1234, 76] on div "Filter by status Filter by last modified Clear Selection (1) Bulk Edit Bulk Act…" at bounding box center [737, 432] width 1475 height 732
click at [1270, 117] on button "Bulk Actions" at bounding box center [1251, 105] width 106 height 31
click at [1132, 107] on span "Bulk Edit" at bounding box center [1148, 106] width 53 height 16
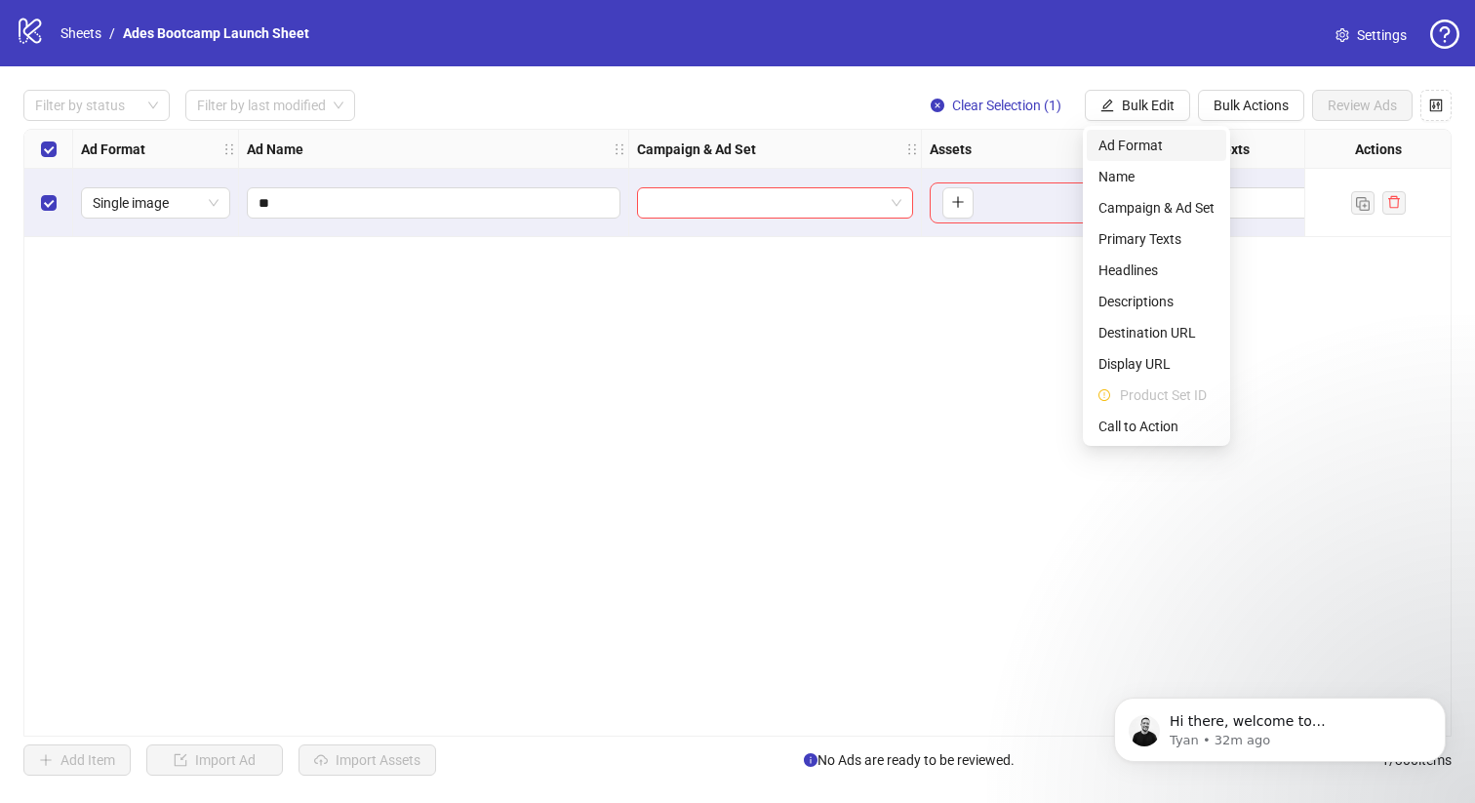
click at [1141, 152] on span "Ad Format" at bounding box center [1156, 145] width 116 height 21
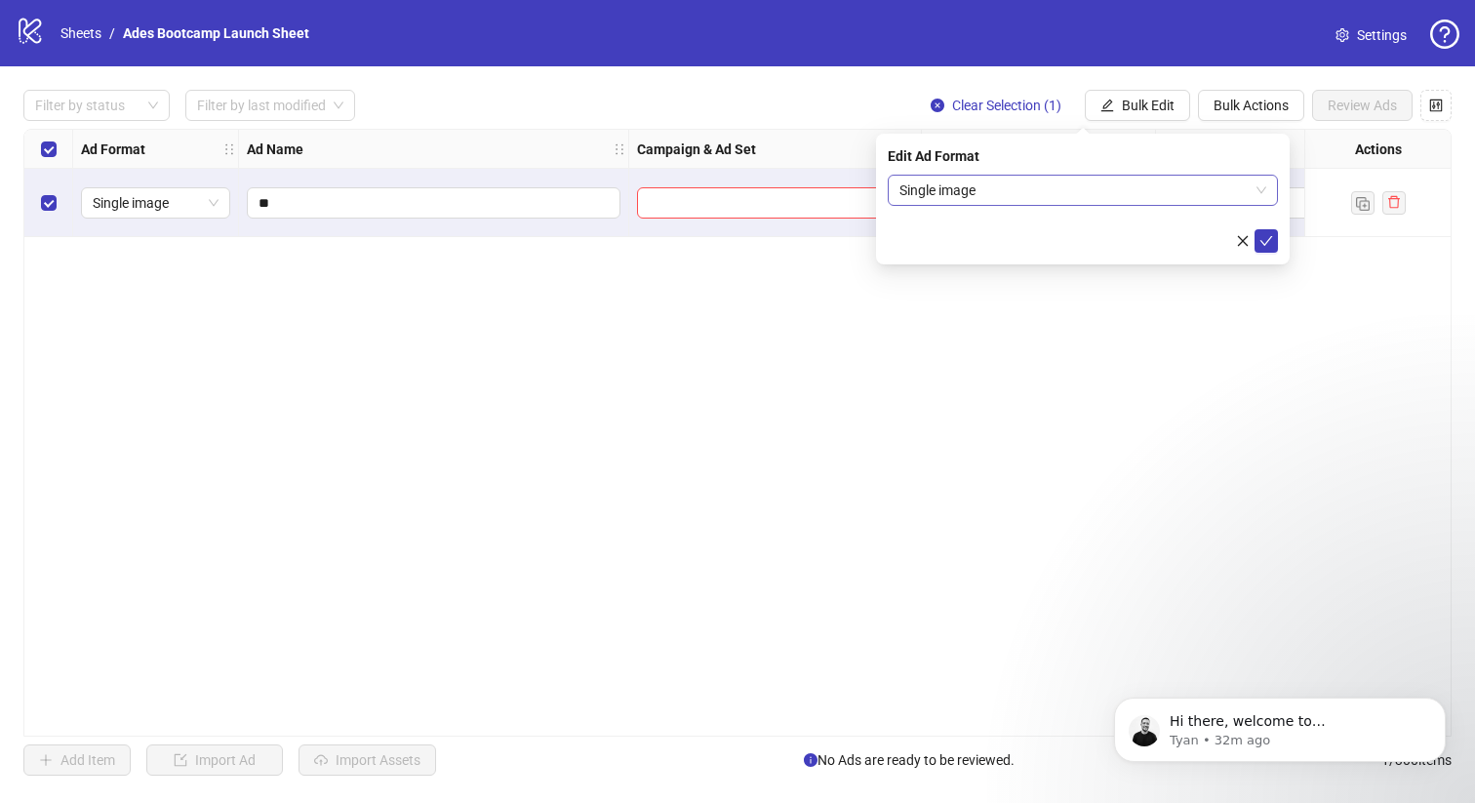
click at [1005, 196] on span "Single image" at bounding box center [1082, 190] width 367 height 29
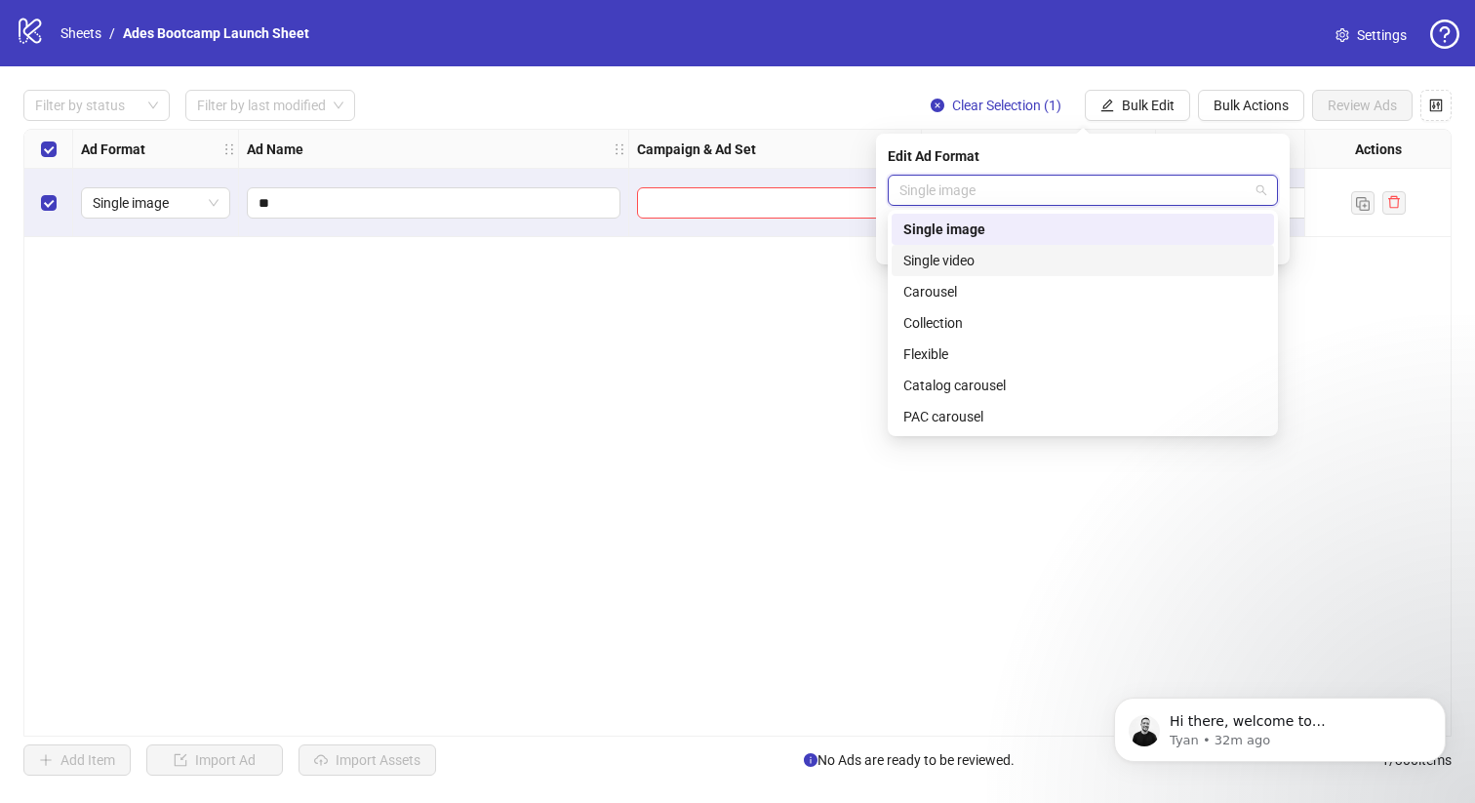
click at [971, 261] on div "Single video" at bounding box center [1082, 260] width 359 height 21
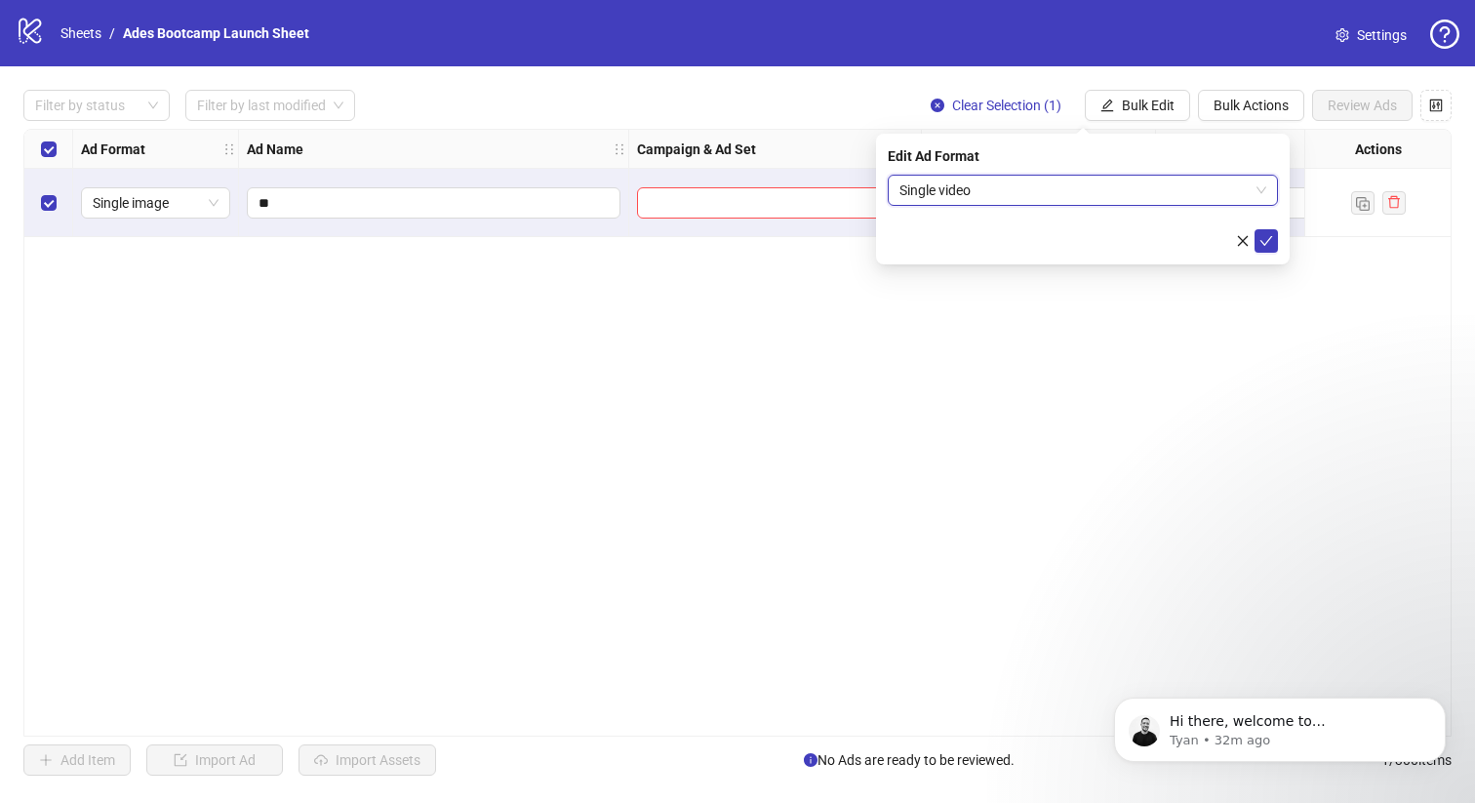
click at [1014, 200] on span "Single video" at bounding box center [1082, 190] width 367 height 29
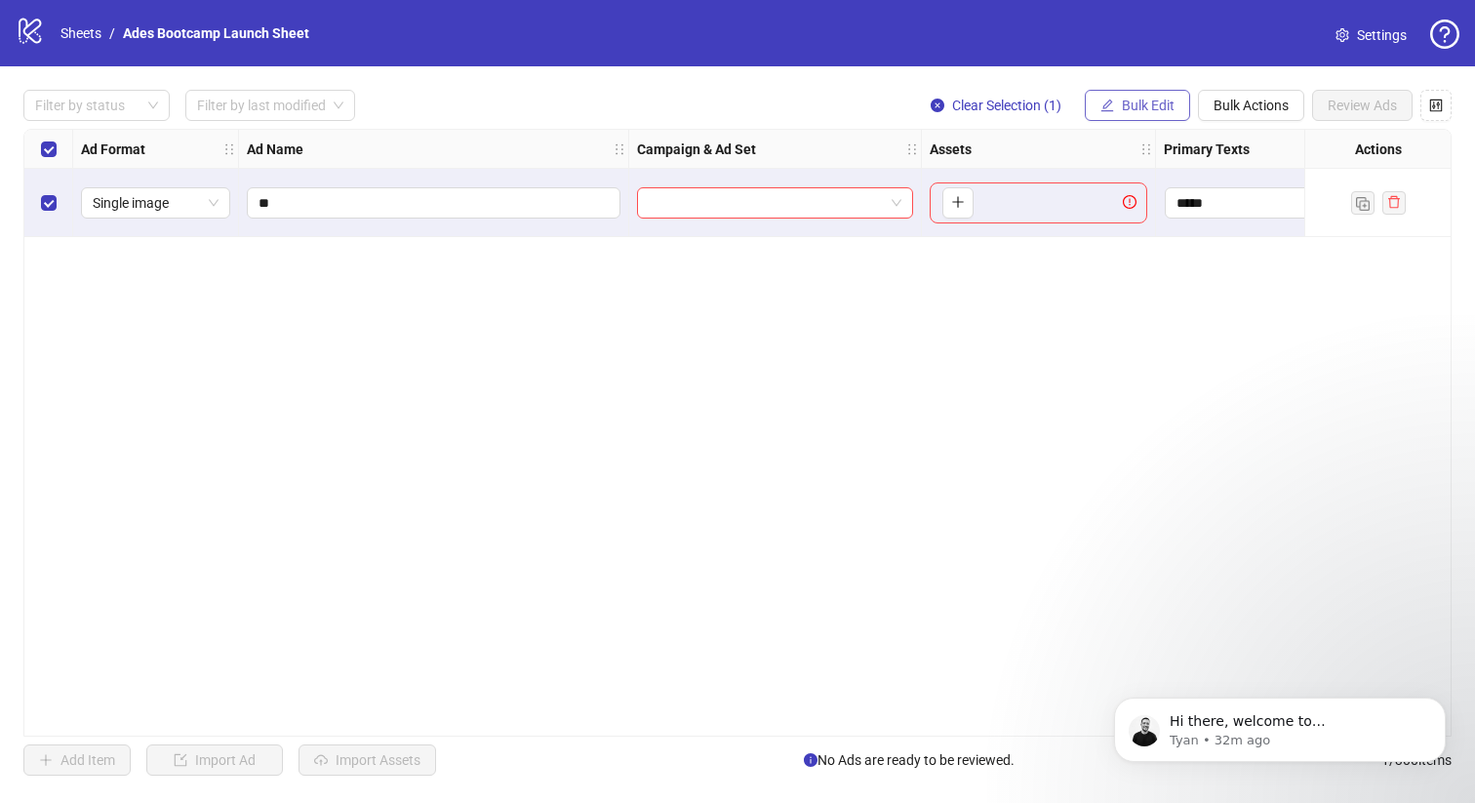
click at [1159, 107] on span "Bulk Edit" at bounding box center [1148, 106] width 53 height 16
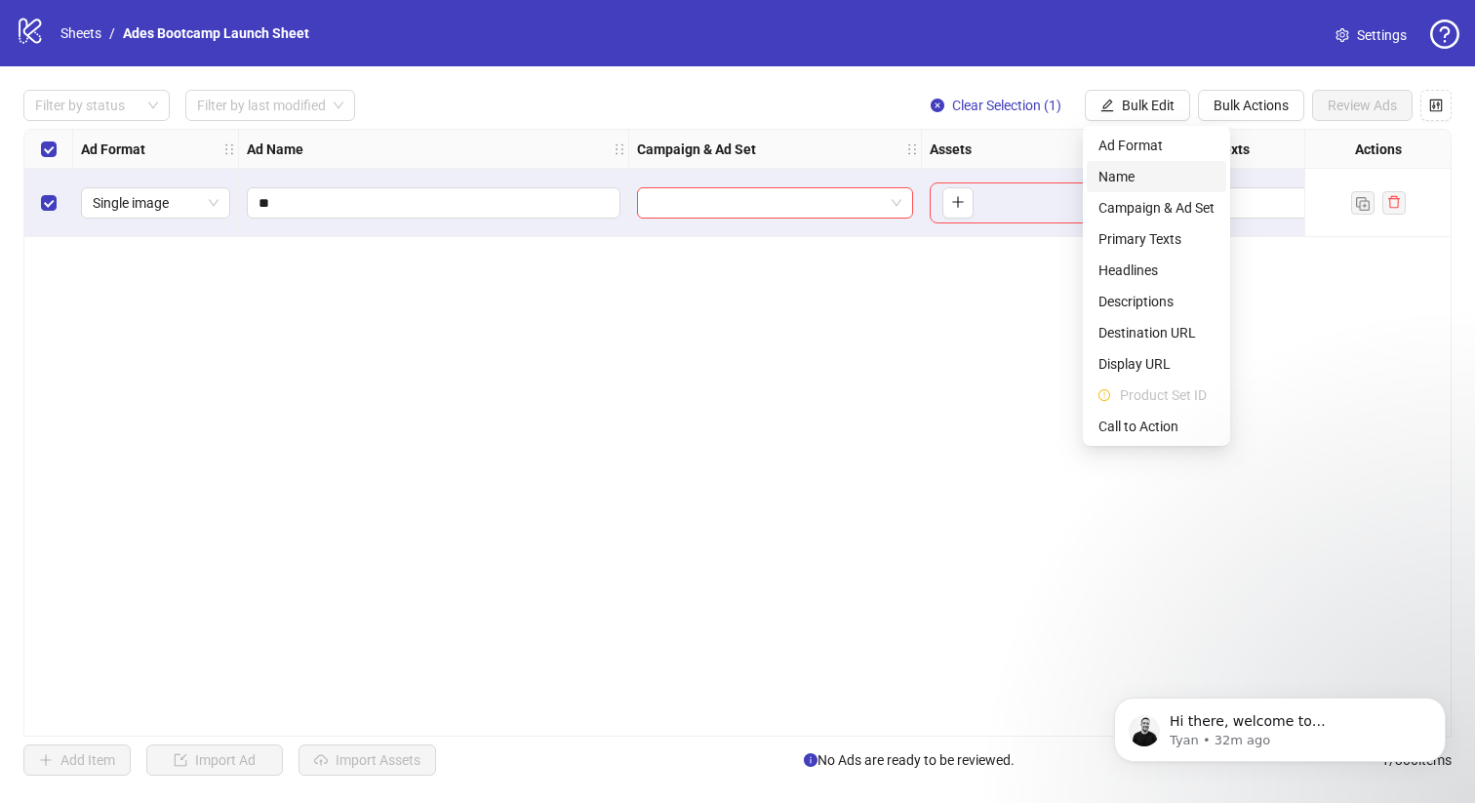
click at [1138, 181] on span "Name" at bounding box center [1156, 176] width 116 height 21
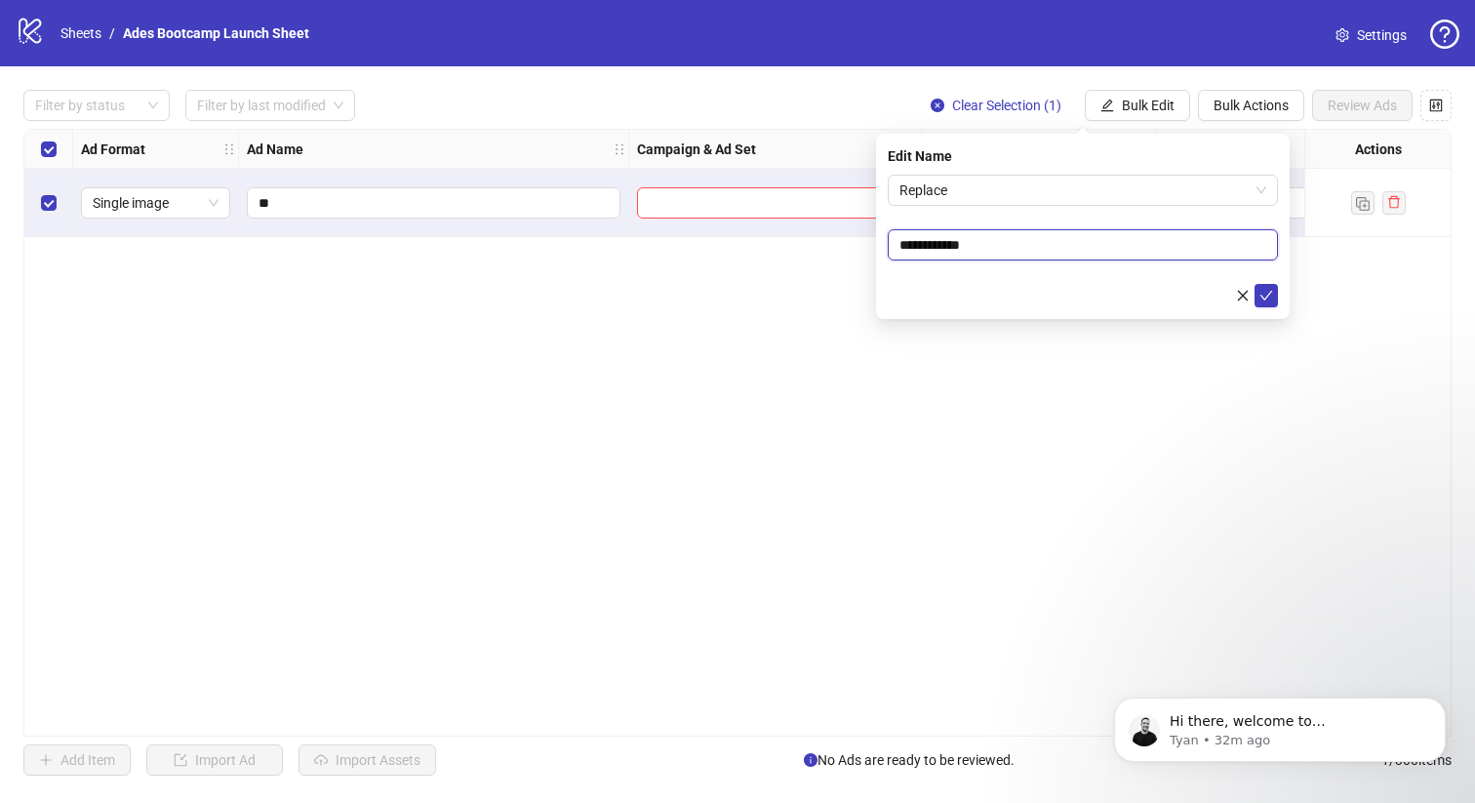
click at [964, 255] on input "**********" at bounding box center [1082, 244] width 390 height 31
click at [1242, 119] on button "Bulk Actions" at bounding box center [1251, 105] width 106 height 31
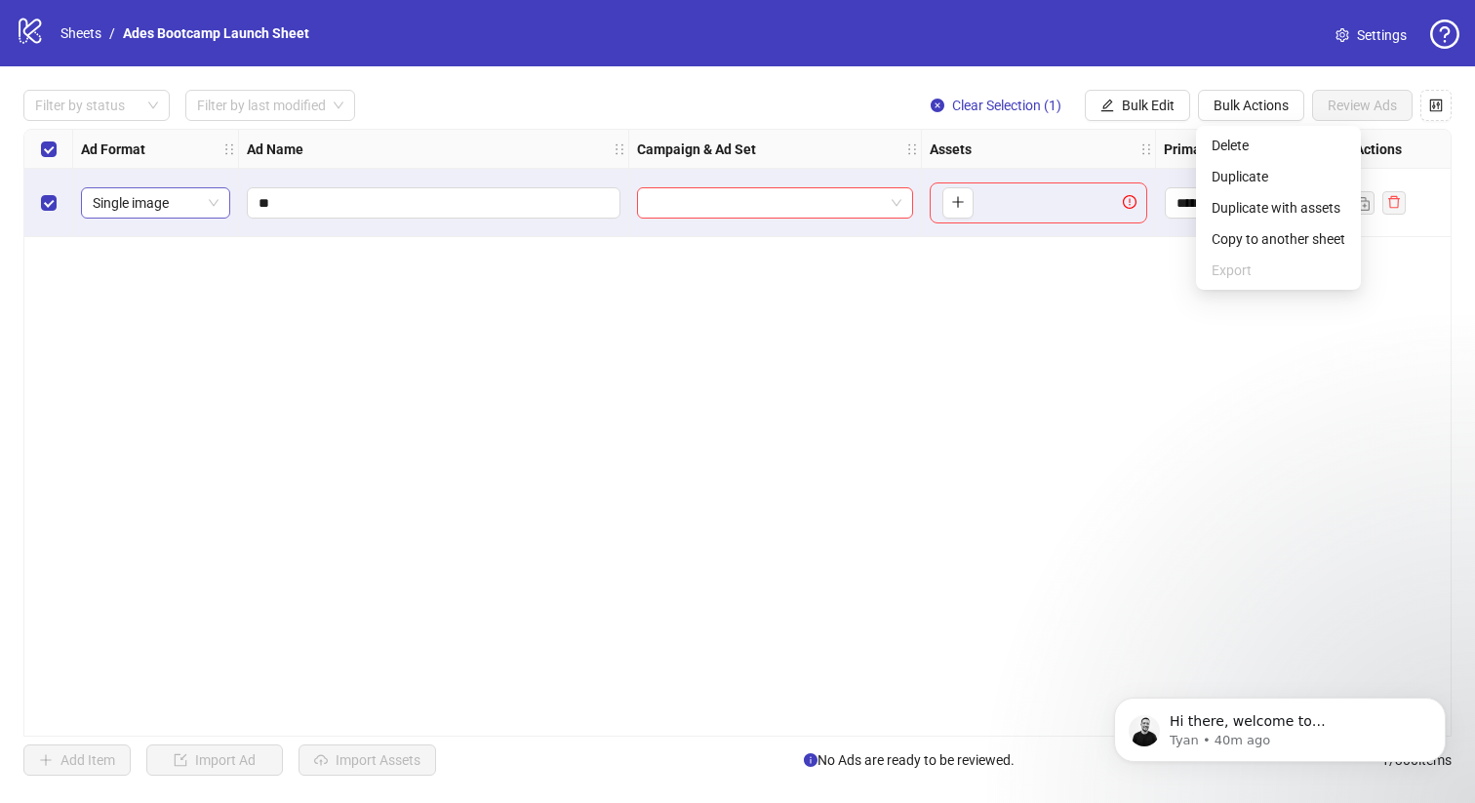
click at [141, 208] on span "Single image" at bounding box center [156, 202] width 126 height 29
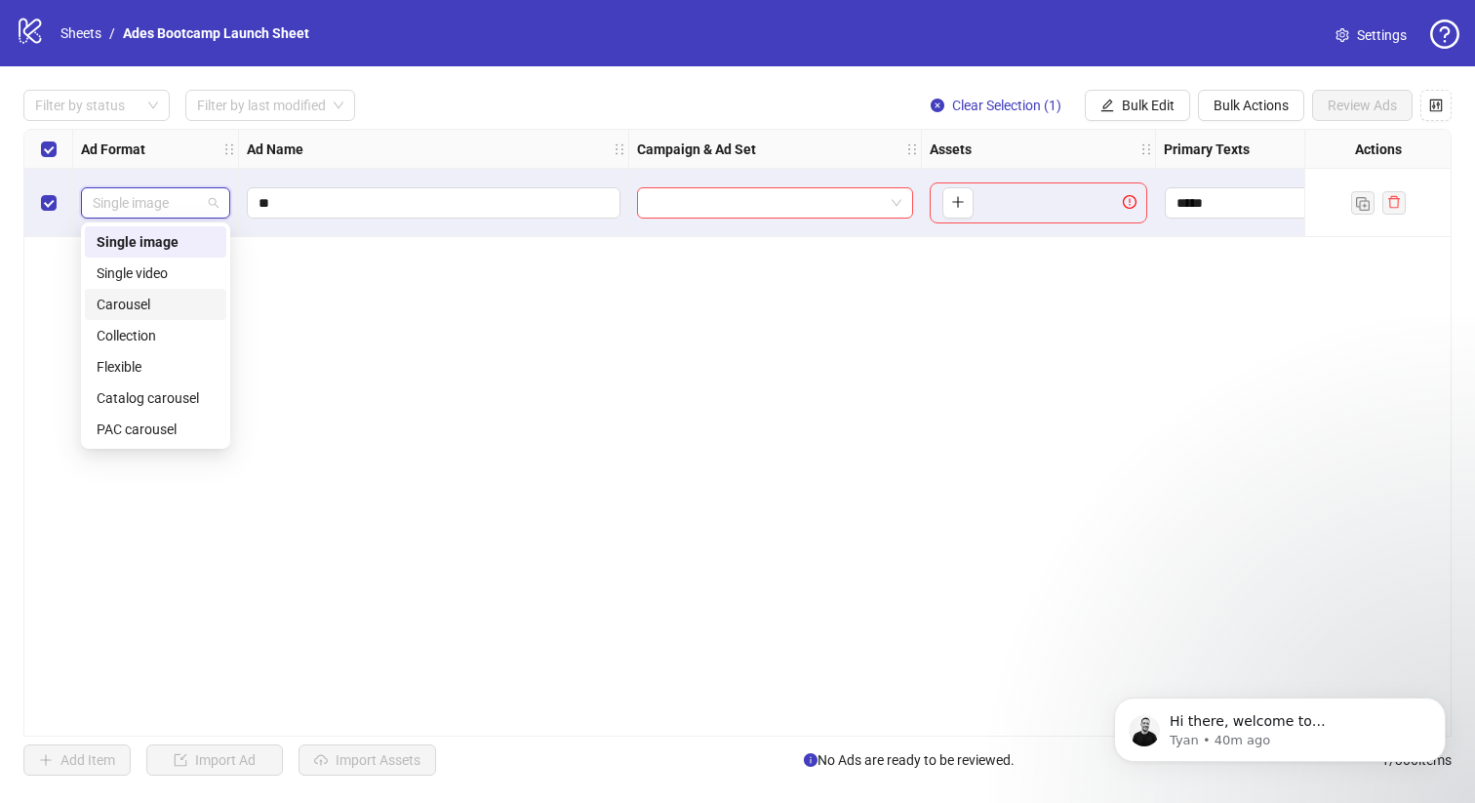
click at [145, 312] on div "Carousel" at bounding box center [156, 304] width 118 height 21
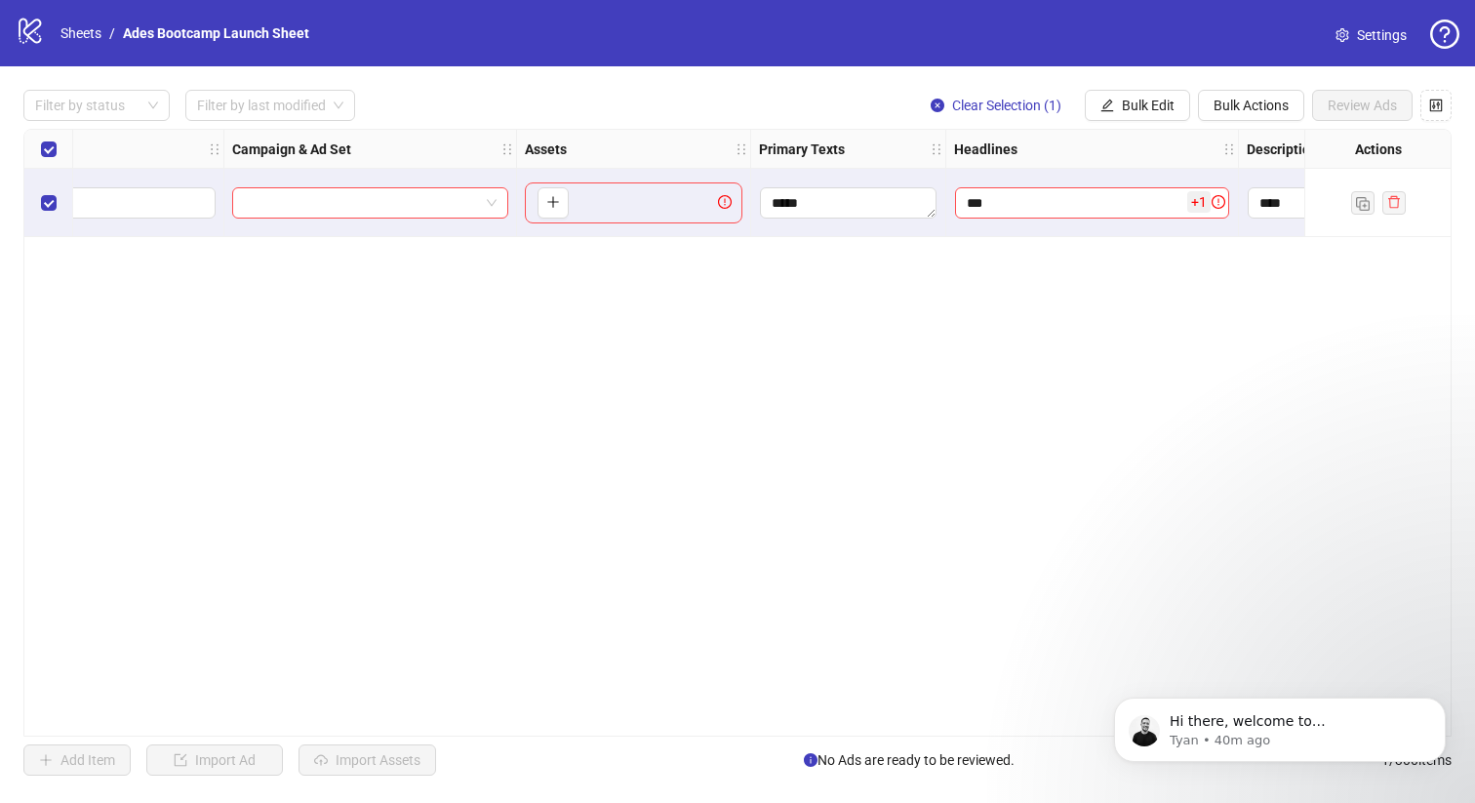
scroll to position [0, 387]
click at [574, 208] on icon "plus" at bounding box center [571, 202] width 14 height 14
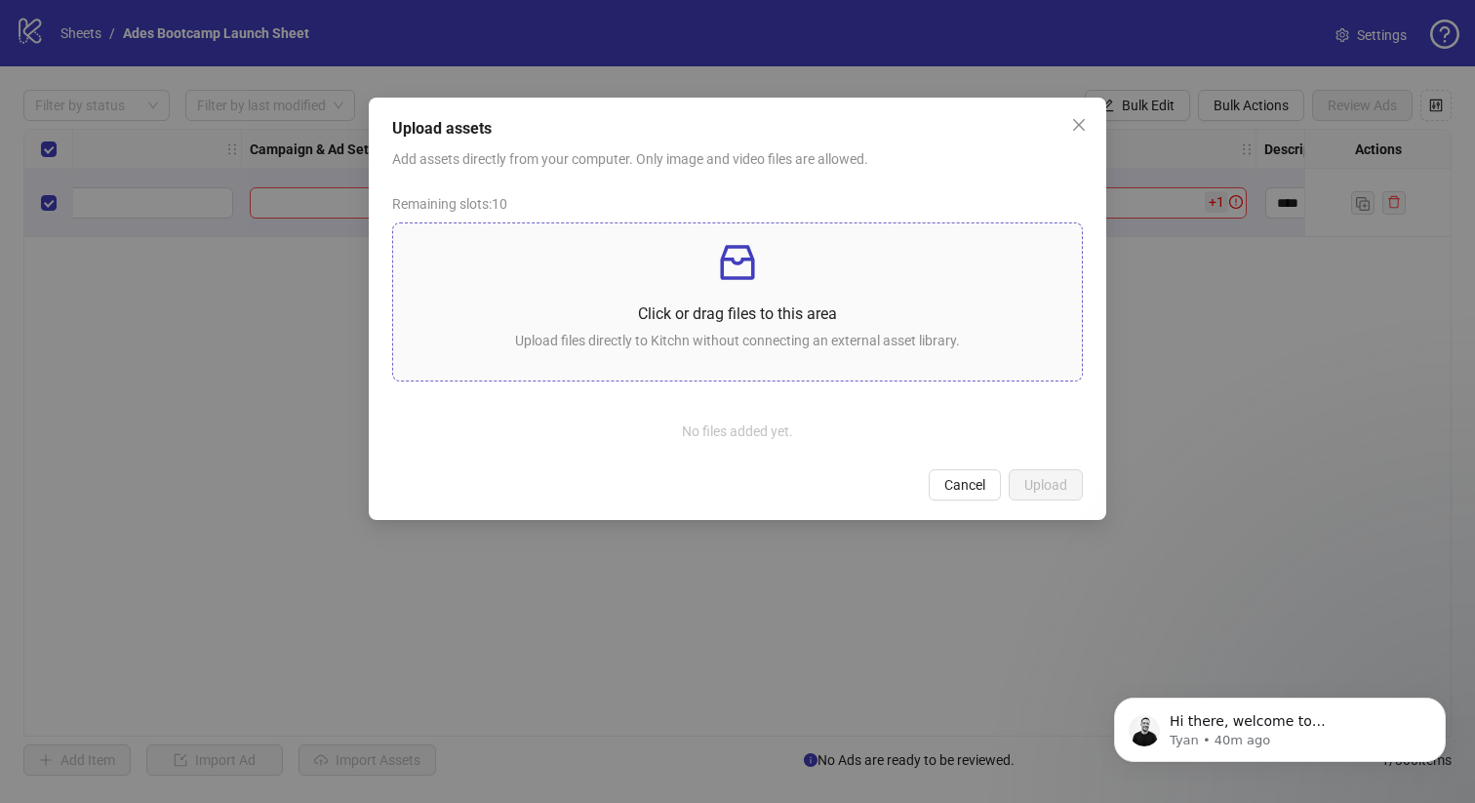
click at [712, 349] on p "Upload files directly to Kitchn without connecting an external asset library." at bounding box center [737, 340] width 657 height 21
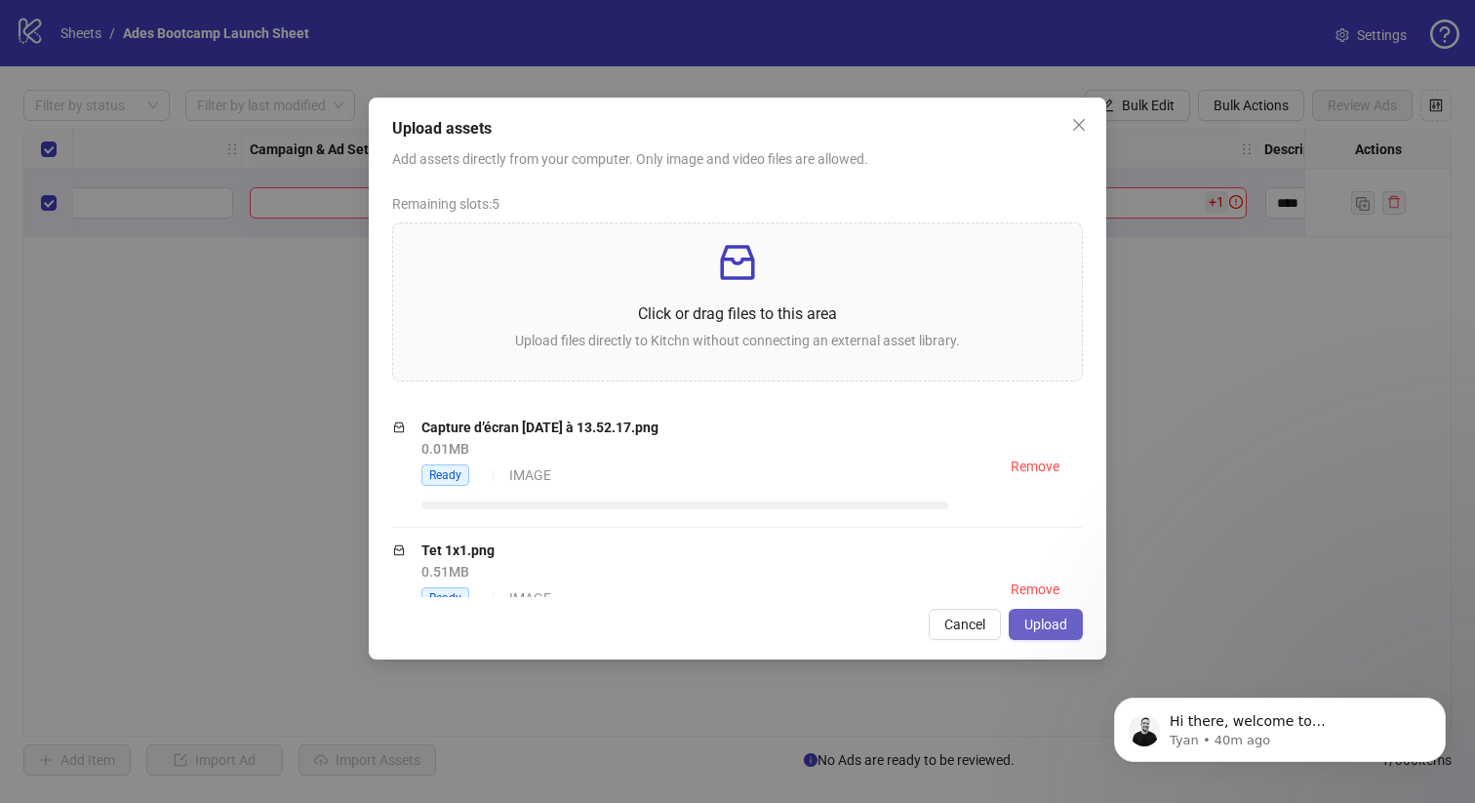
click at [1033, 630] on span "Upload" at bounding box center [1045, 624] width 43 height 16
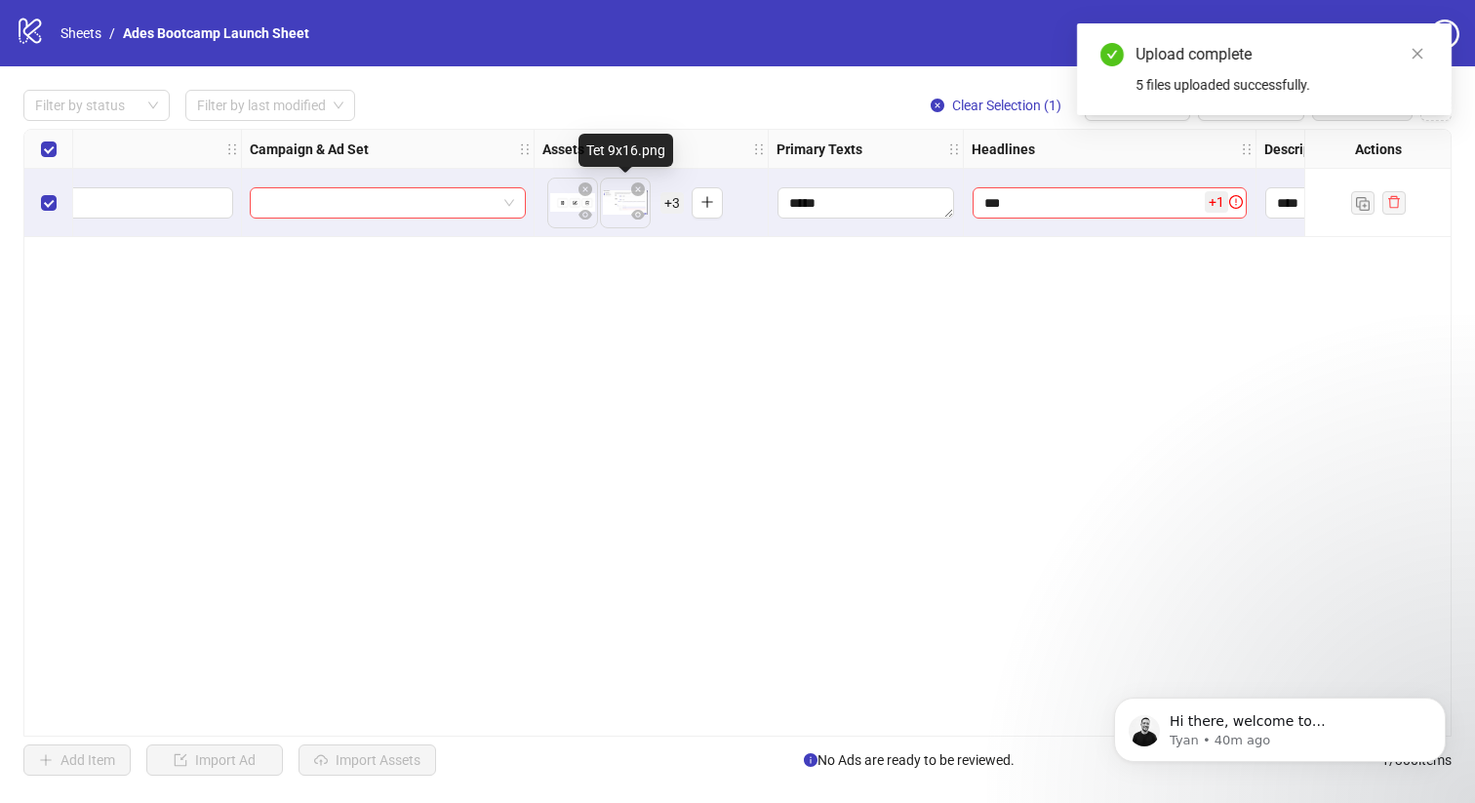
scroll to position [0, 386]
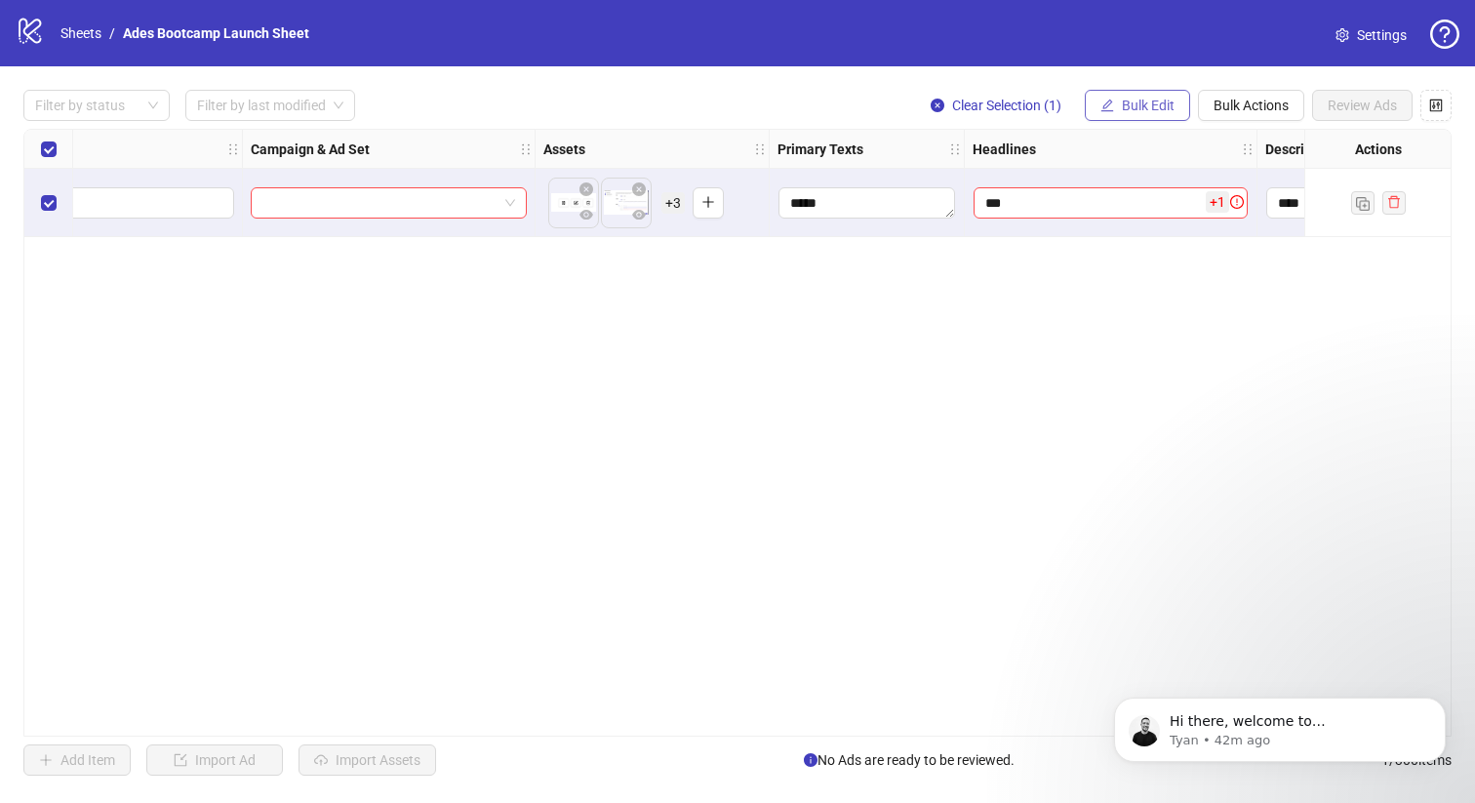
click at [1154, 102] on span "Bulk Edit" at bounding box center [1148, 106] width 53 height 16
